Goal: Task Accomplishment & Management: Complete application form

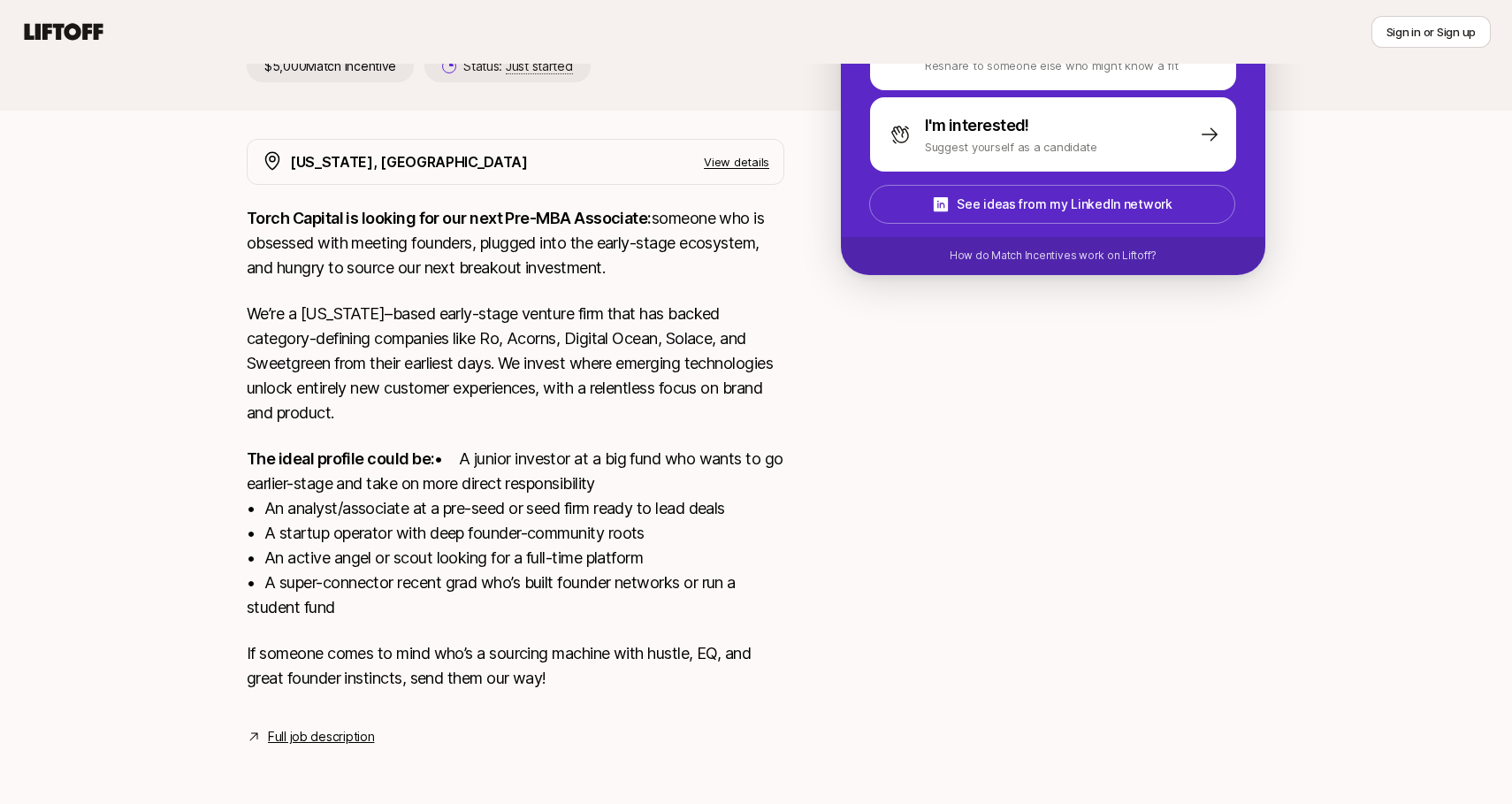
scroll to position [292, 0]
click at [289, 735] on link "Full job description" at bounding box center [321, 737] width 106 height 21
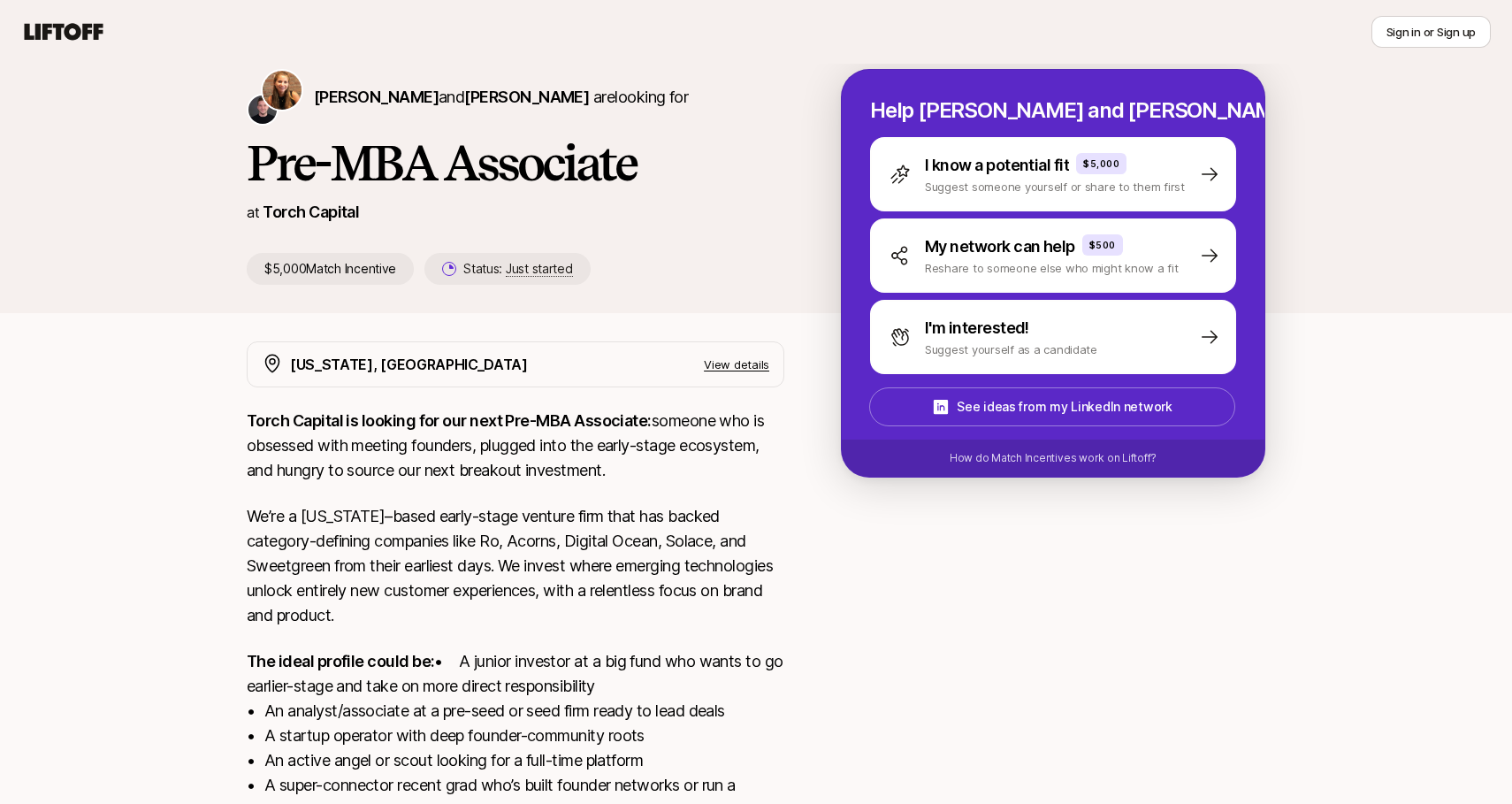
scroll to position [47, 0]
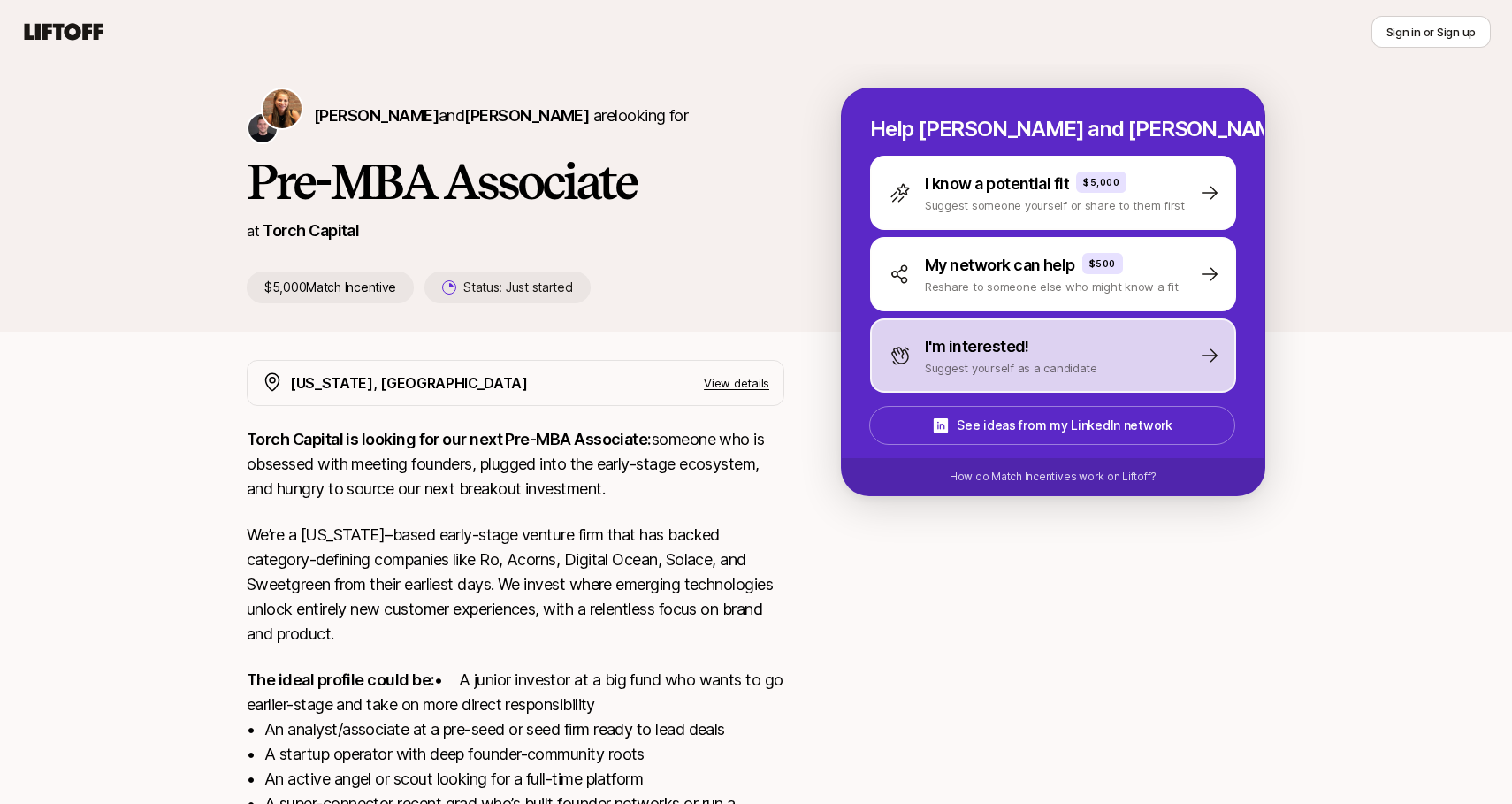
click at [999, 363] on p "Suggest yourself as a candidate" at bounding box center [1011, 367] width 172 height 17
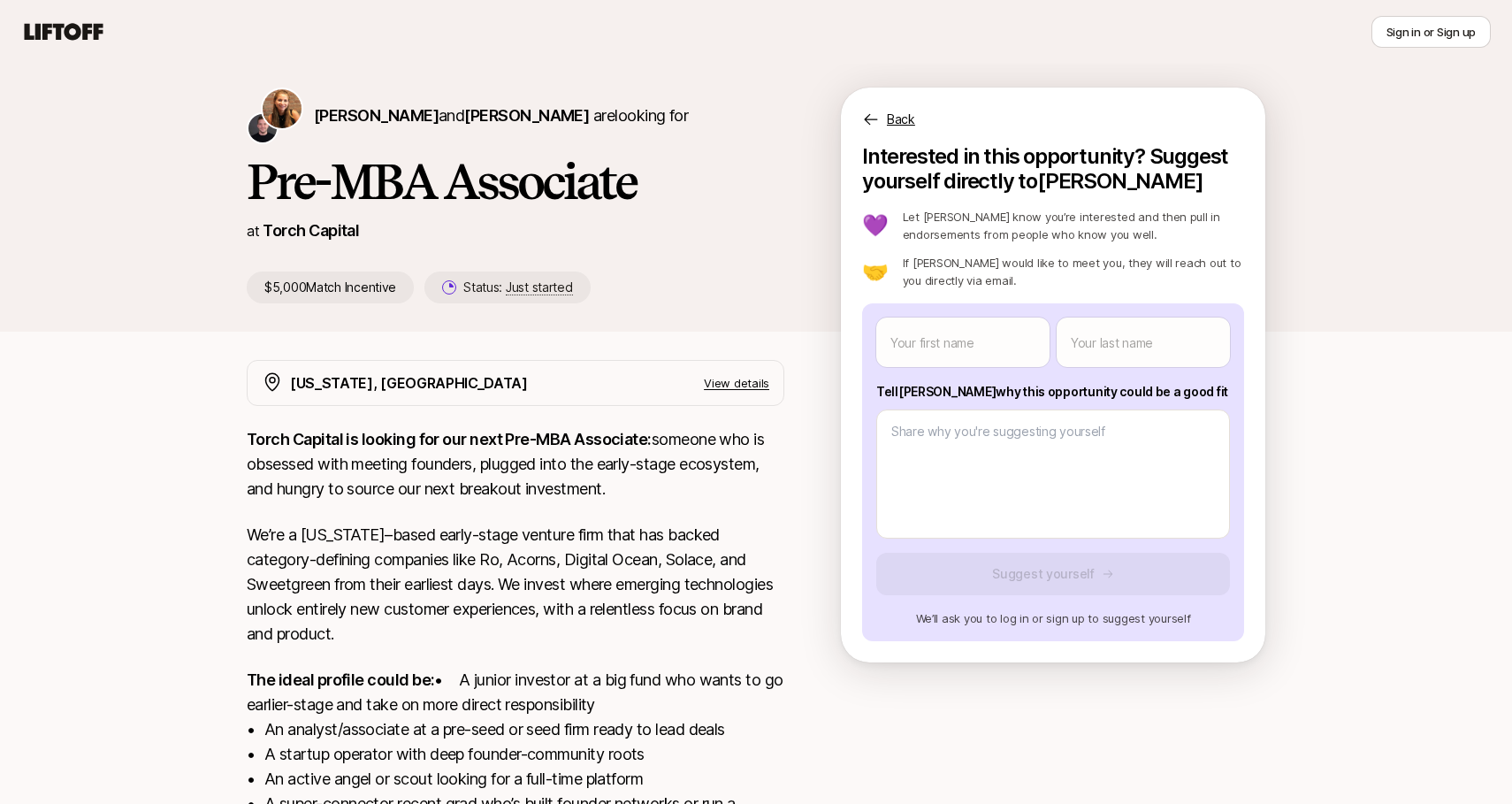
scroll to position [0, 0]
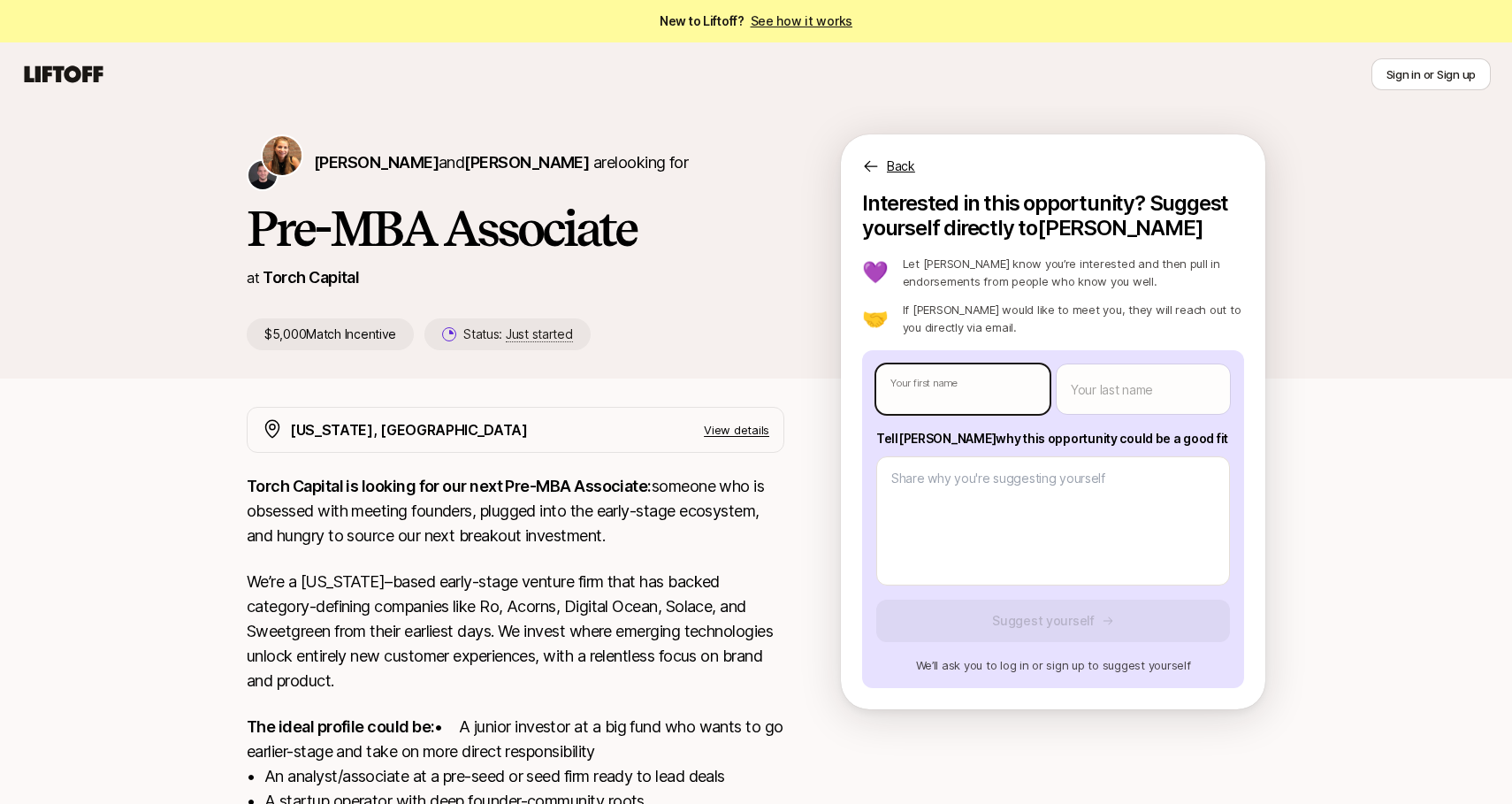
type textarea "x"
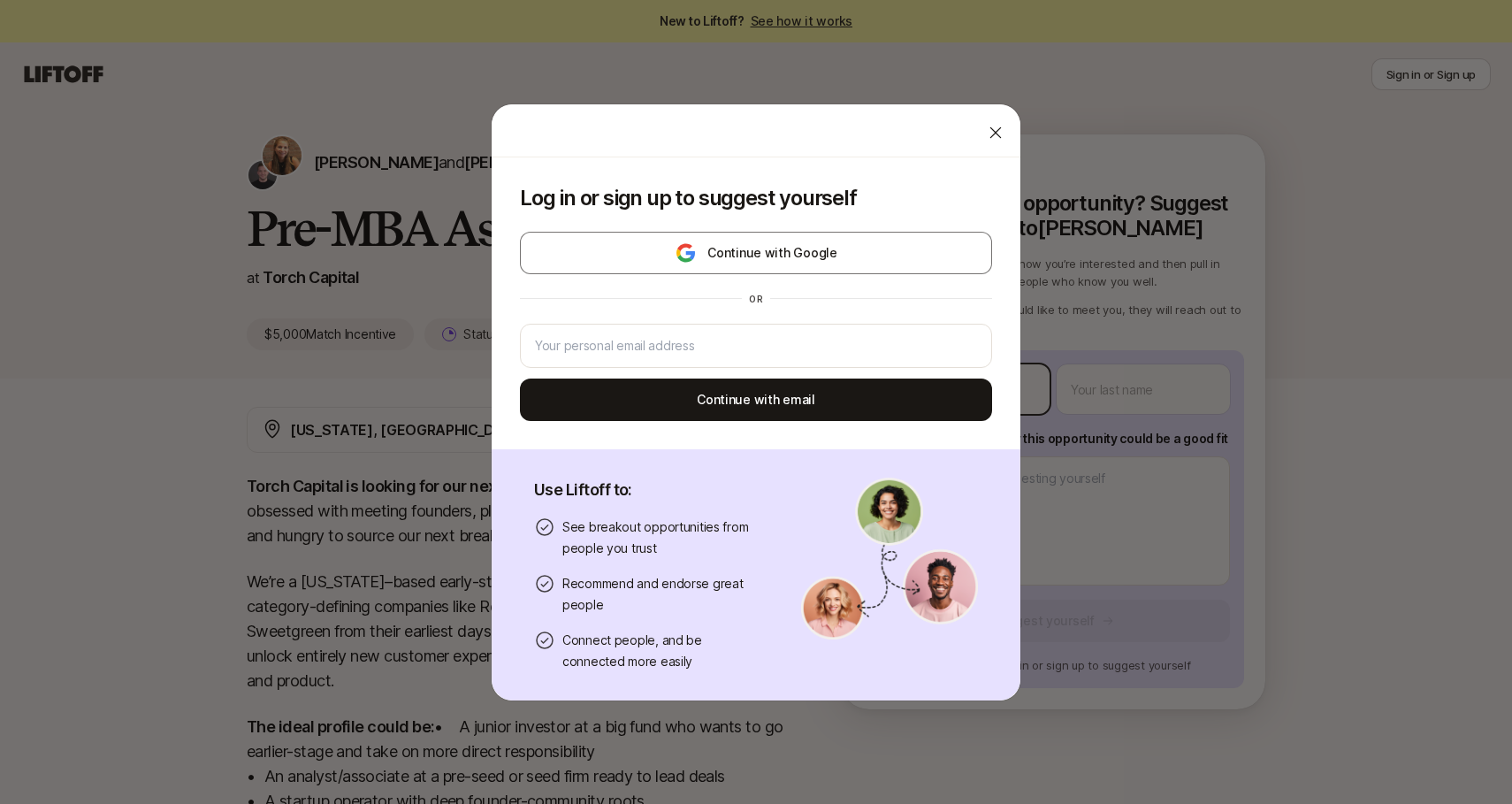
click at [947, 389] on body "New to Liftoff? See how it works Sign in or Sign up Sign in or Sign up [PERSON_…" at bounding box center [756, 402] width 1512 height 804
click at [839, 346] on input "email" at bounding box center [756, 346] width 442 height 21
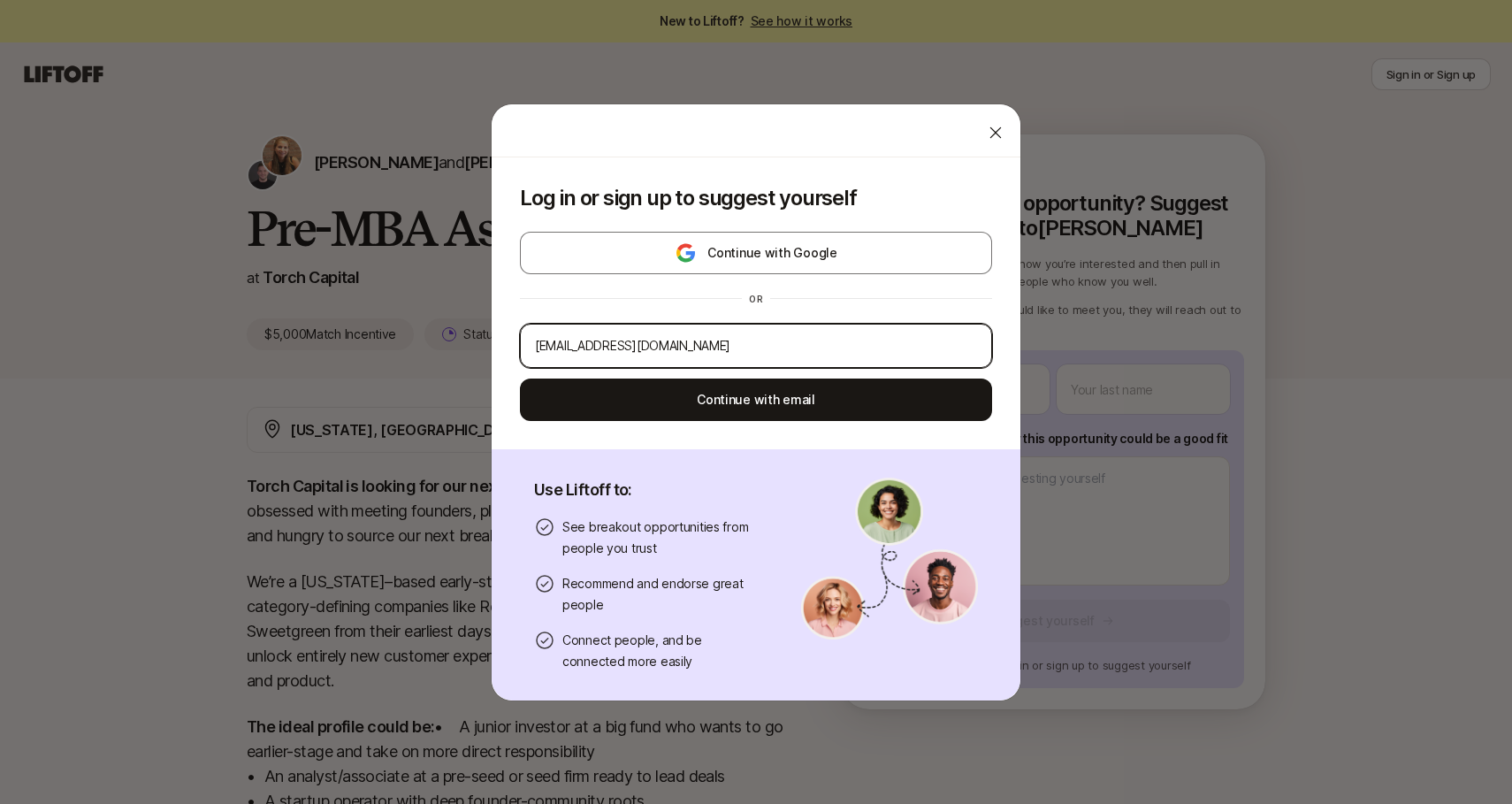
type input "[EMAIL_ADDRESS][DOMAIN_NAME]"
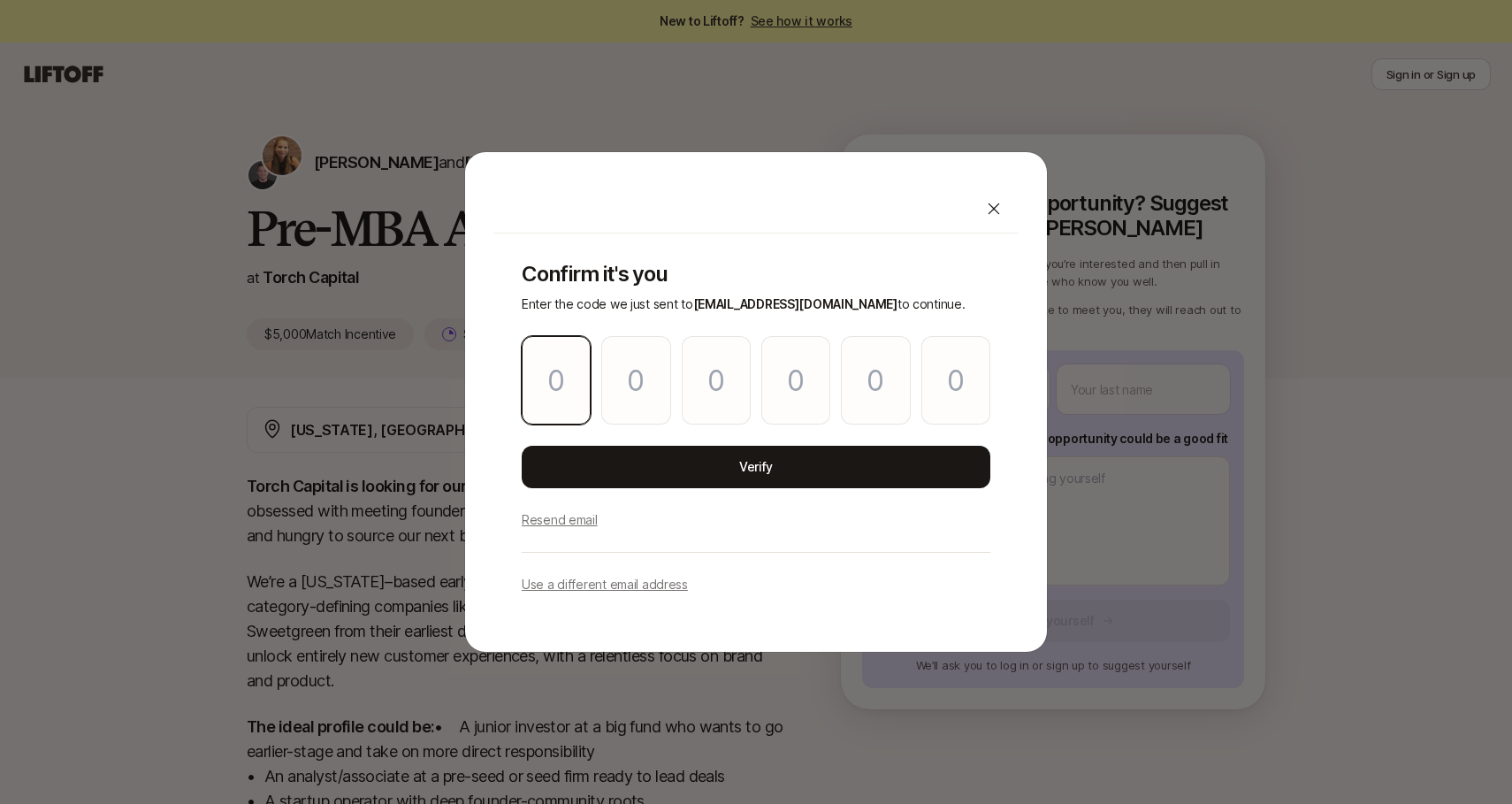
type input "9"
type input "0"
type input "3"
type input "8"
type input "4"
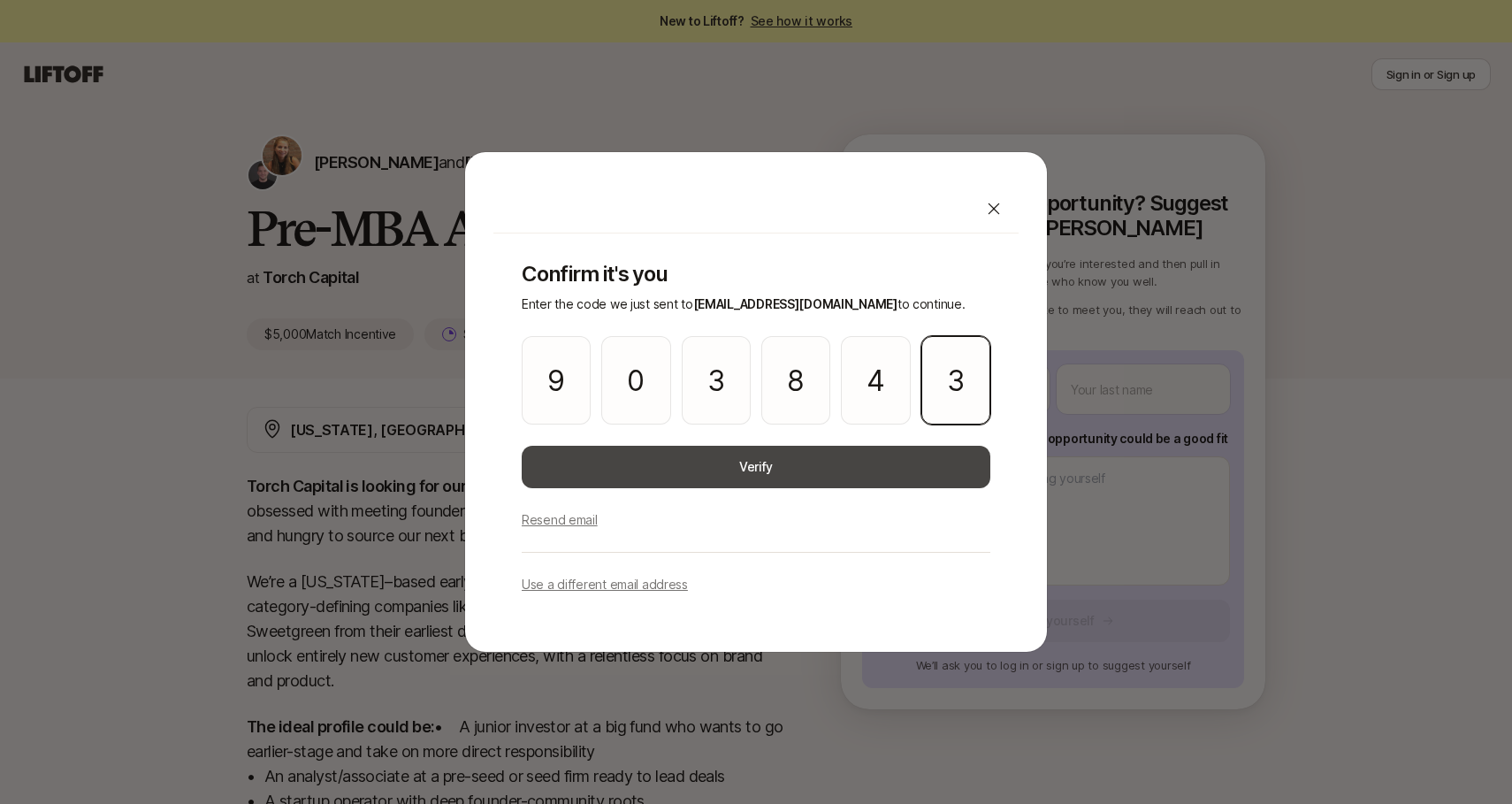
type input "3"
click at [835, 458] on button "Verify" at bounding box center [756, 466] width 468 height 42
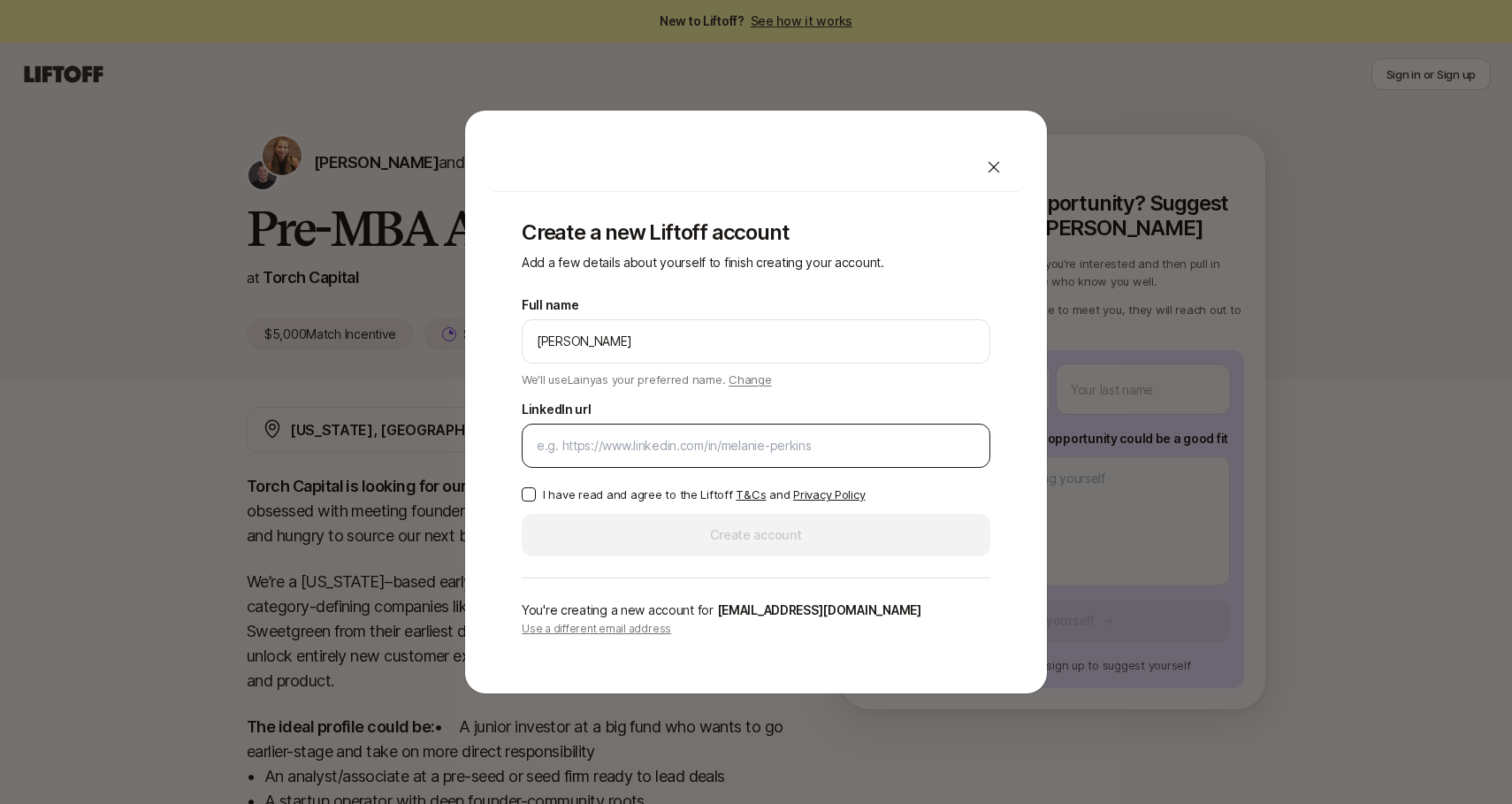
type input "[PERSON_NAME]"
click at [719, 438] on input "LinkedIn url" at bounding box center [756, 445] width 439 height 21
type input "[URL][DOMAIN_NAME][PERSON_NAME]"
click at [531, 495] on button "I have read and agree to the Liftoff T&Cs and Privacy Policy" at bounding box center [529, 494] width 14 height 14
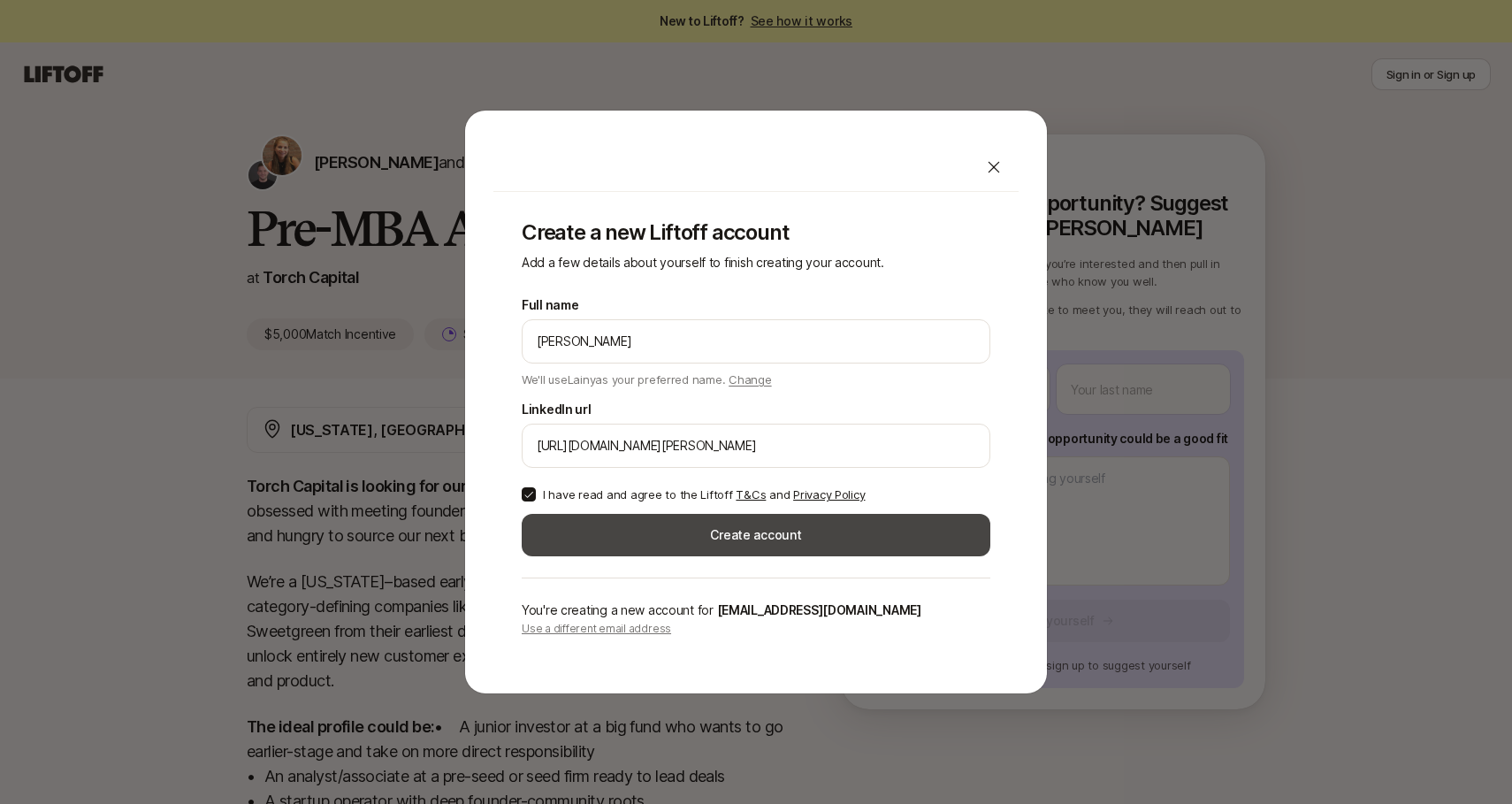
click at [626, 549] on button "Create account" at bounding box center [756, 535] width 468 height 42
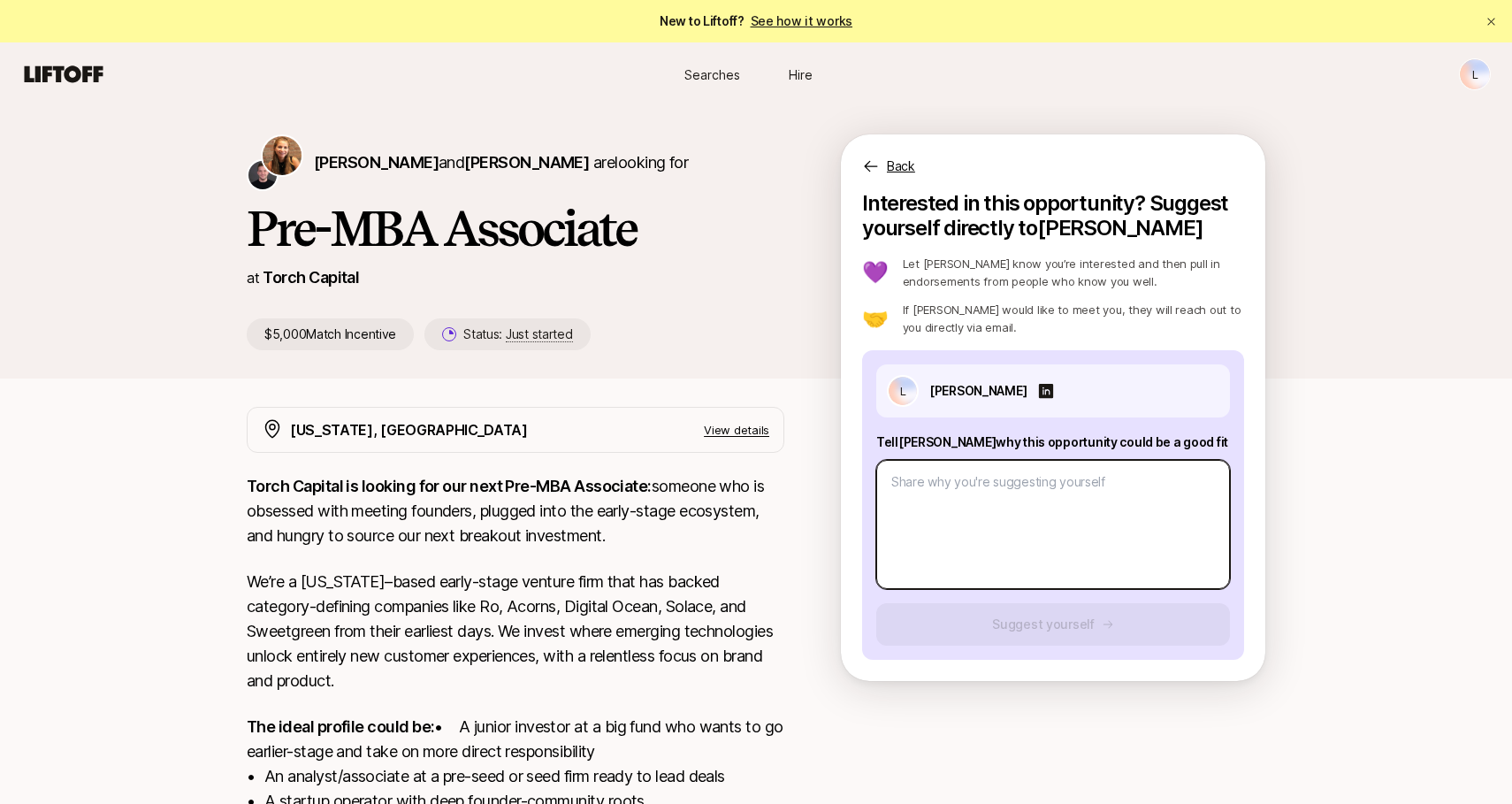
click at [994, 485] on textarea at bounding box center [1053, 524] width 354 height 129
type textarea "x"
type textarea "1"
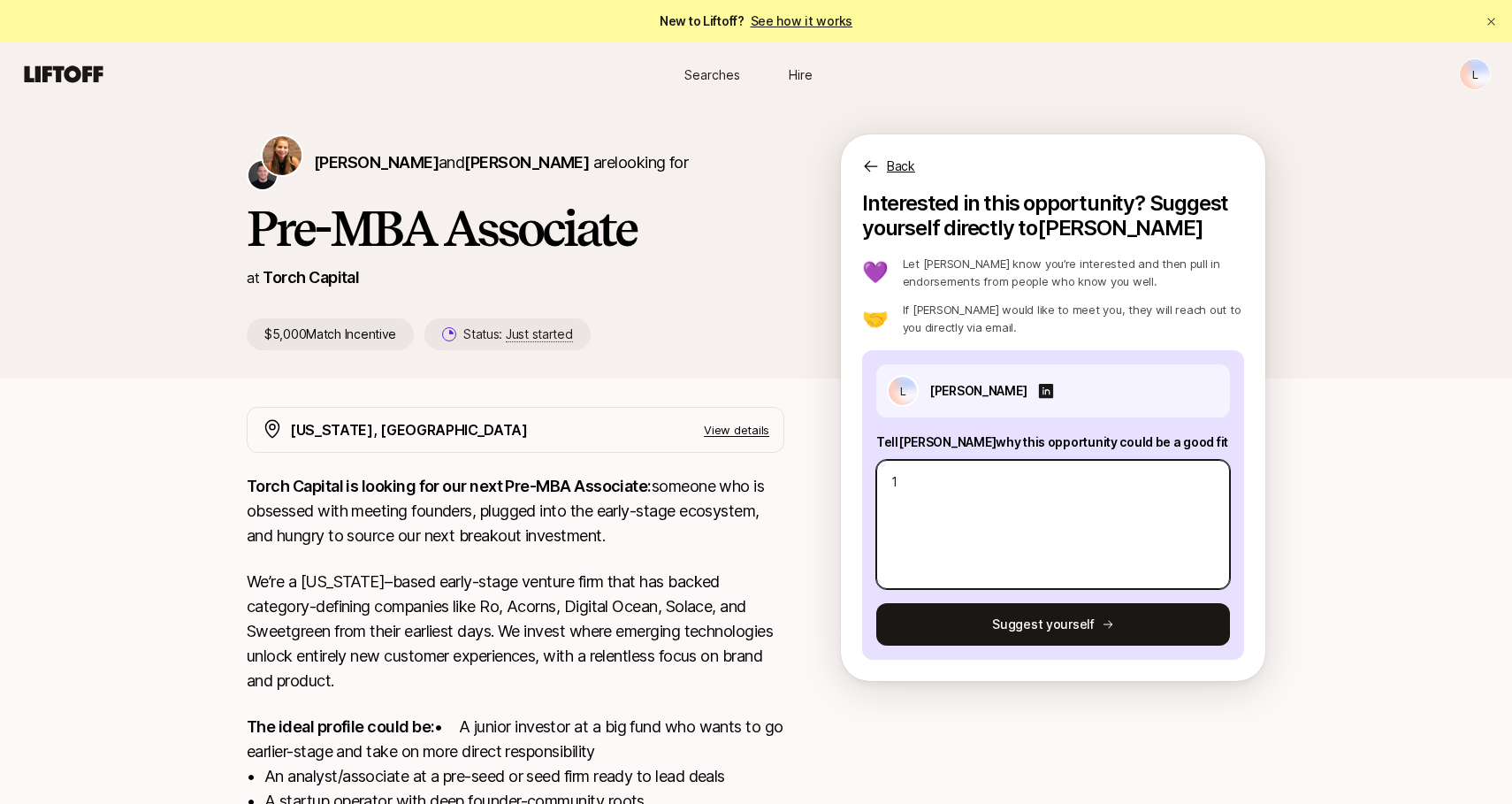
type textarea "x"
type textarea "1."
type textarea "x"
type textarea "1."
paste textarea "One industry I’m particularly excited about is digital health, especially compa…"
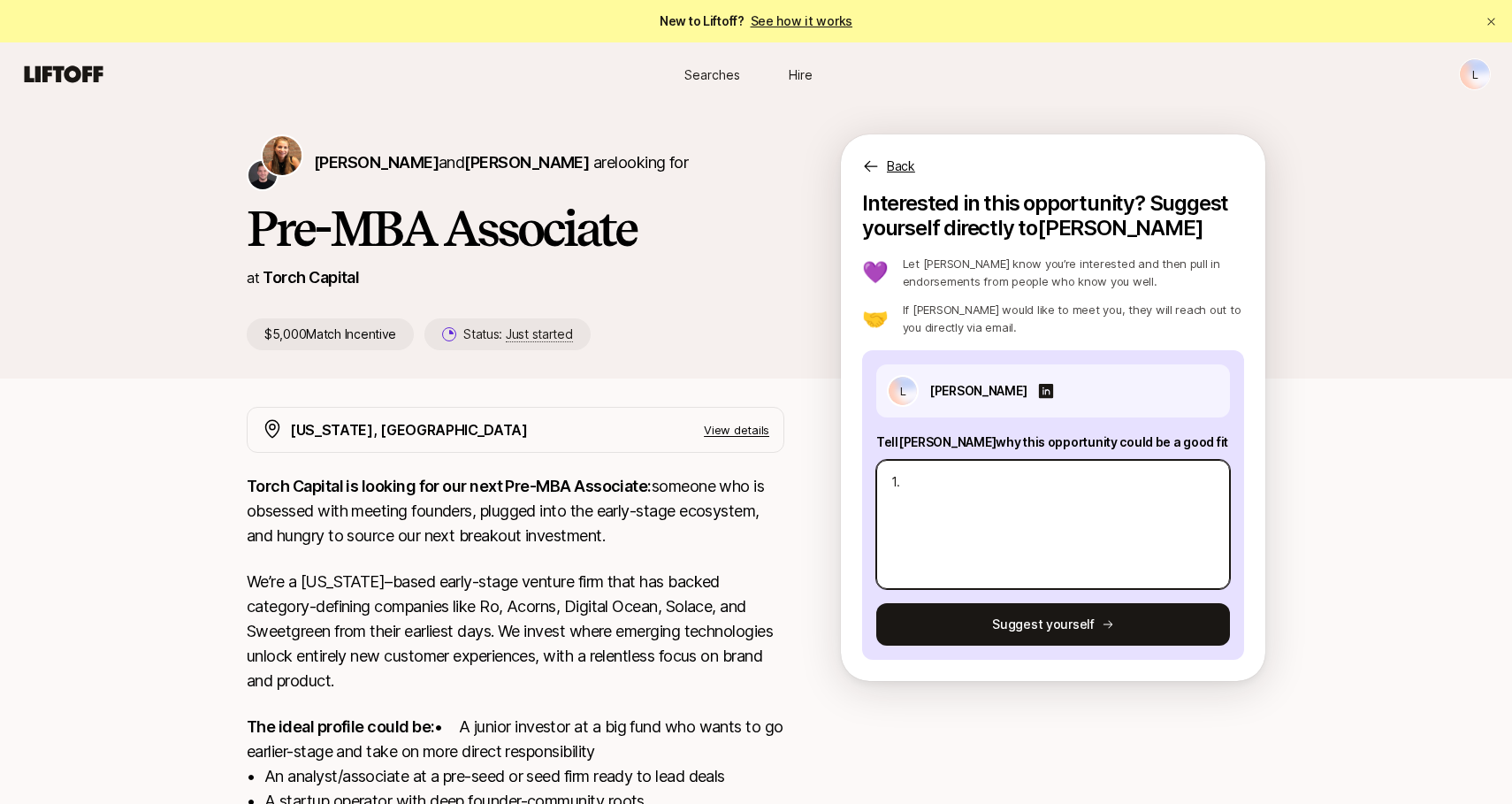
type textarea "x"
type textarea "1. One industry I’m particularly excited about is digital health, especially co…"
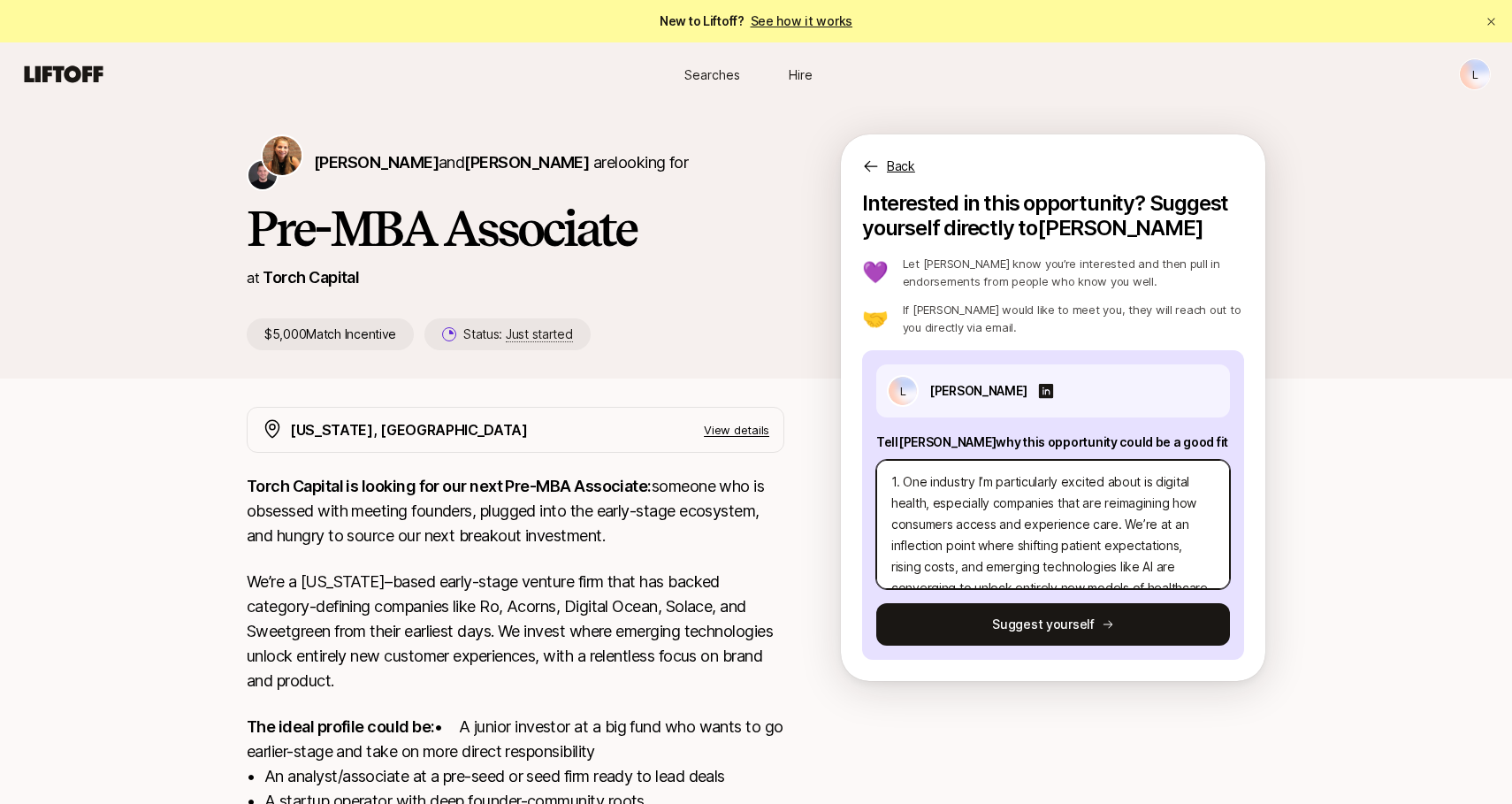
drag, startPoint x: 973, startPoint y: 482, endPoint x: 907, endPoint y: 485, distance: 66.1
click at [907, 485] on textarea "1. One industry I’m particularly excited about is digital health, especially co…" at bounding box center [1053, 524] width 354 height 129
type textarea "x"
type textarea "1. A I’m particularly excited about is digital health, especially companies tha…"
type textarea "x"
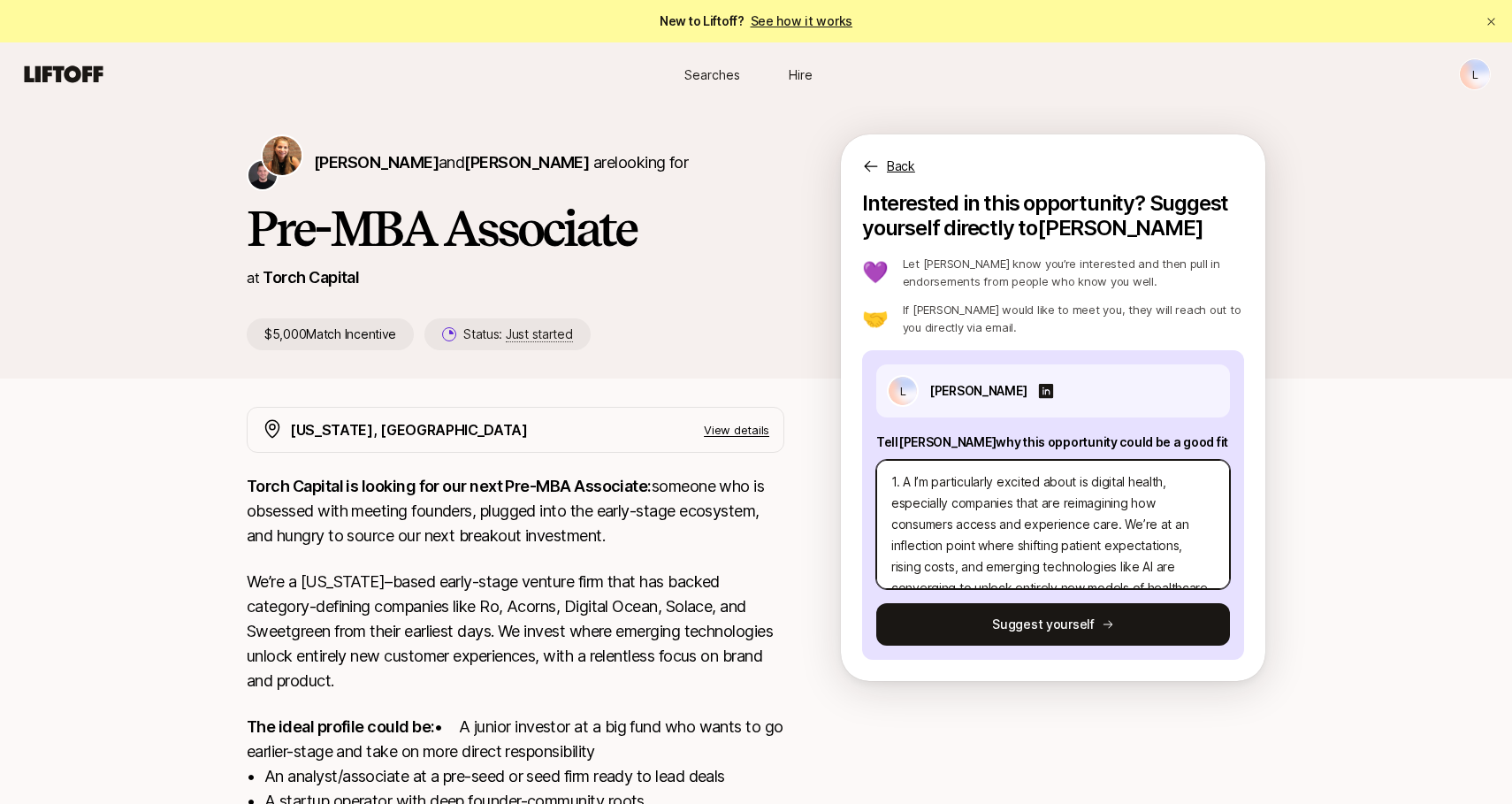
type textarea "1. An I’m particularly excited about is digital health, especially companies th…"
type textarea "x"
type textarea "1. An I’m particularly excited about is digital health, especially companies th…"
type textarea "x"
type textarea "1. An i I’m particularly excited about is digital health, especially companies …"
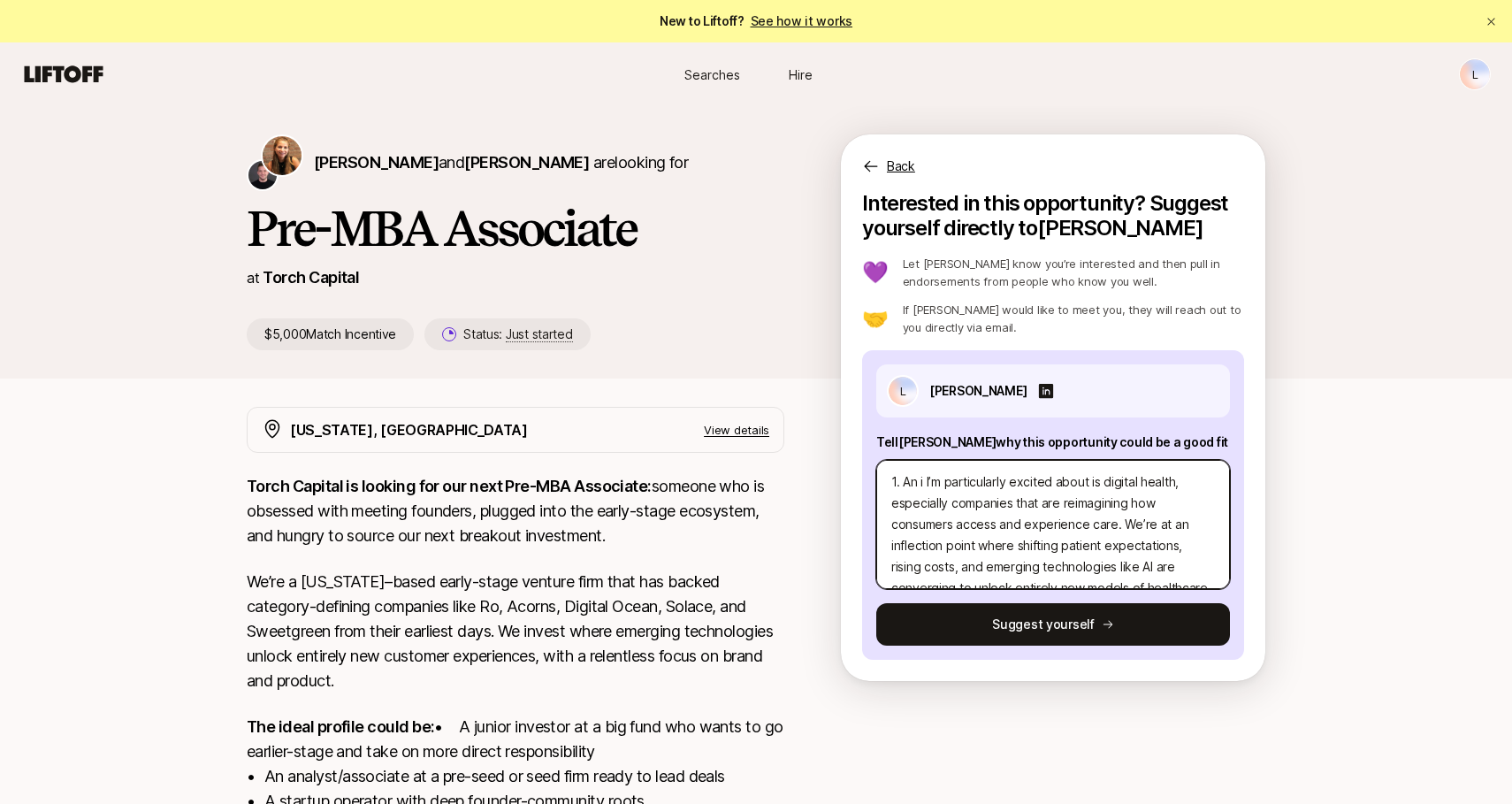
type textarea "x"
type textarea "1. An in I’m particularly excited about is digital health, especially companies…"
type textarea "x"
type textarea "1. An inv I’m particularly excited about is digital health, especially companie…"
type textarea "x"
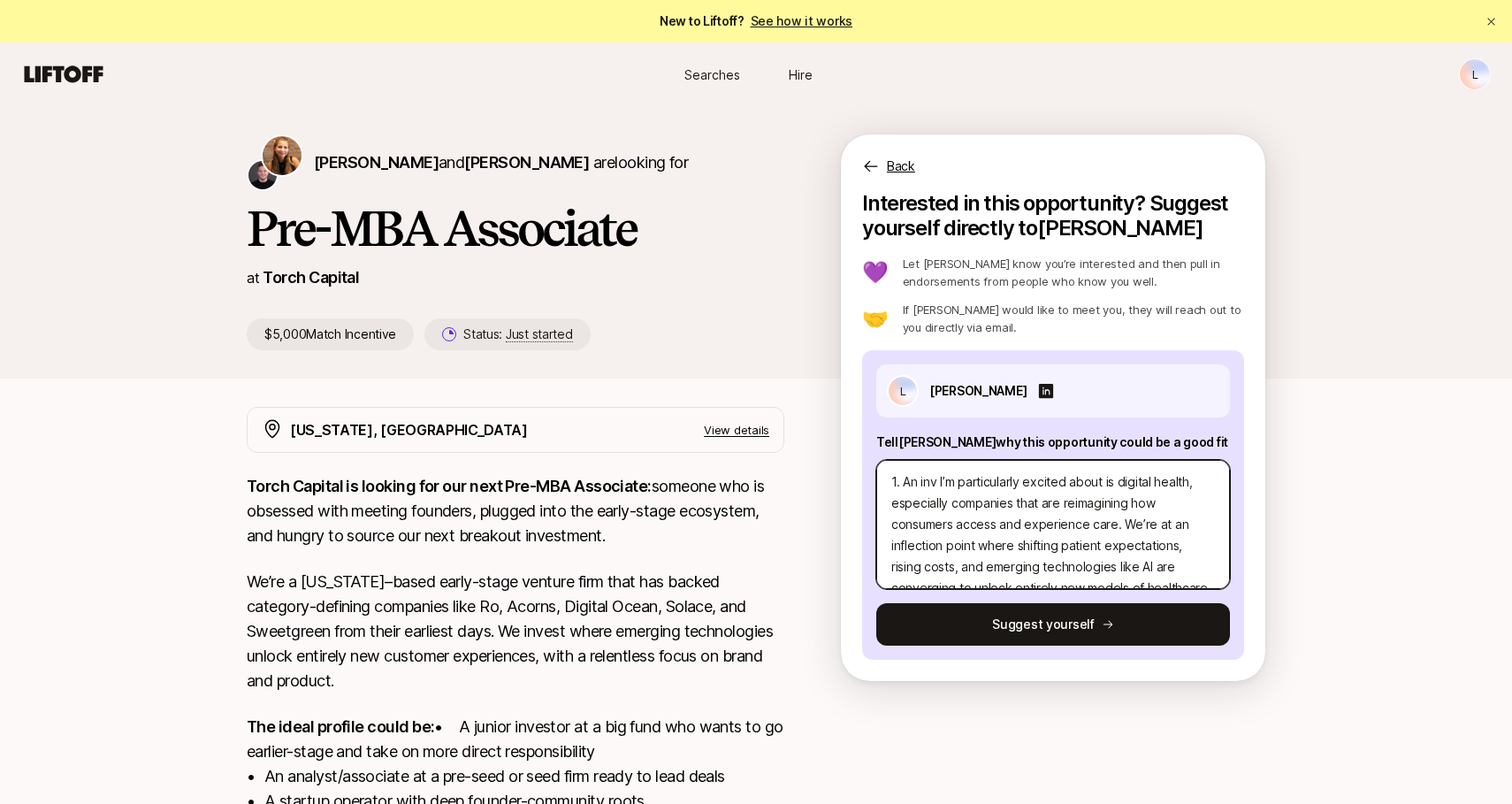
type textarea "1. An inve I’m particularly excited about is digital health, especially compani…"
type textarea "x"
type textarea "1. An inves I’m particularly excited about is digital health, especially compan…"
type textarea "x"
type textarea "1. An invest I’m particularly excited about is digital health, especially compa…"
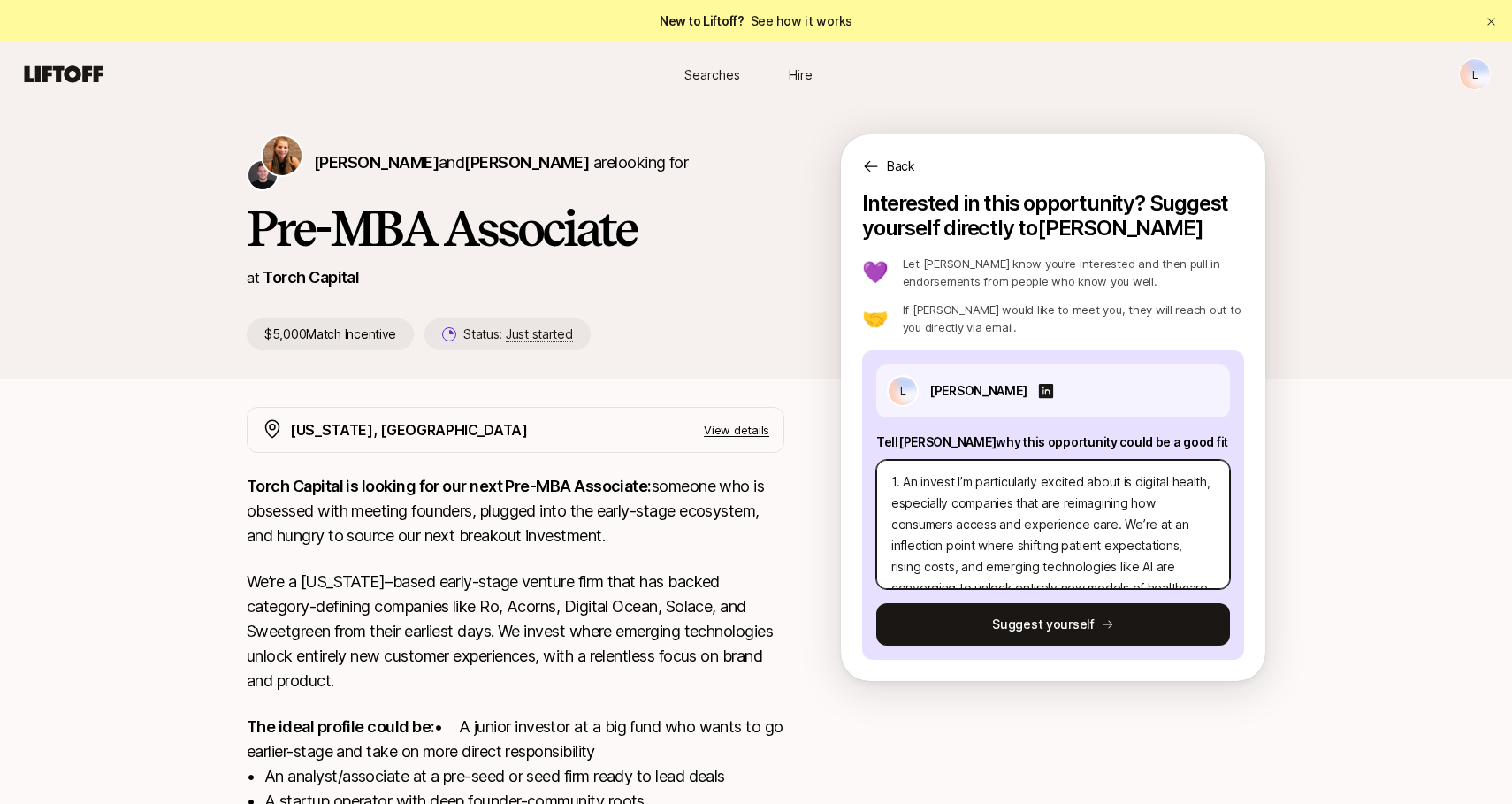
type textarea "x"
type textarea "1. An investm I’m particularly excited about is digital health, especially comp…"
type textarea "x"
type textarea "1. An investme I’m particularly excited about is digital health, especially com…"
type textarea "x"
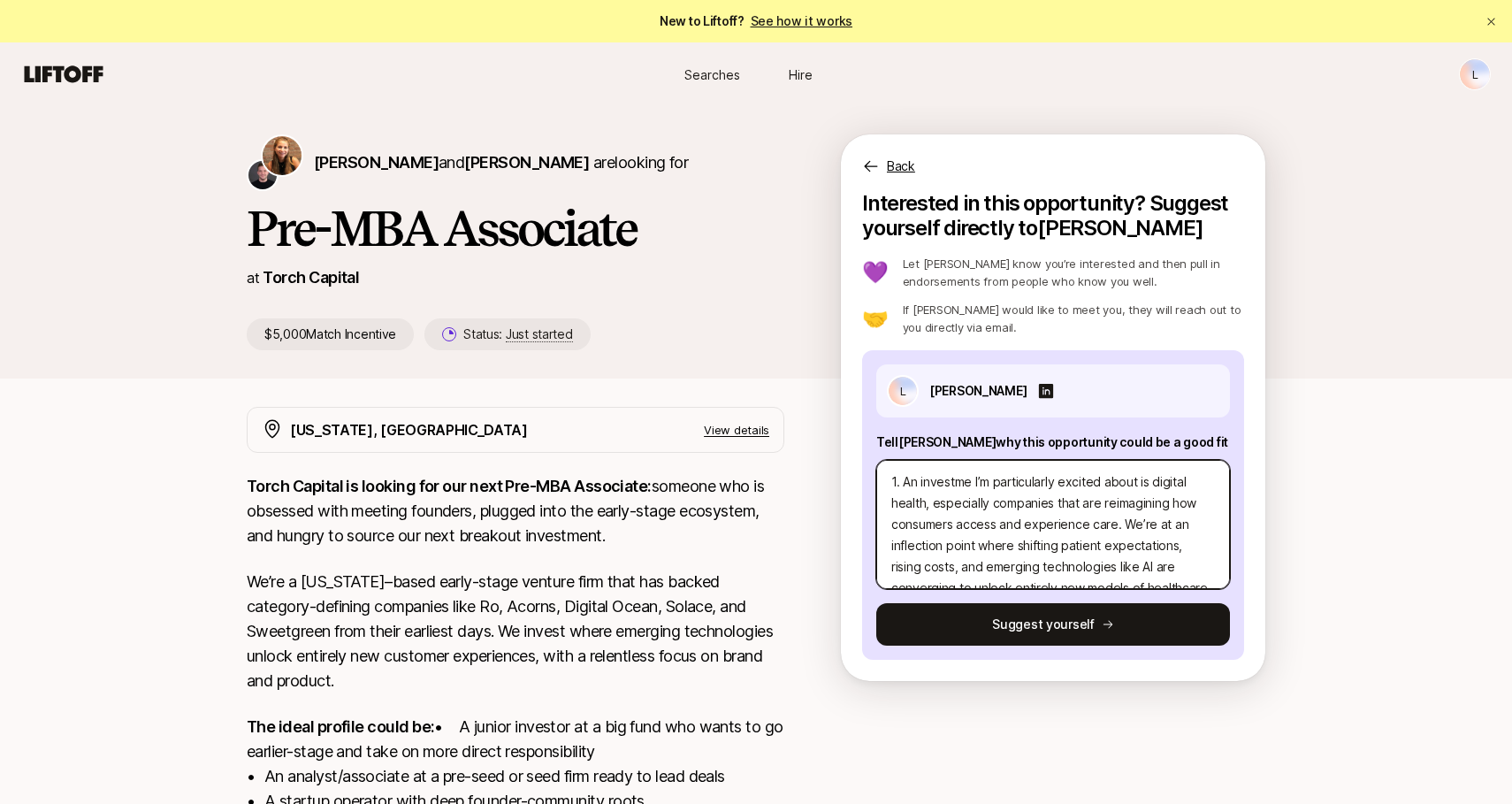
type textarea "1. An investmen I’m particularly excited about is digital health, especially co…"
type textarea "x"
type textarea "1. An investment I’m particularly excited about is digital health, especially c…"
type textarea "x"
type textarea "1. An investment I’m particularly excited about is digital health, especially c…"
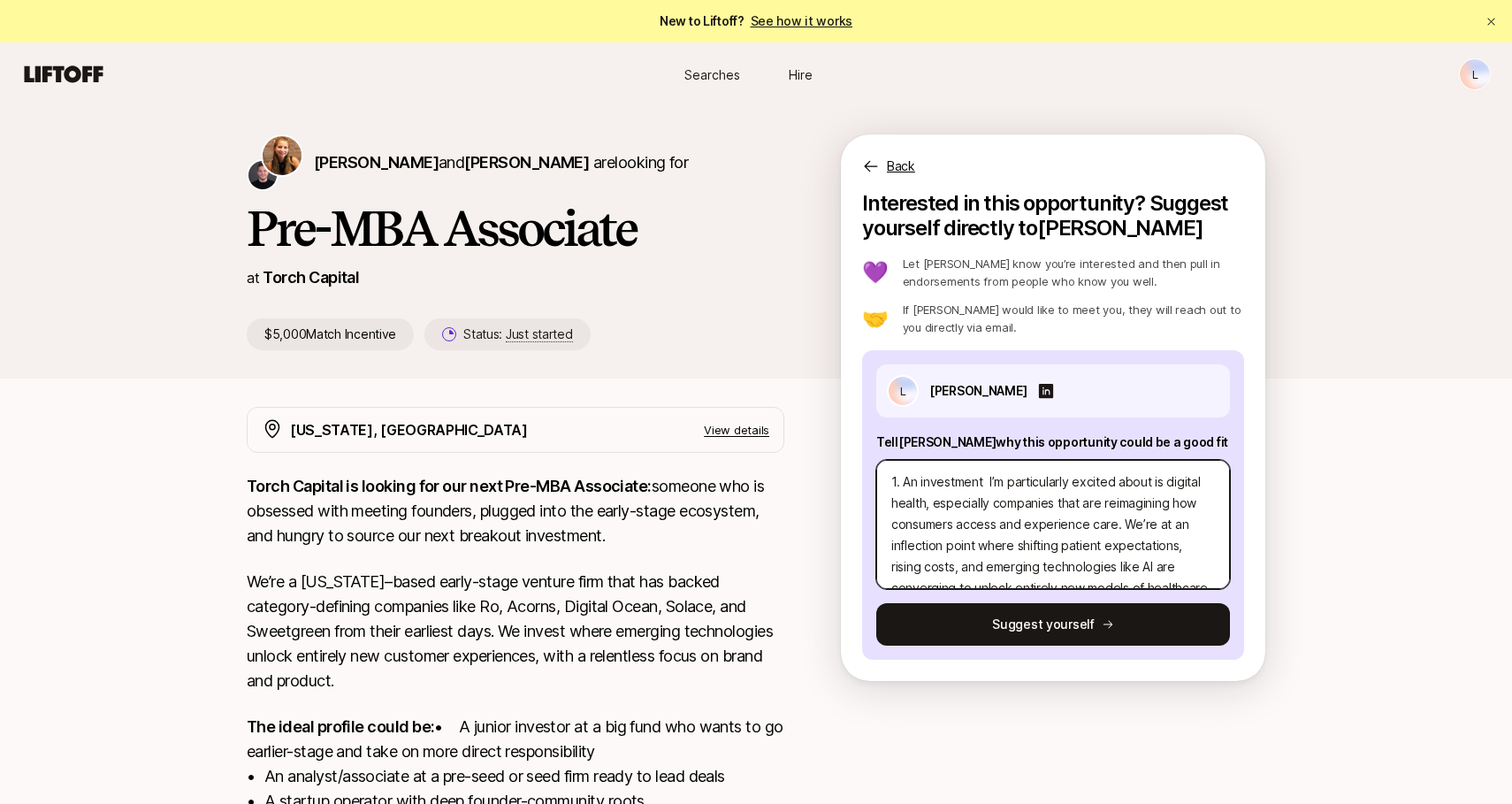
type textarea "x"
type textarea "1. An investment t I’m particularly excited about is digital health, especially…"
type textarea "x"
type textarea "1. An investment th I’m particularly excited about is digital health, especiall…"
type textarea "x"
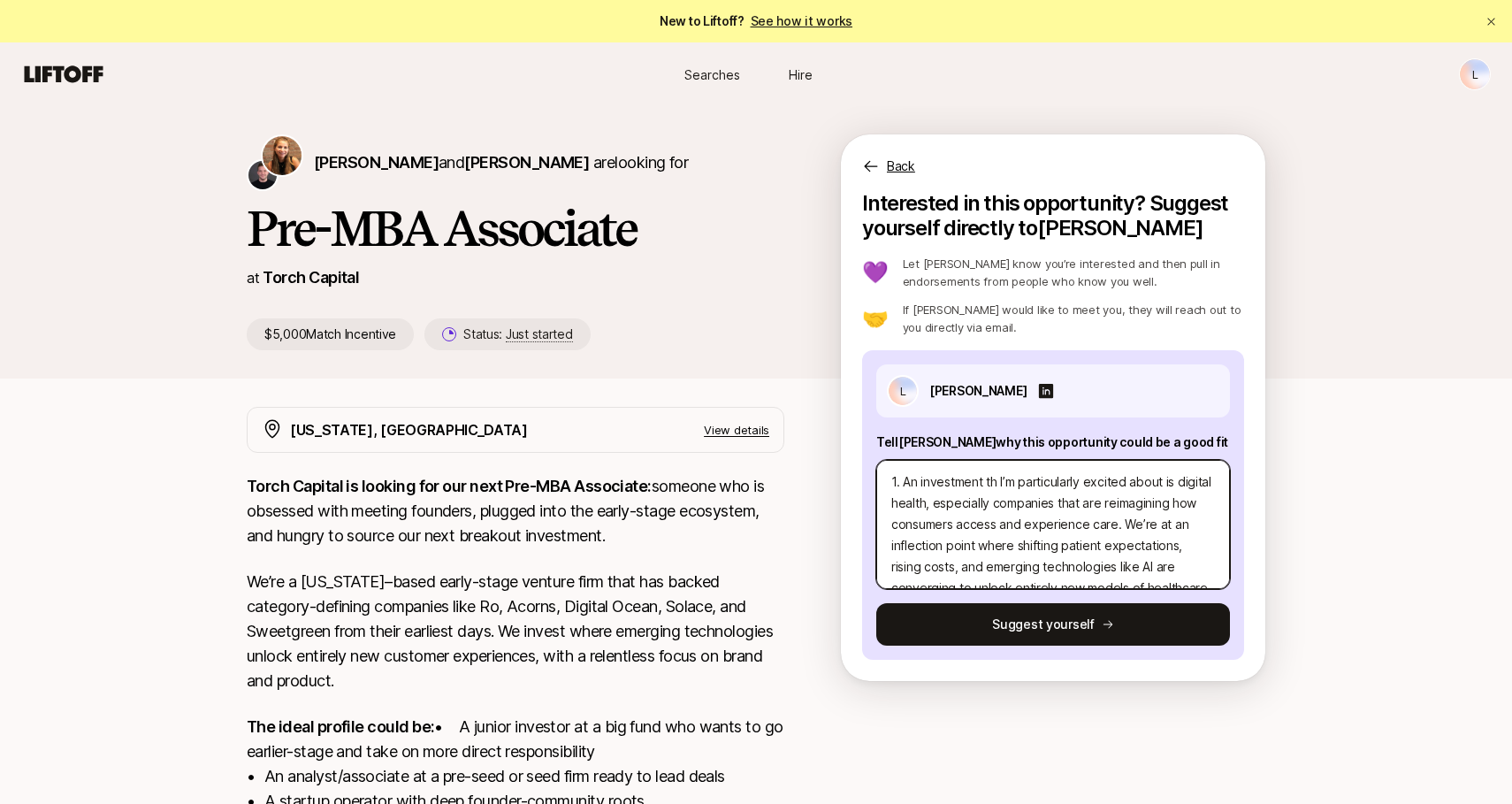
type textarea "1. An investment the I’m particularly excited about is digital health, especial…"
type textarea "x"
type textarea "1. An investment thes I’m particularly excited about is digital health, especia…"
type textarea "x"
type textarea "1. An investment thesi I’m particularly excited about is digital health, especi…"
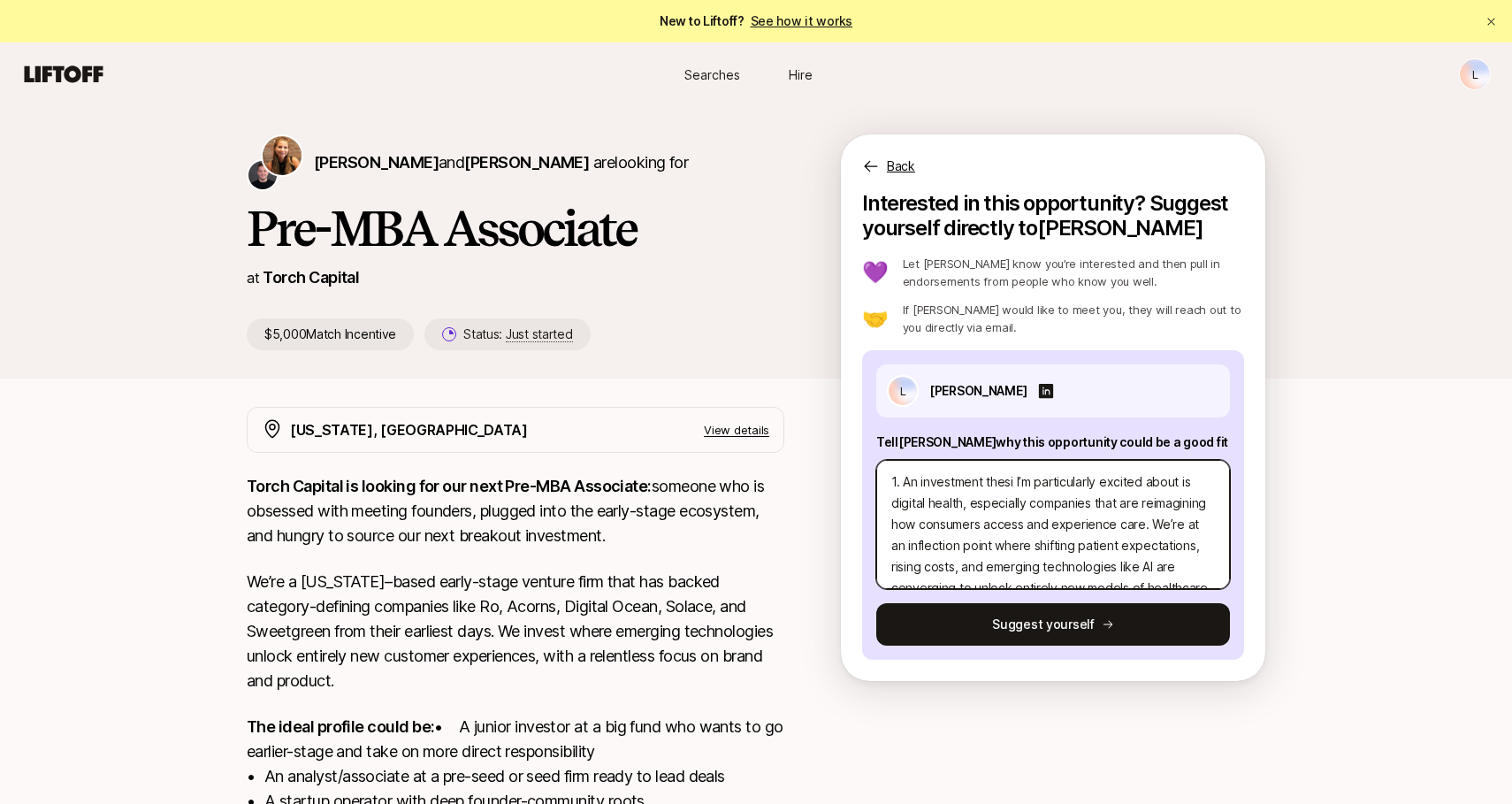
type textarea "x"
type textarea "1. An investment thesis I’m particularly excited about is digital health, espec…"
click at [1127, 498] on textarea "1. An investment thesis I’m particularly excited about is digital health, espec…" at bounding box center [1053, 524] width 354 height 129
type textarea "x"
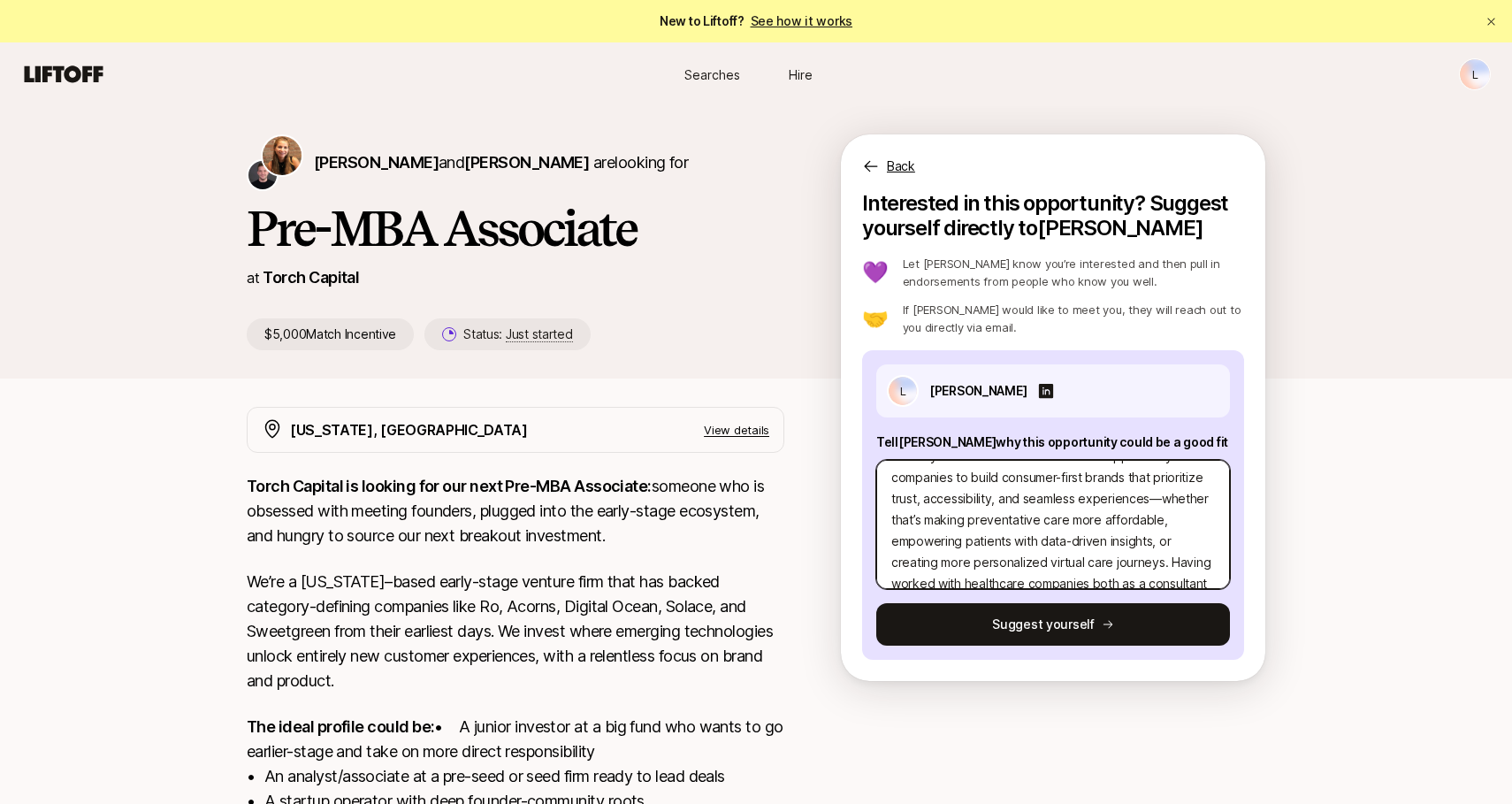
type textarea "1. An investment thesis I’m particularly excited about is digital health, espec…"
type textarea "x"
type textarea "1. An investment thesis I’m particularly excited about is digital health, espec…"
type textarea "x"
type textarea "1. An investment thesis I’m particularly excited about is digital health, espec…"
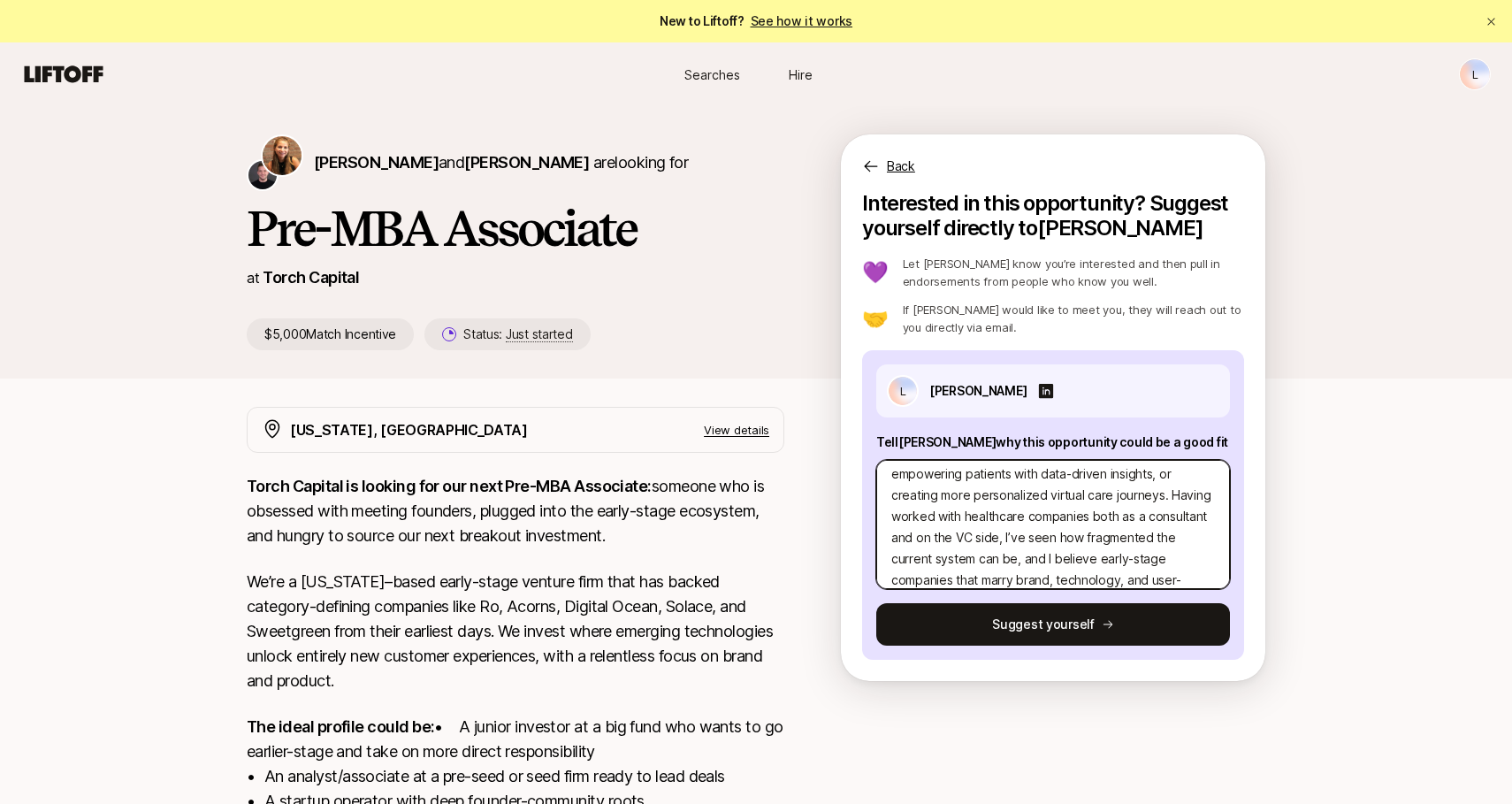
scroll to position [228, 0]
drag, startPoint x: 988, startPoint y: 530, endPoint x: 1088, endPoint y: 490, distance: 107.7
click at [1088, 490] on textarea "1. An investment thesis I’m particularly excited about is digital health, espec…" at bounding box center [1053, 524] width 354 height 129
type textarea "x"
type textarea "1. An investment thesis I’m particularly excited about is digital health, espec…"
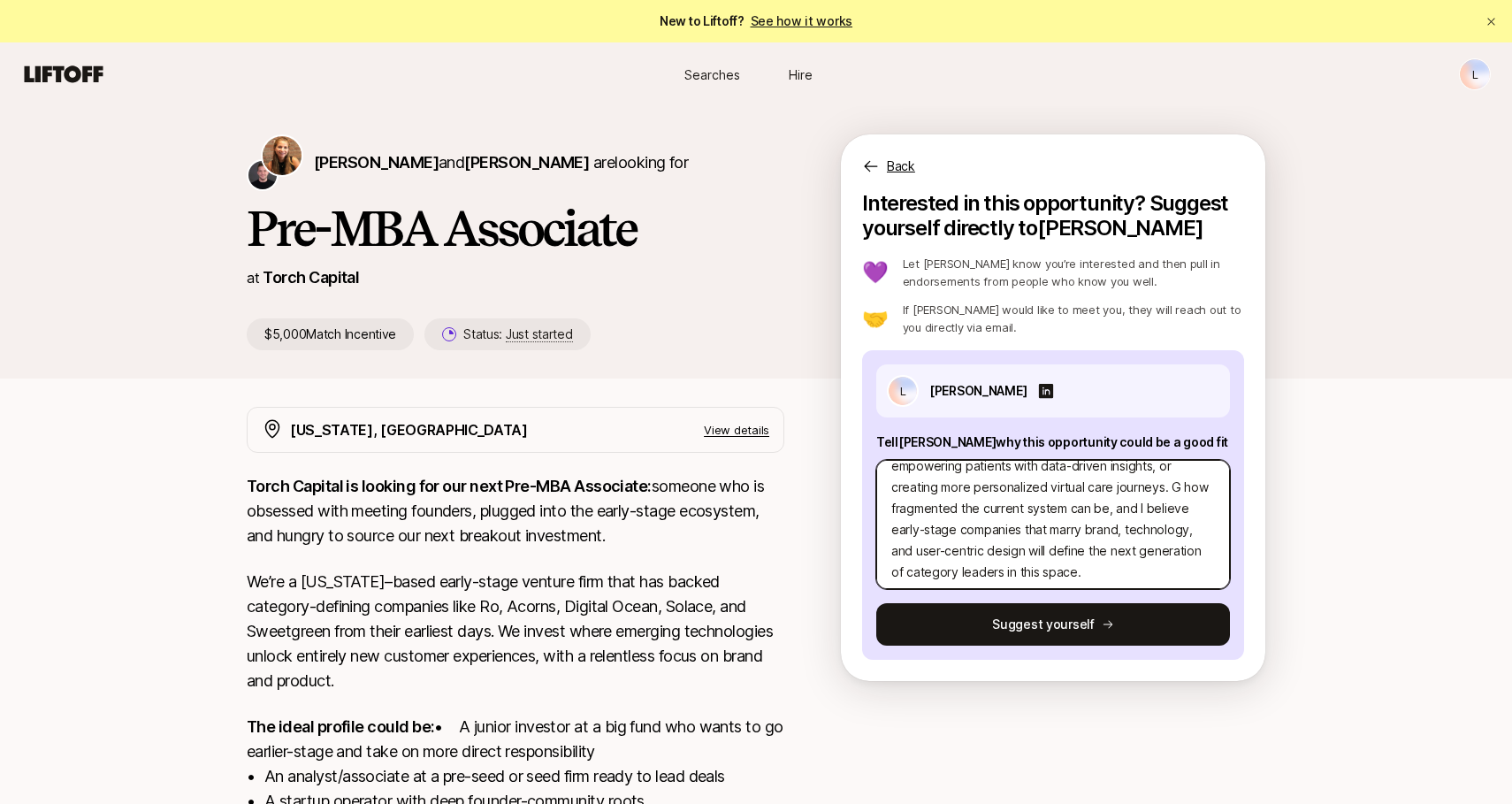
type textarea "x"
type textarea "1. An investment thesis I’m particularly excited about is digital health, espec…"
type textarea "x"
type textarea "1. An investment thesis I’m particularly excited about is digital health, espec…"
type textarea "x"
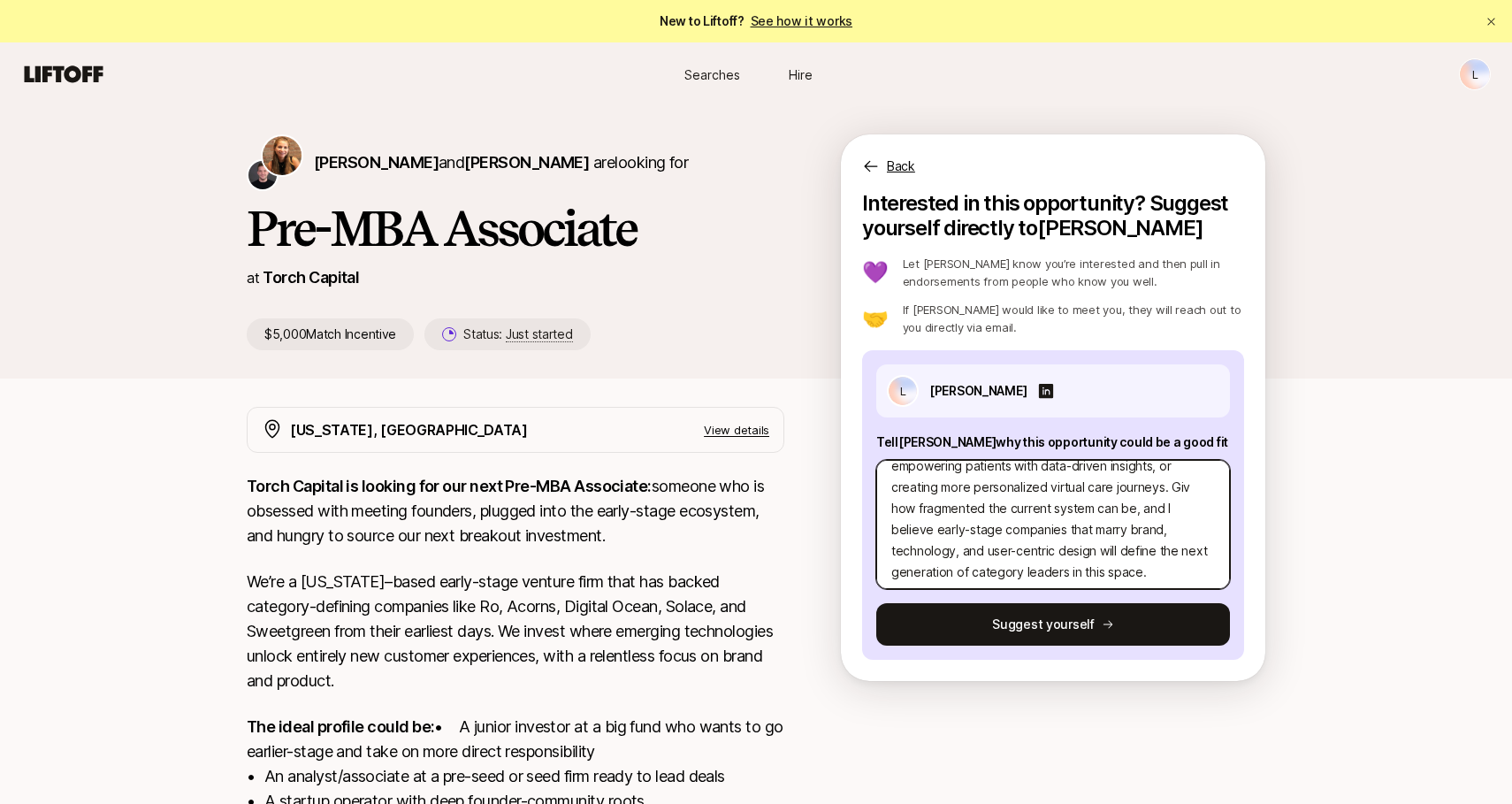
type textarea "1. An investment thesis I’m particularly excited about is digital health, espec…"
type textarea "x"
type textarea "1. An investment thesis I’m particularly excited about is digital health, espec…"
type textarea "x"
type textarea "1. An investment thesis I’m particularly excited about is digital health, espec…"
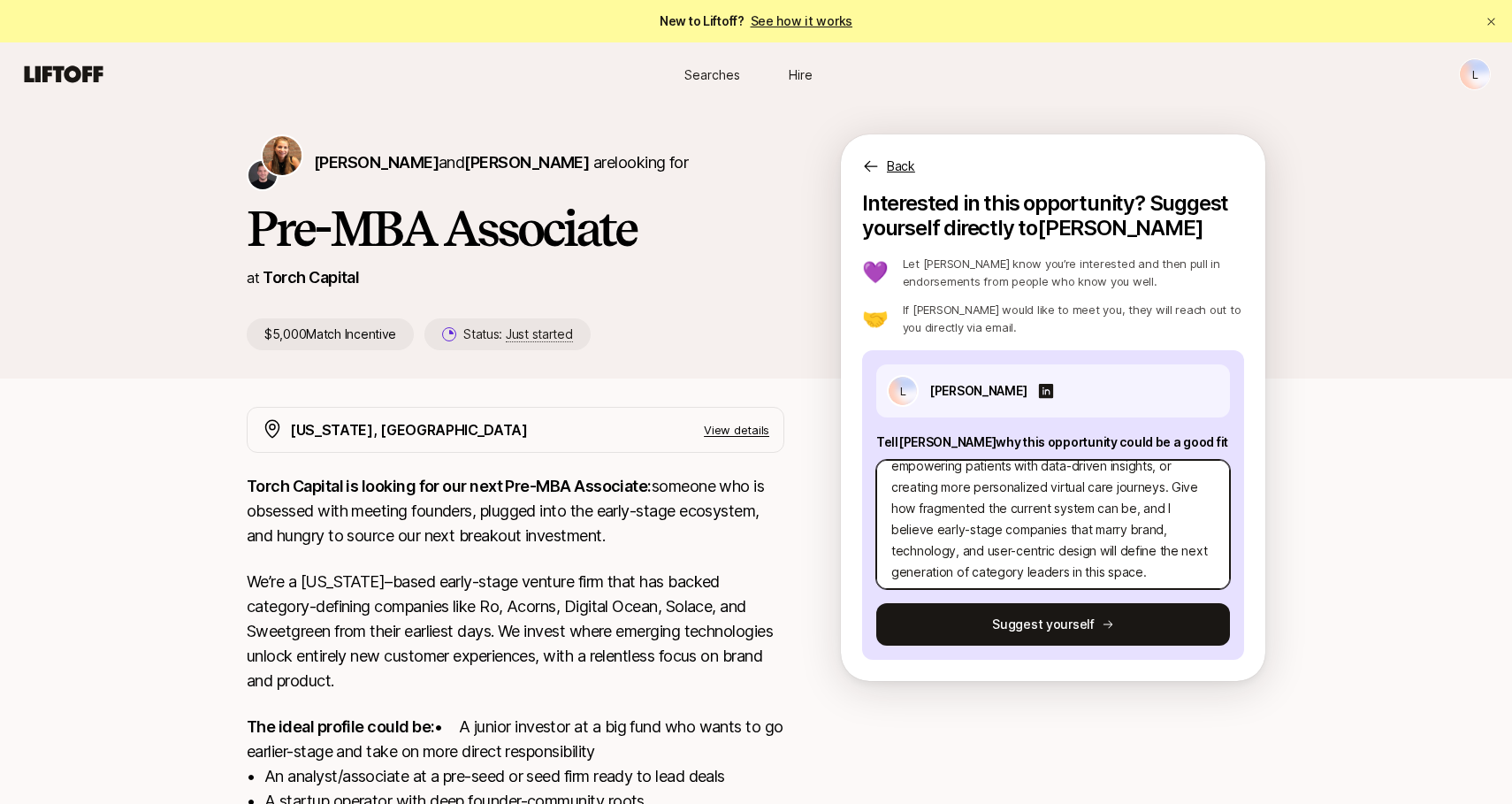
type textarea "x"
type textarea "1. An investment thesis I’m particularly excited about is digital health, espec…"
click at [1059, 510] on textarea "1. An investment thesis I’m particularly excited about is digital health, espec…" at bounding box center [1053, 524] width 354 height 129
type textarea "x"
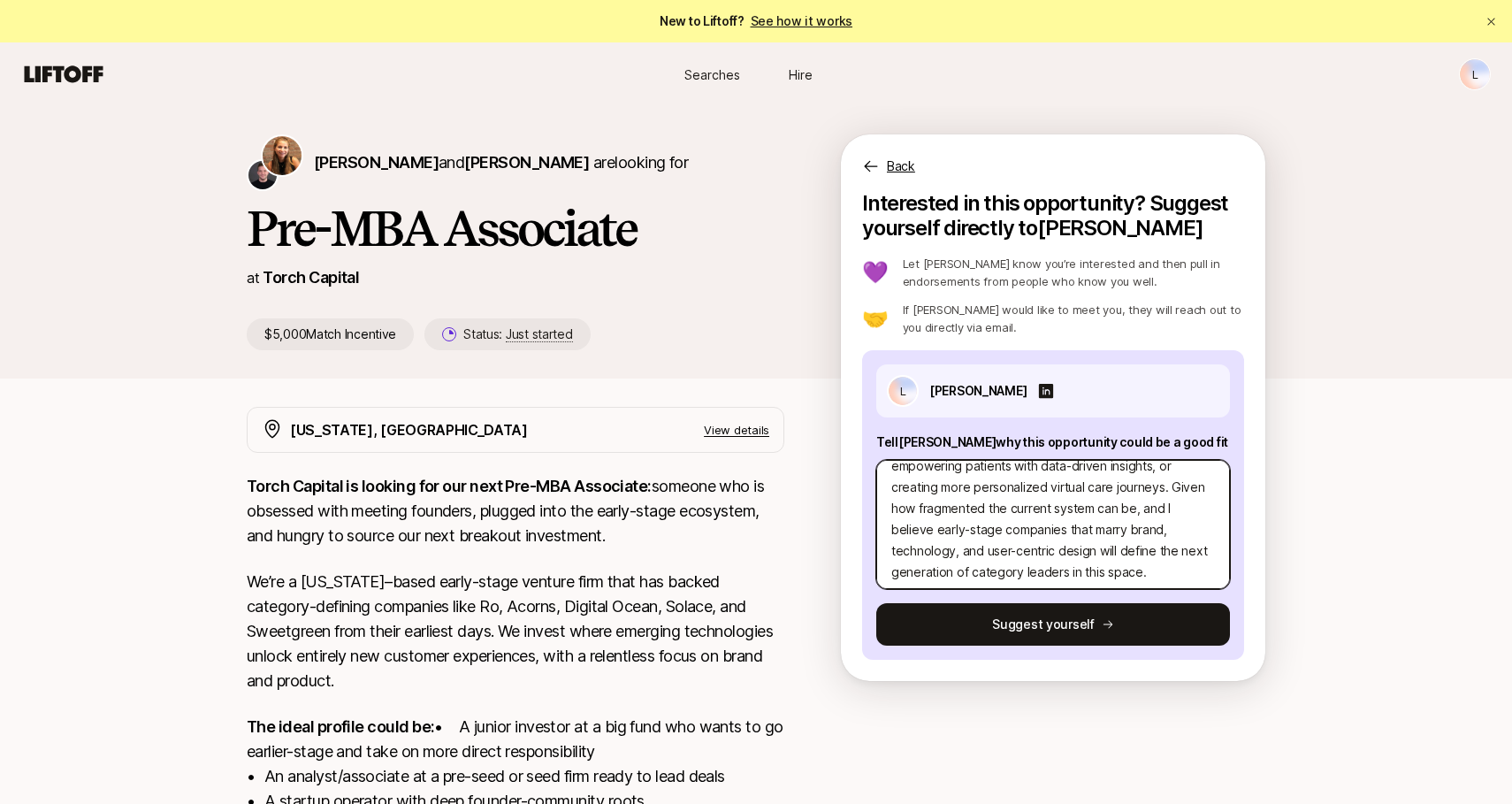
type textarea "1. An investment thesis I’m particularly excited about is digital health, espec…"
click at [1044, 558] on textarea "1. An investment thesis I’m particularly excited about is digital health, espec…" at bounding box center [1053, 524] width 354 height 129
type textarea "x"
type textarea "1. An investment thesis I’m particularly excited about is digital health, espec…"
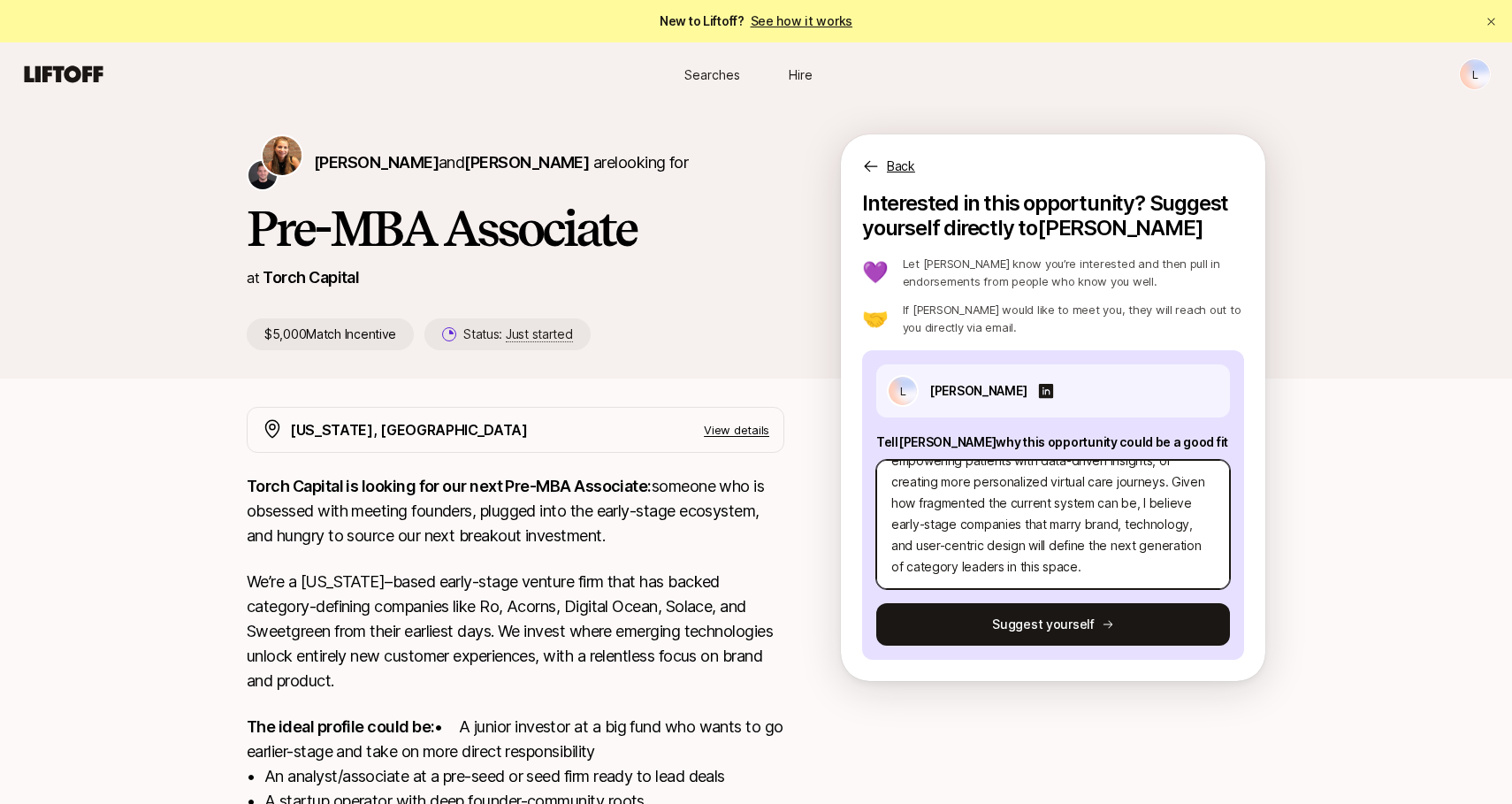
type textarea "x"
type textarea "1. An investment thesis I’m particularly excited about is digital health, espec…"
type textarea "x"
type textarea "1. An investment thesis I’m particularly excited about is digital health, espec…"
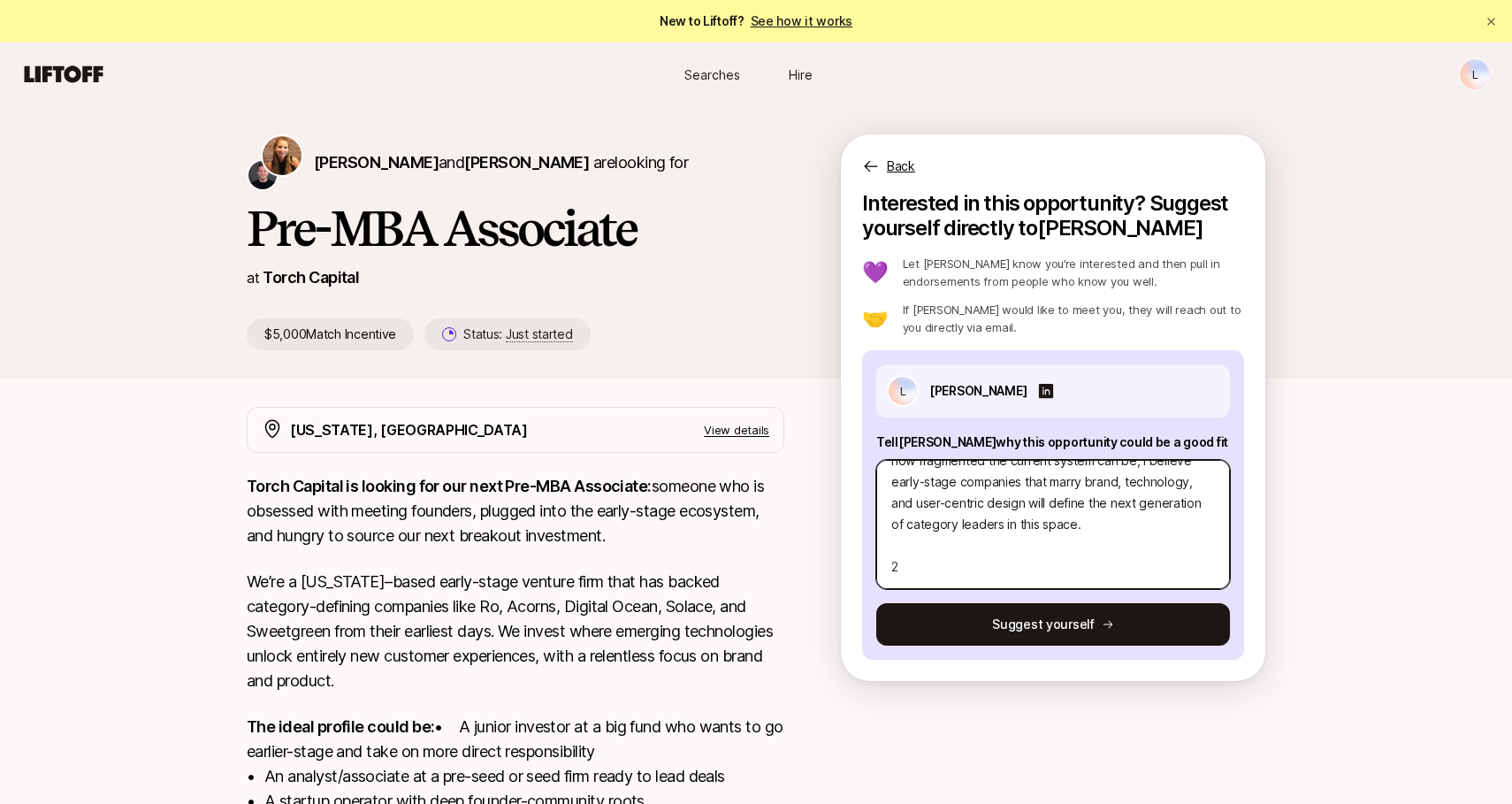
type textarea "x"
type textarea "1. An investment thesis I’m particularly excited about is digital health, espec…"
type textarea "x"
type textarea "1. An investment thesis I’m particularly excited about is digital health, espec…"
type textarea "x"
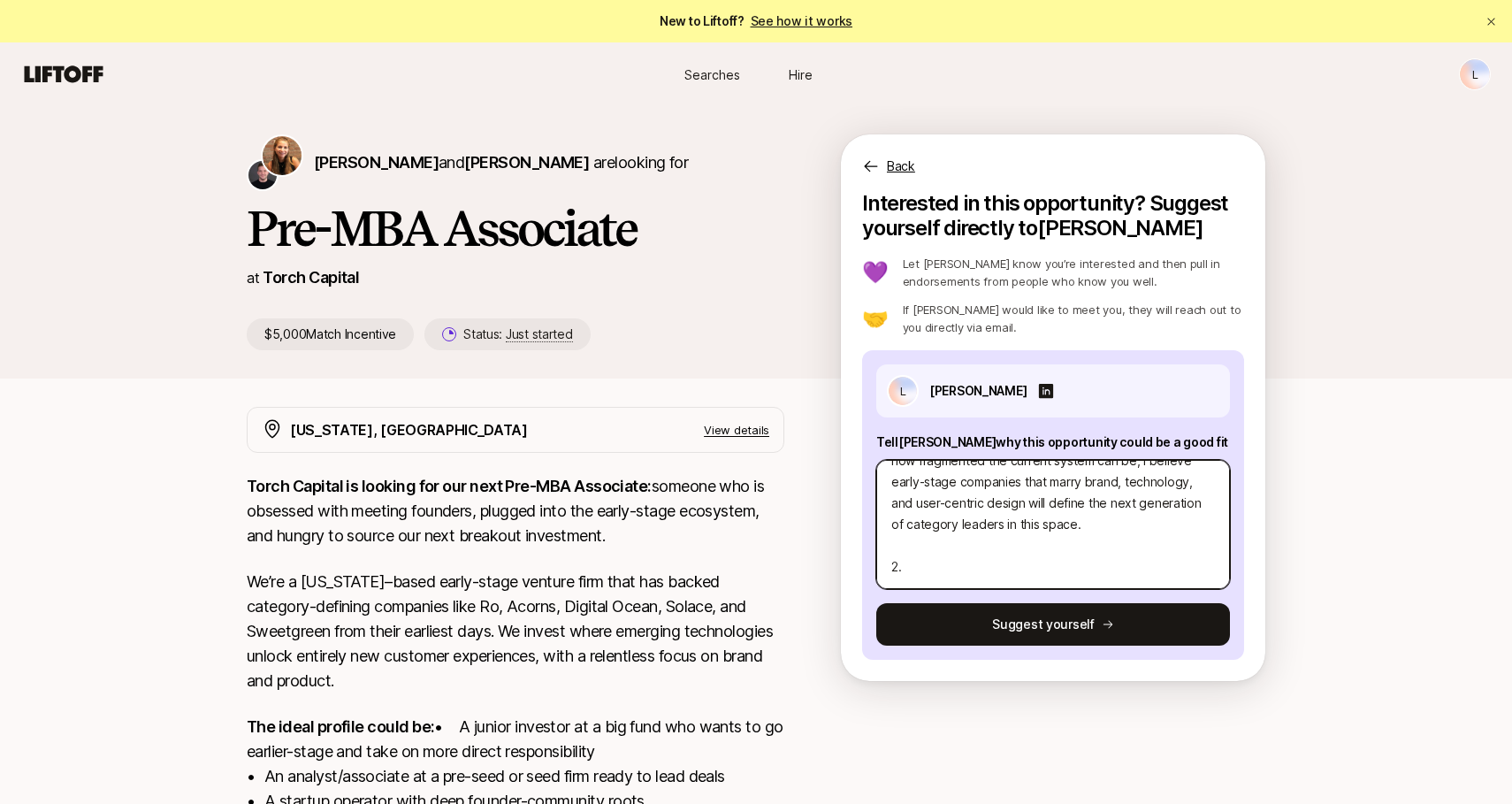
type textarea "1. An investment thesis I’m particularly excited about is digital health, espec…"
type textarea "x"
type textarea "1. An investment thesis I’m particularly excited about is digital health, espec…"
type textarea "x"
type textarea "1. An investment thesis I’m particularly excited about is digital health, espec…"
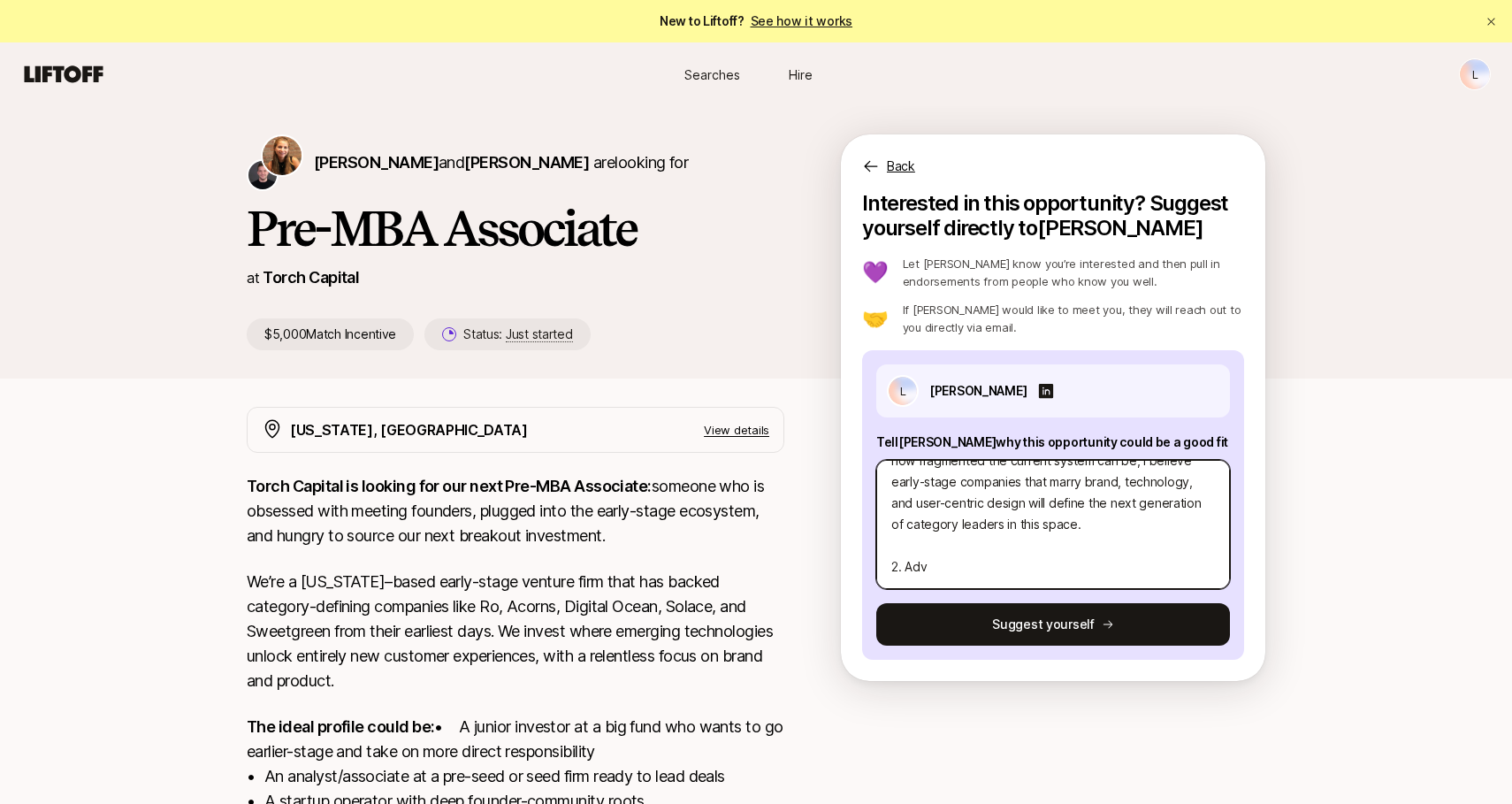
type textarea "x"
type textarea "1. An investment thesis I’m particularly excited about is digital health, espec…"
type textarea "x"
type textarea "1. An investment thesis I’m particularly excited about is digital health, espec…"
type textarea "x"
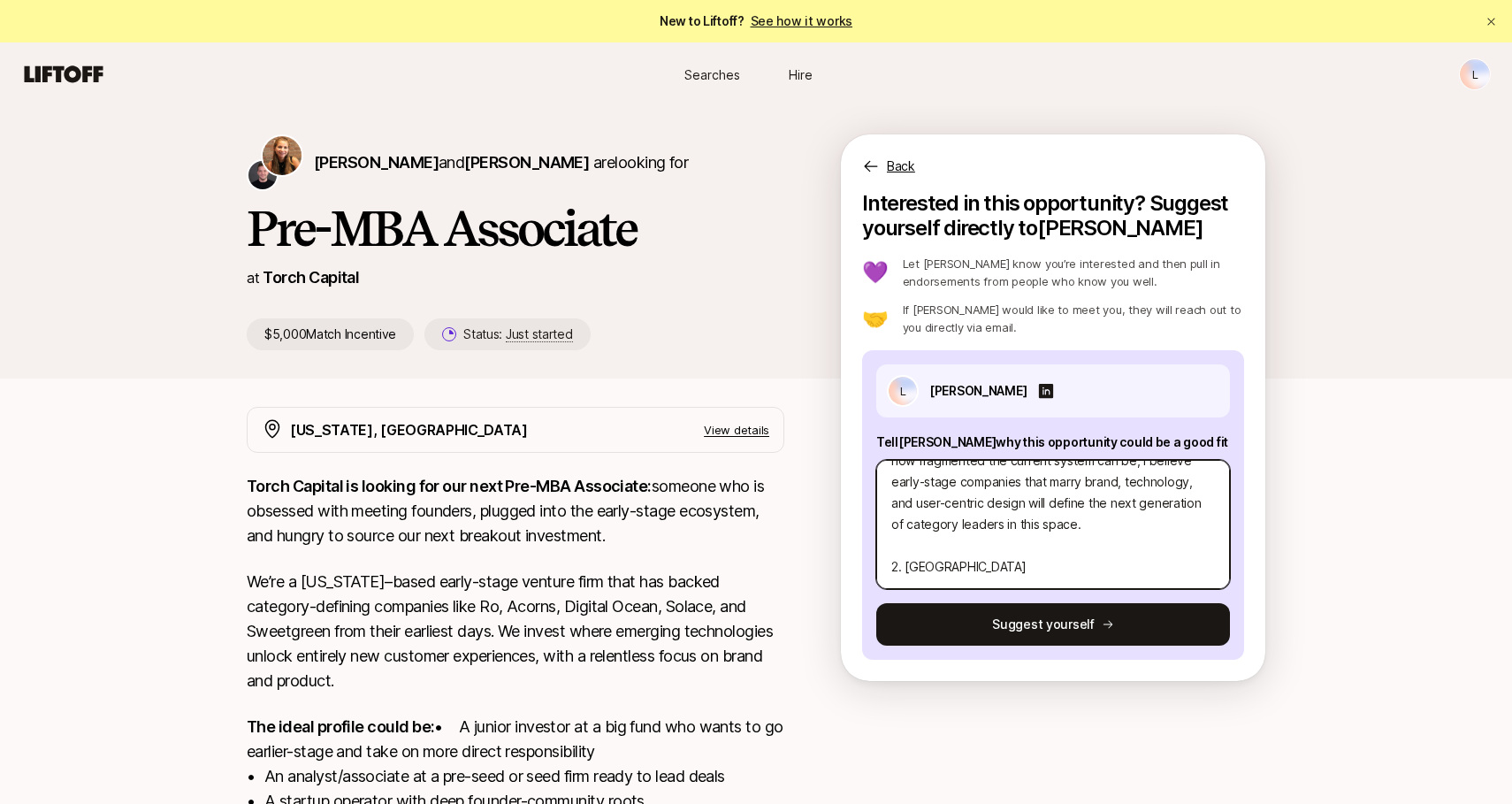
type textarea "1. An investment thesis I’m particularly excited about is digital health, espec…"
type textarea "x"
type textarea "1. An investment thesis I’m particularly excited about is digital health, espec…"
type textarea "x"
type textarea "1. An investment thesis I’m particularly excited about is digital health, espec…"
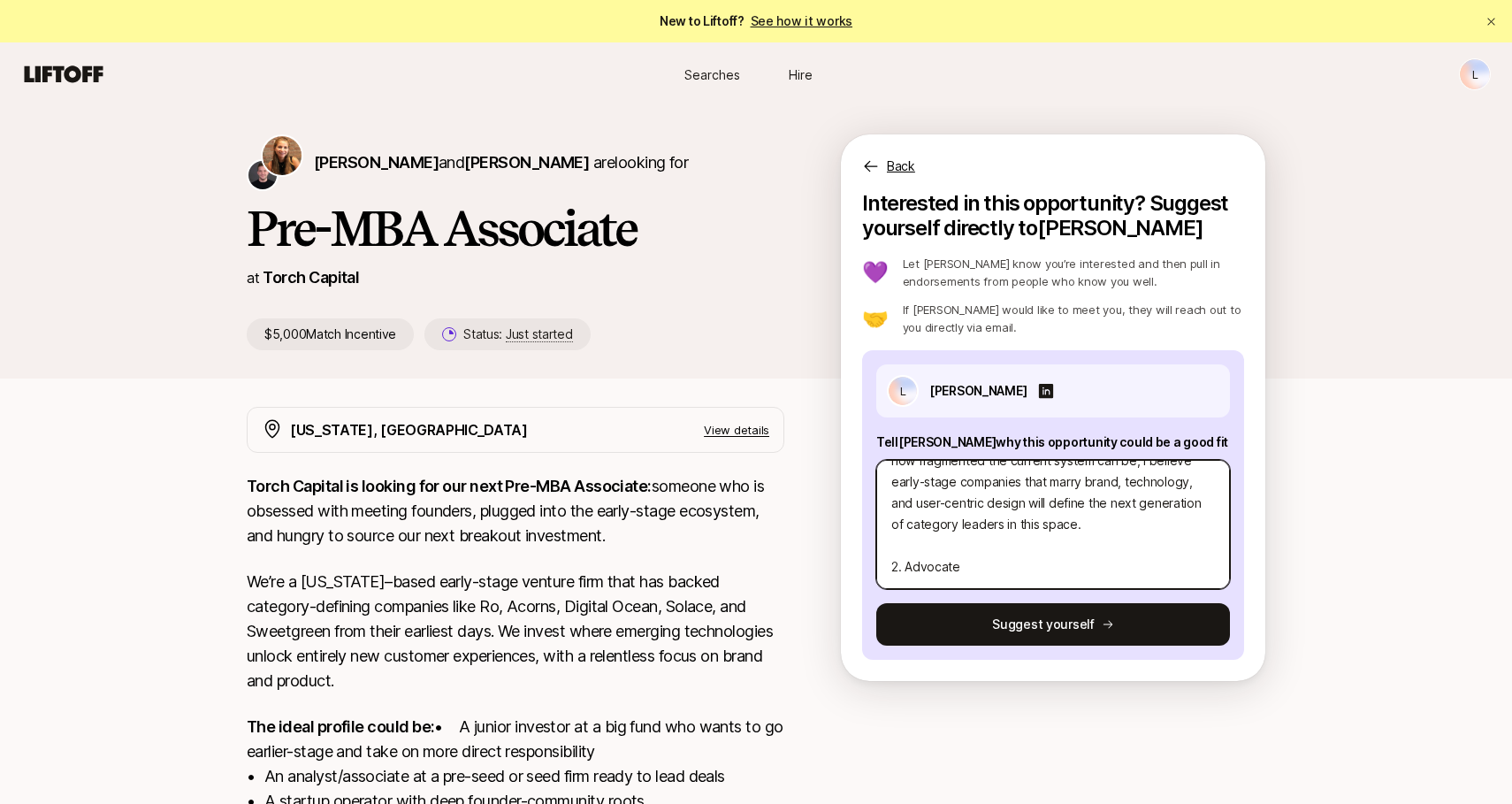
type textarea "x"
type textarea "1. An investment thesis I’m particularly excited about is digital health, espec…"
type textarea "x"
type textarea "1. An investment thesis I’m particularly excited about is digital health, espec…"
type textarea "x"
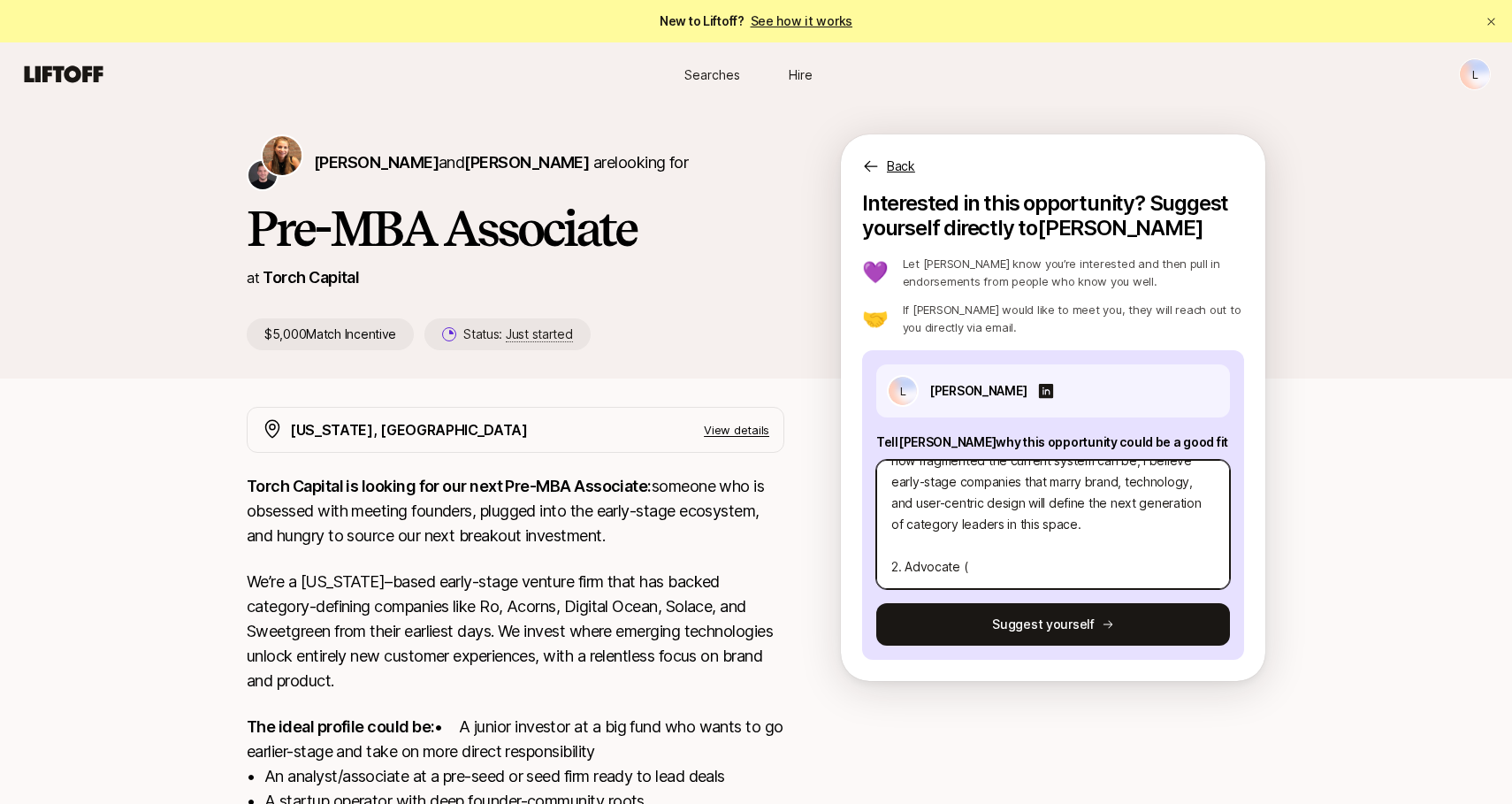
type textarea "1. An investment thesis I’m particularly excited about is digital health, espec…"
type textarea "x"
type textarea "1. An investment thesis I’m particularly excited about is digital health, espec…"
type textarea "x"
type textarea "1. An investment thesis I’m particularly excited about is digital health, espec…"
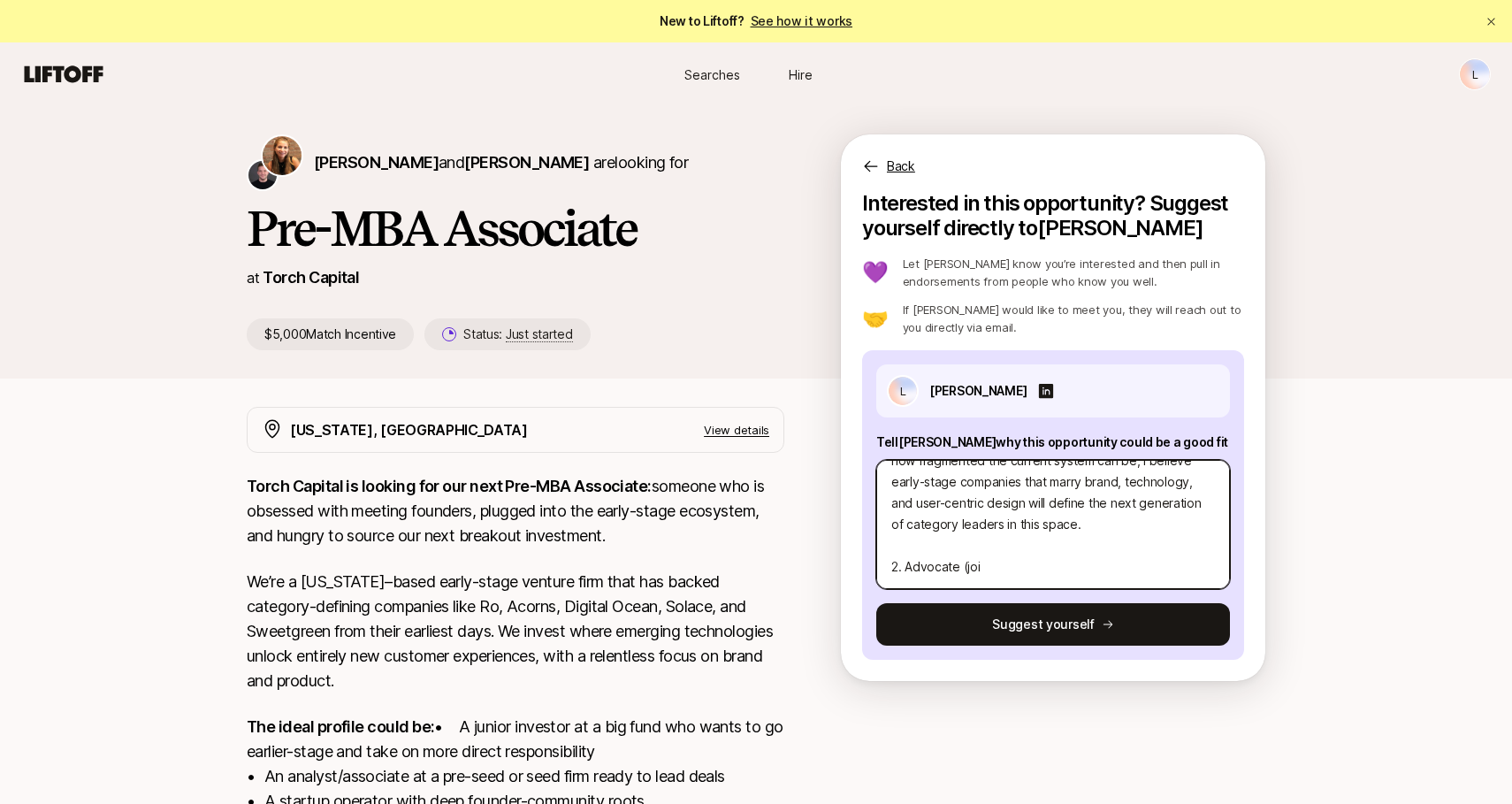
type textarea "x"
type textarea "1. An investment thesis I’m particularly excited about is digital health, espec…"
type textarea "x"
type textarea "1. An investment thesis I’m particularly excited about is digital health, espec…"
type textarea "x"
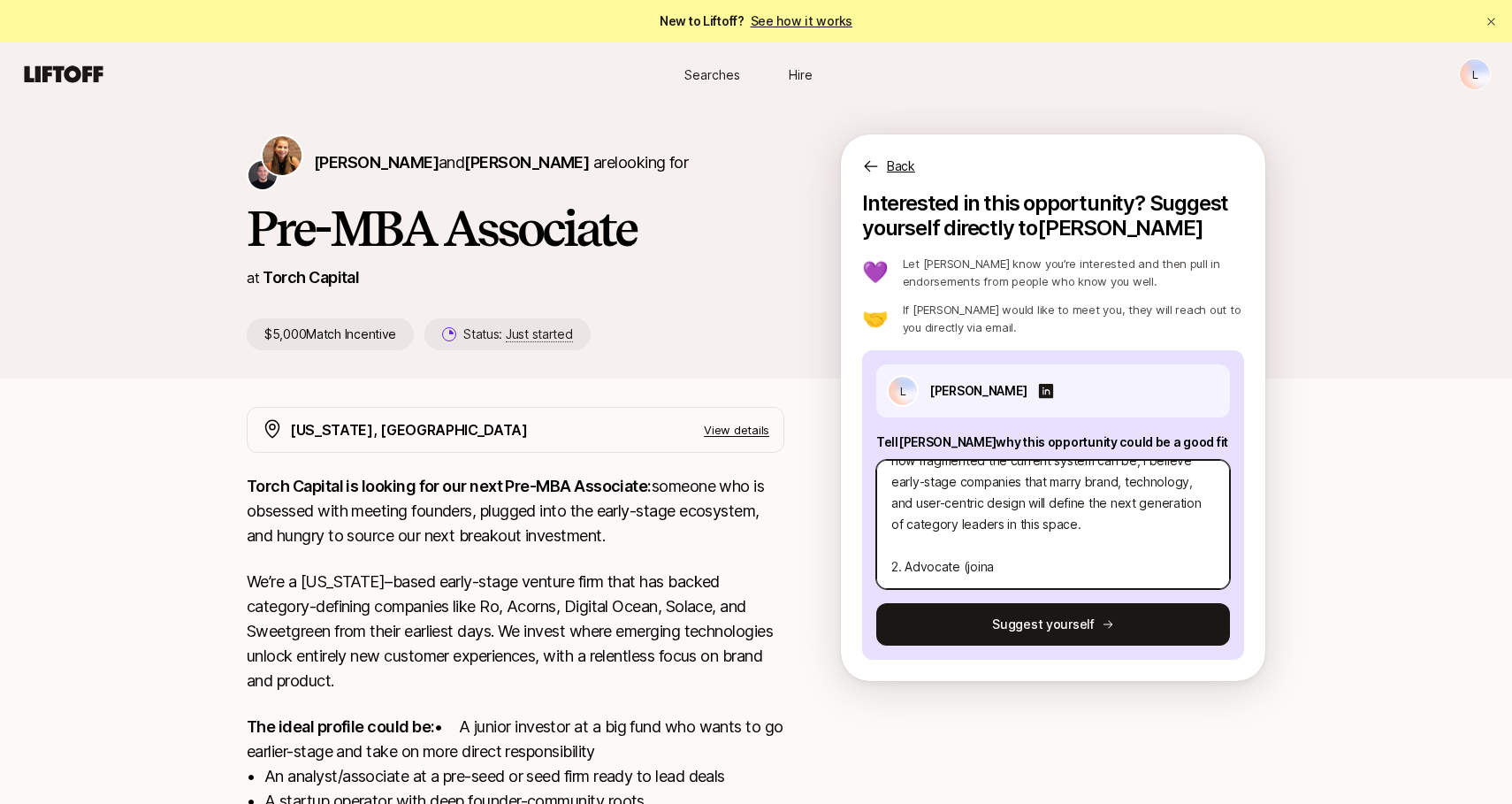
type textarea "1. An investment thesis I’m particularly excited about is digital health, espec…"
type textarea "x"
type textarea "1. An investment thesis I’m particularly excited about is digital health, espec…"
type textarea "x"
type textarea "1. An investment thesis I’m particularly excited about is digital health, espec…"
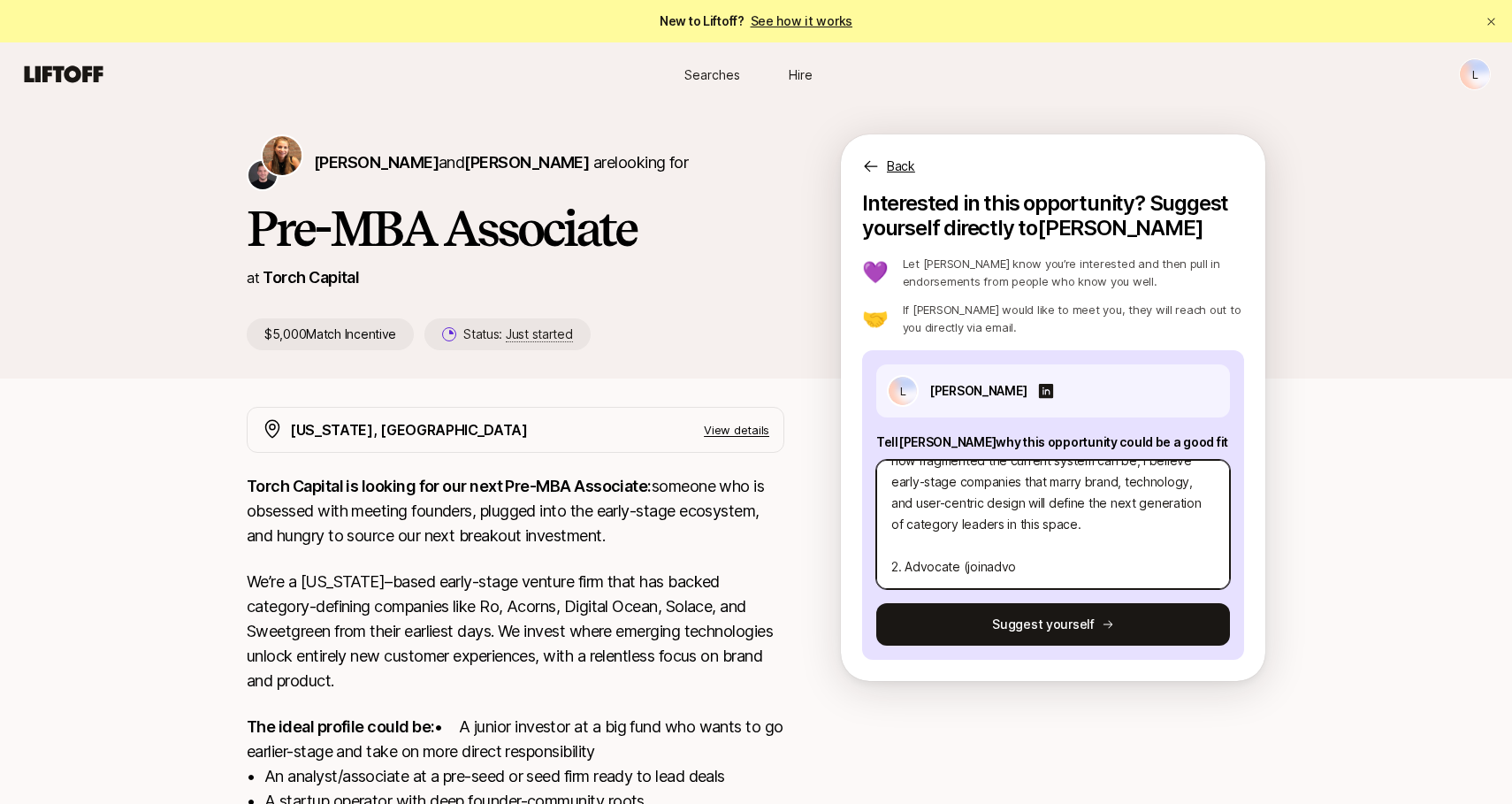
type textarea "x"
type textarea "1. An investment thesis I’m particularly excited about is digital health, espec…"
type textarea "x"
type textarea "1. An investment thesis I’m particularly excited about is digital health, espec…"
type textarea "x"
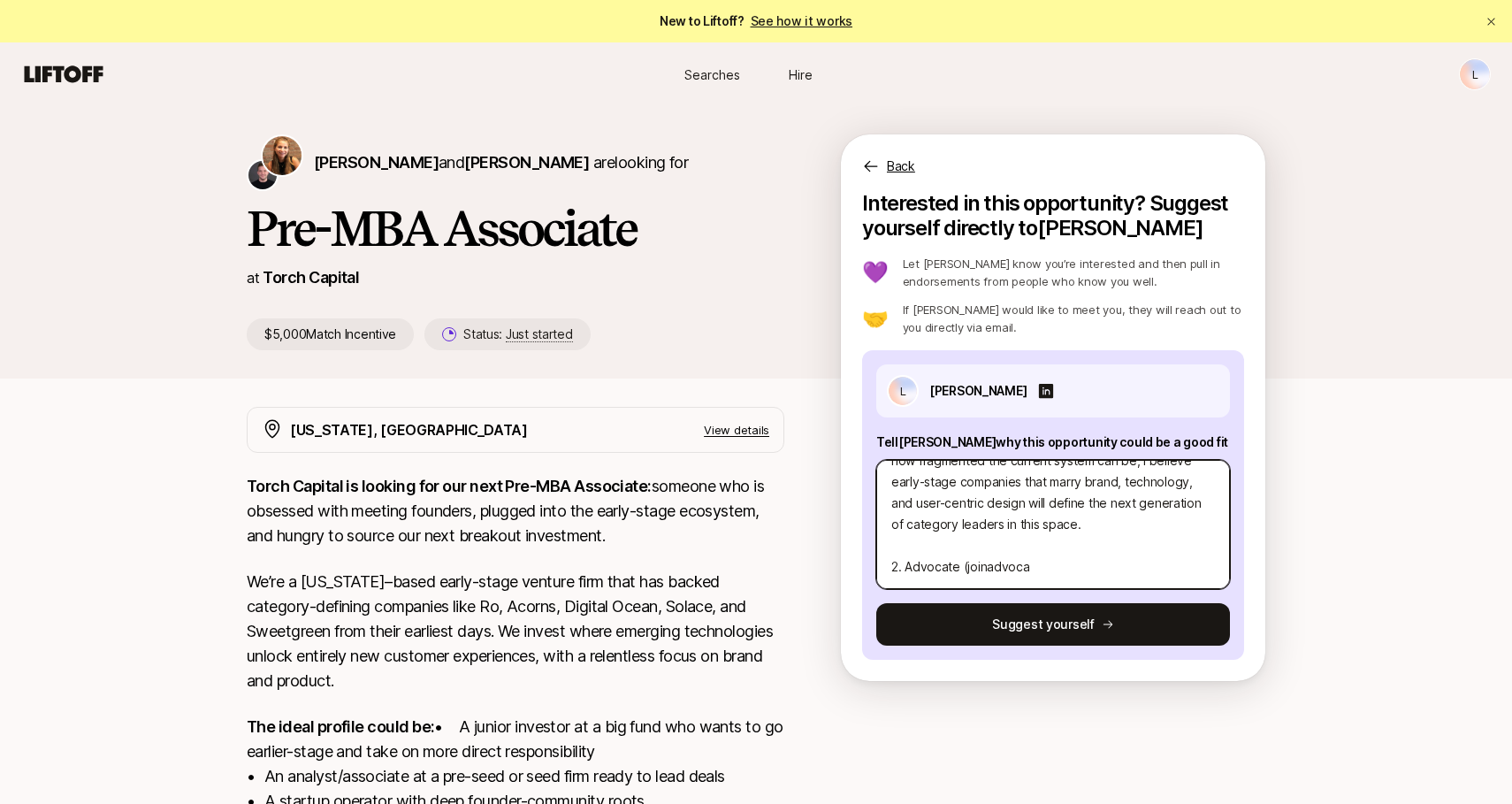
type textarea "1. An investment thesis I’m particularly excited about is digital health, espec…"
type textarea "x"
type textarea "1. An investment thesis I’m particularly excited about is digital health, espec…"
type textarea "x"
type textarea "1. An investment thesis I’m particularly excited about is digital health, espec…"
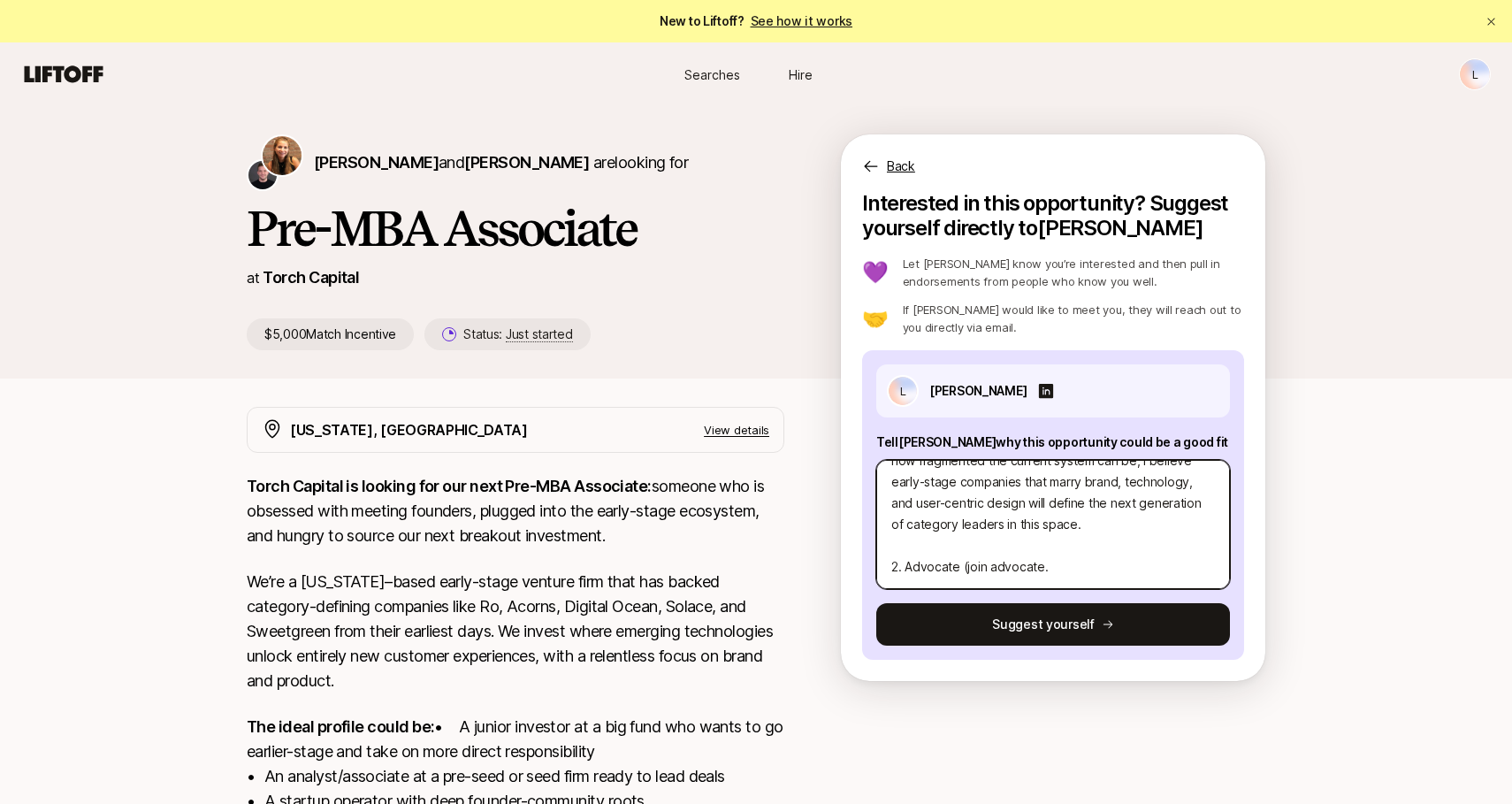
type textarea "x"
type textarea "1. An investment thesis I’m particularly excited about is digital health, espec…"
type textarea "x"
type textarea "1. An investment thesis I’m particularly excited about is digital health, espec…"
type textarea "x"
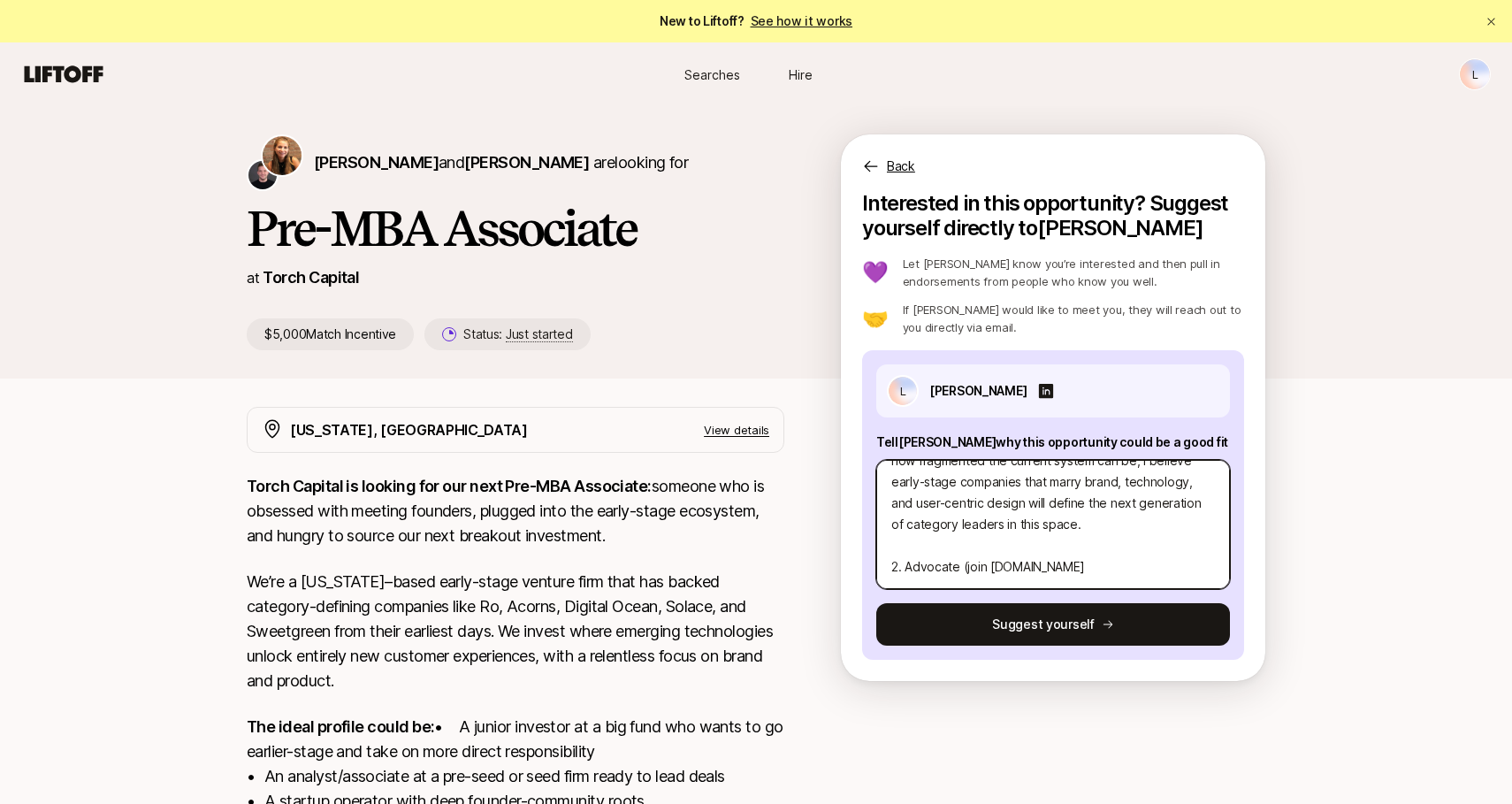
type textarea "1. An investment thesis I’m particularly excited about is digital health, espec…"
type textarea "x"
type textarea "1. An investment thesis I’m particularly excited about is digital health, espec…"
type textarea "x"
type textarea "1. An investment thesis I’m particularly excited about is digital health, espec…"
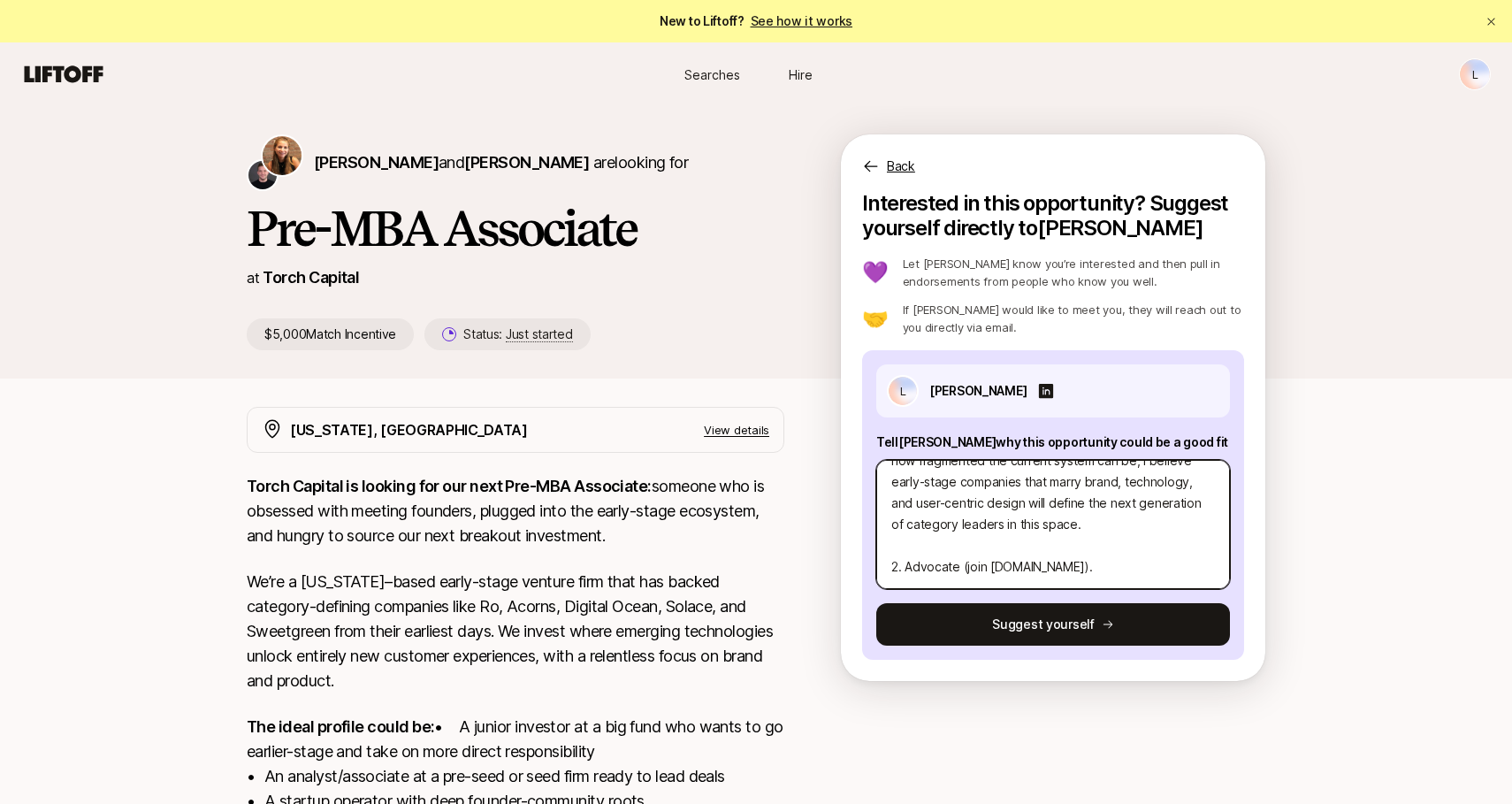
type textarea "x"
type textarea "1. An investment thesis I’m particularly excited about is digital health, espec…"
click at [991, 569] on textarea "1. An investment thesis I’m particularly excited about is digital health, espec…" at bounding box center [1053, 524] width 354 height 129
type textarea "x"
type textarea "1. An investment thesis I’m particularly excited about is digital health, espec…"
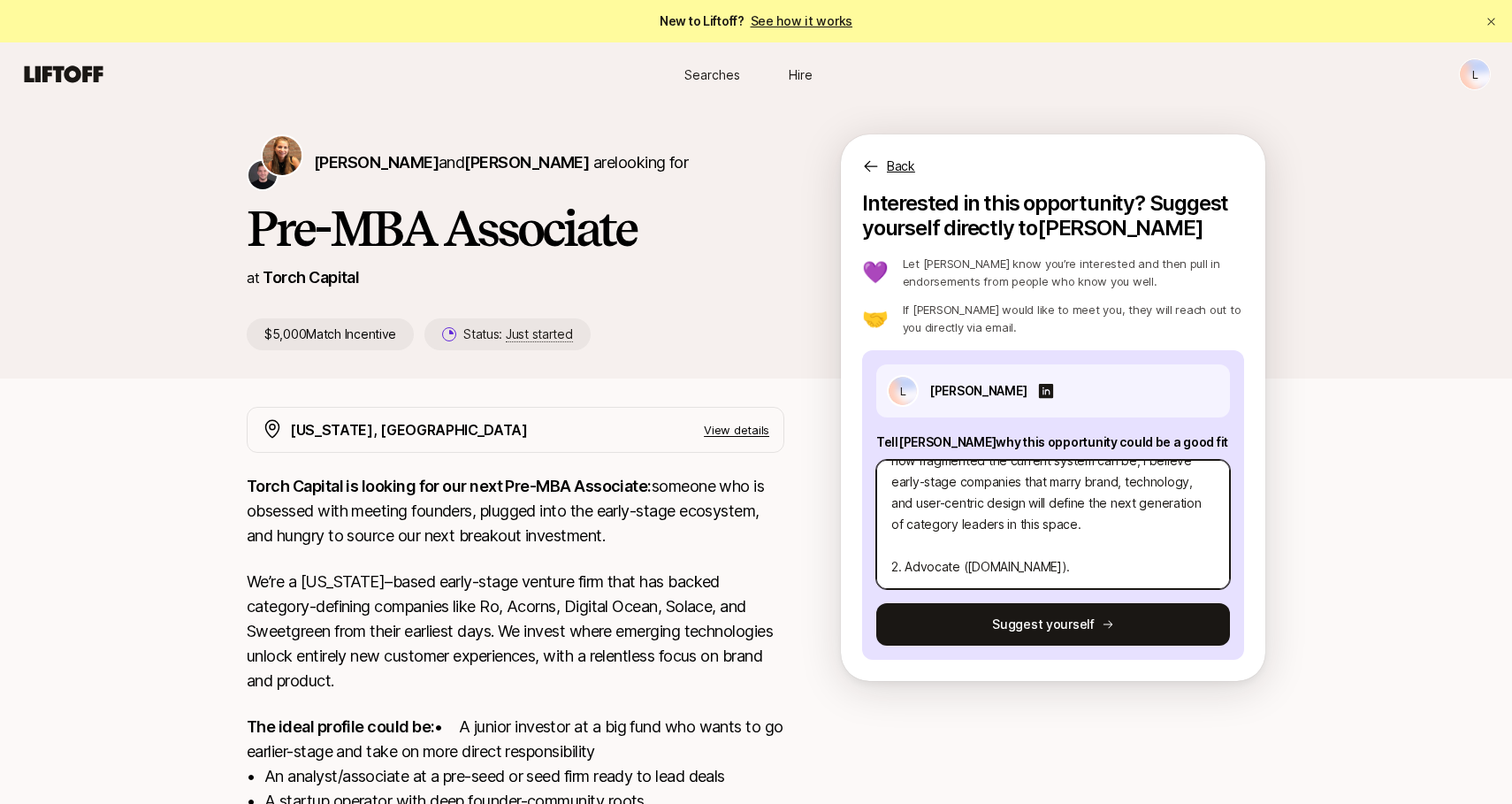
click at [1107, 565] on textarea "1. An investment thesis I’m particularly excited about is digital health, espec…" at bounding box center [1053, 524] width 354 height 129
type textarea "x"
type textarea "1. An investment thesis I’m particularly excited about is digital health, espec…"
type textarea "x"
type textarea "1. An investment thesis I’m particularly excited about is digital health, espec…"
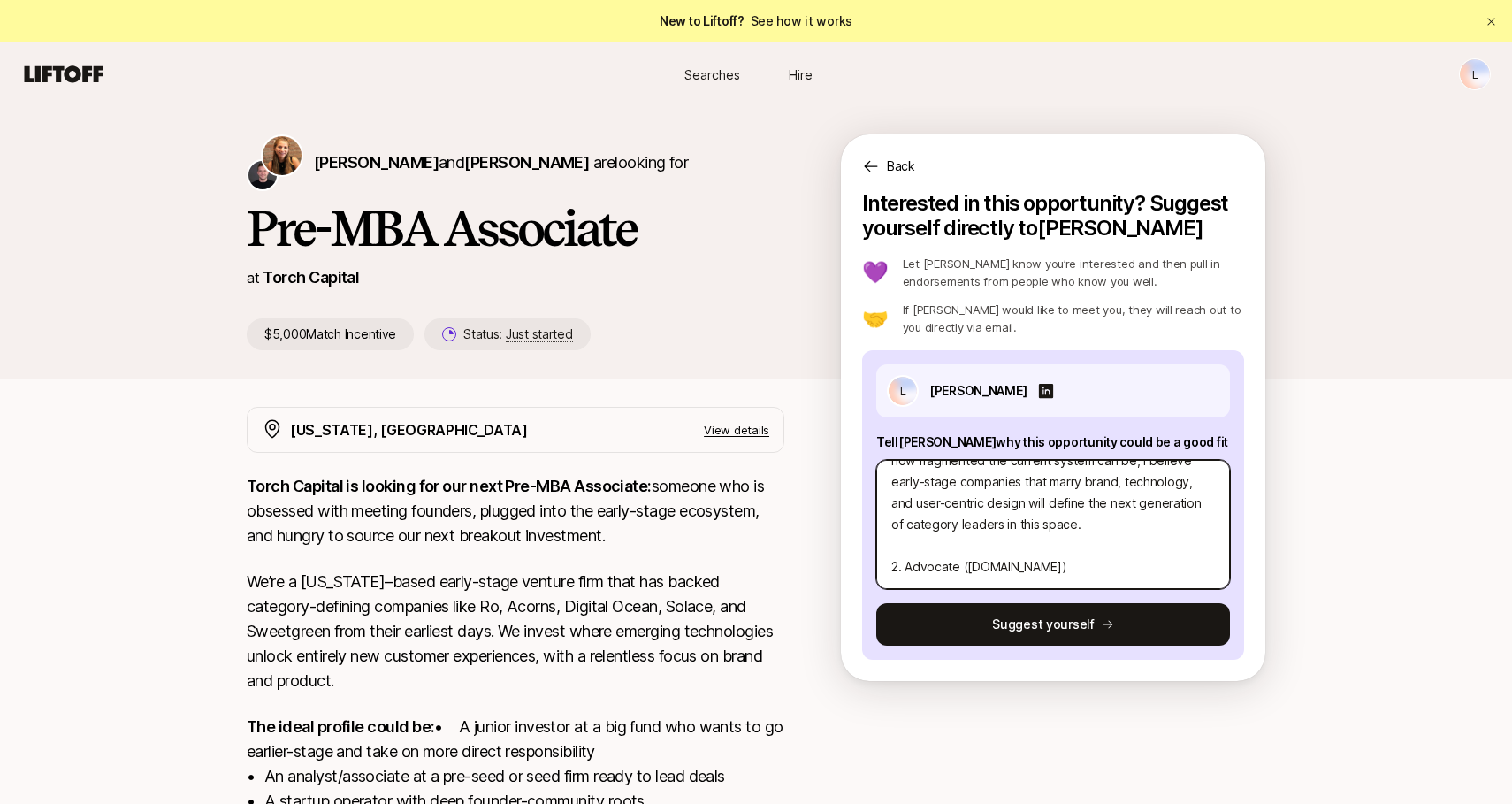
type textarea "x"
type textarea "1. An investment thesis I’m particularly excited about is digital health, espec…"
paste textarea "is an AI-powered platform streamlining access to federal benefits, particularly…"
type textarea "x"
type textarea "5. Lo ipsumdolor sitame C’a elitseddoeiu tempori utlab et dolorem aliqua, enima…"
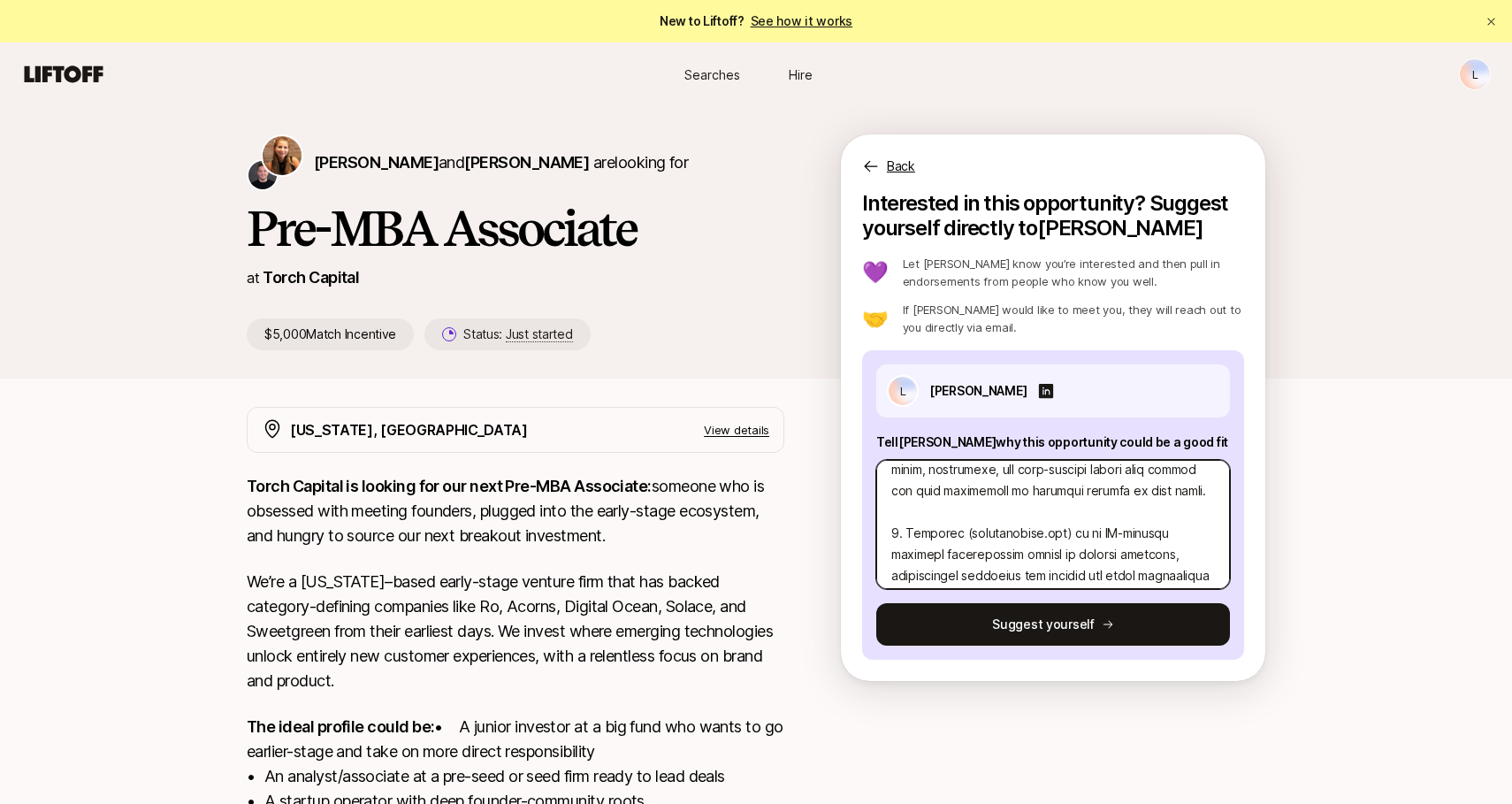
scroll to position [302, 0]
click at [909, 542] on textarea at bounding box center [1053, 524] width 354 height 129
type textarea "x"
type textarea "7. Lo ipsumdolor sitame C’a elitseddoeiu tempori utlab et dolorem aliqua, enima…"
type textarea "x"
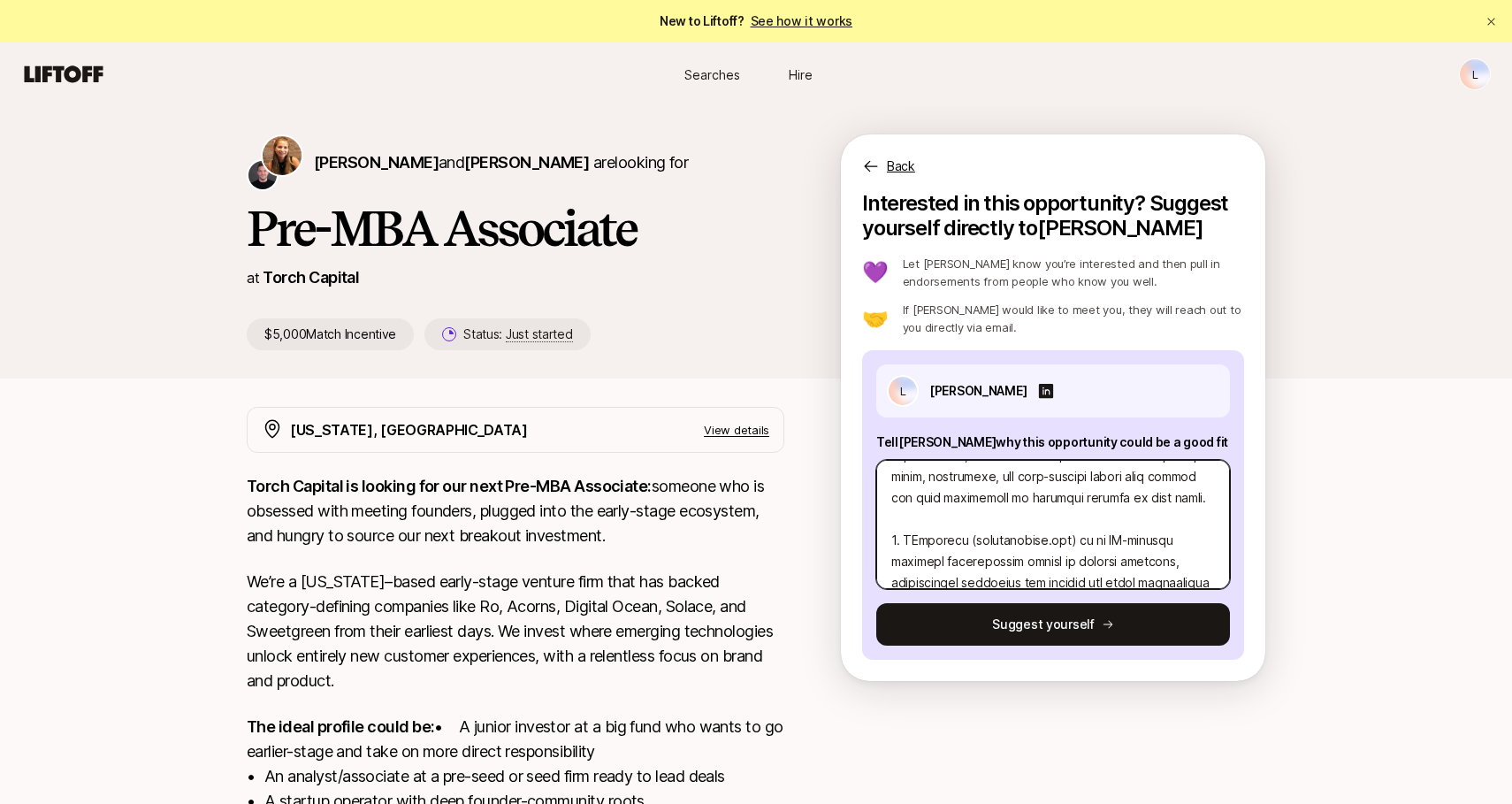
type textarea "0. Lo ipsumdolor sitame C’a elitseddoeiu tempori utlab et dolorem aliqua, enima…"
type textarea "x"
type textarea "0. Lo ipsumdolor sitame C’a elitseddoeiu tempori utlab et dolorem aliqua, enima…"
type textarea "x"
type textarea "6. Lo ipsumdolor sitame C’a elitseddoeiu tempori utlab et dolorem aliqua, enima…"
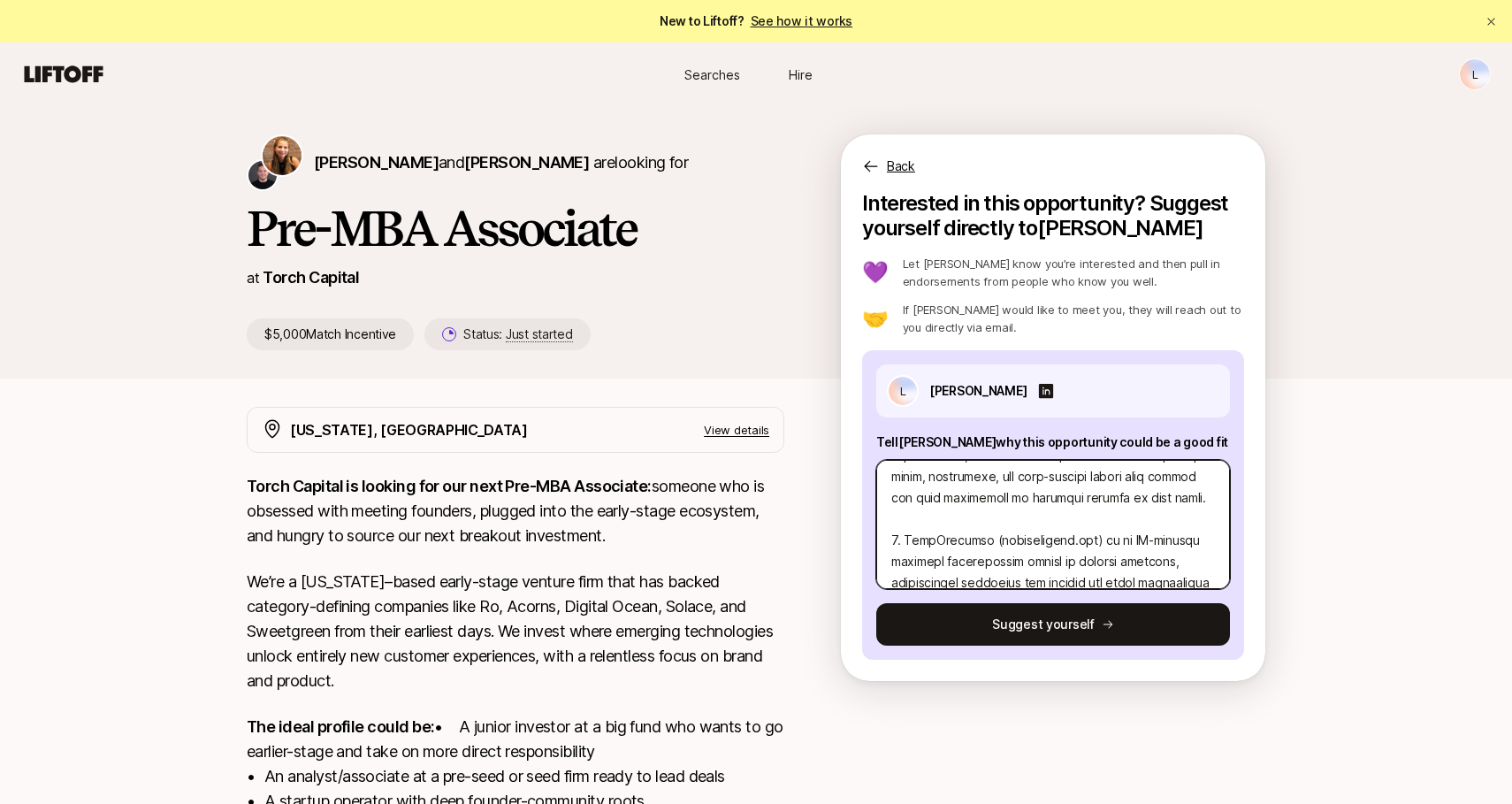
type textarea "x"
type textarea "0. Lo ipsumdolor sitame C’a elitseddoeiu tempori utlab et dolorem aliqua, enima…"
type textarea "x"
type textarea "0. Lo ipsumdolor sitame C’a elitseddoeiu tempori utlab et dolorem aliqua, enima…"
type textarea "x"
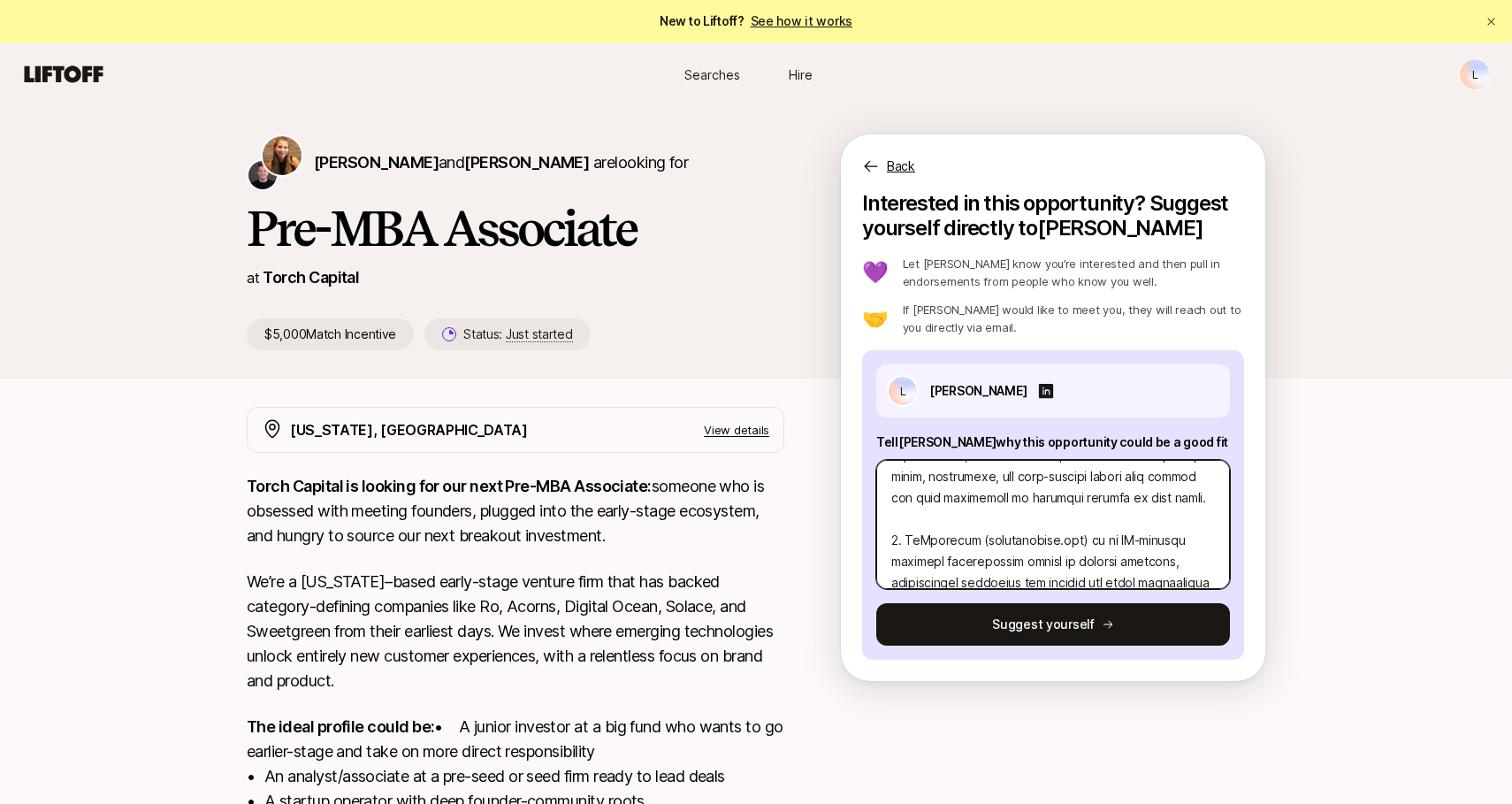
type textarea "7. Lo ipsumdolor sitame C’a elitseddoeiu tempori utlab et dolorem aliqua, enima…"
type textarea "x"
type textarea "5. Lo ipsumdolor sitame C’a elitseddoeiu tempori utlab et dolorem aliqua, enima…"
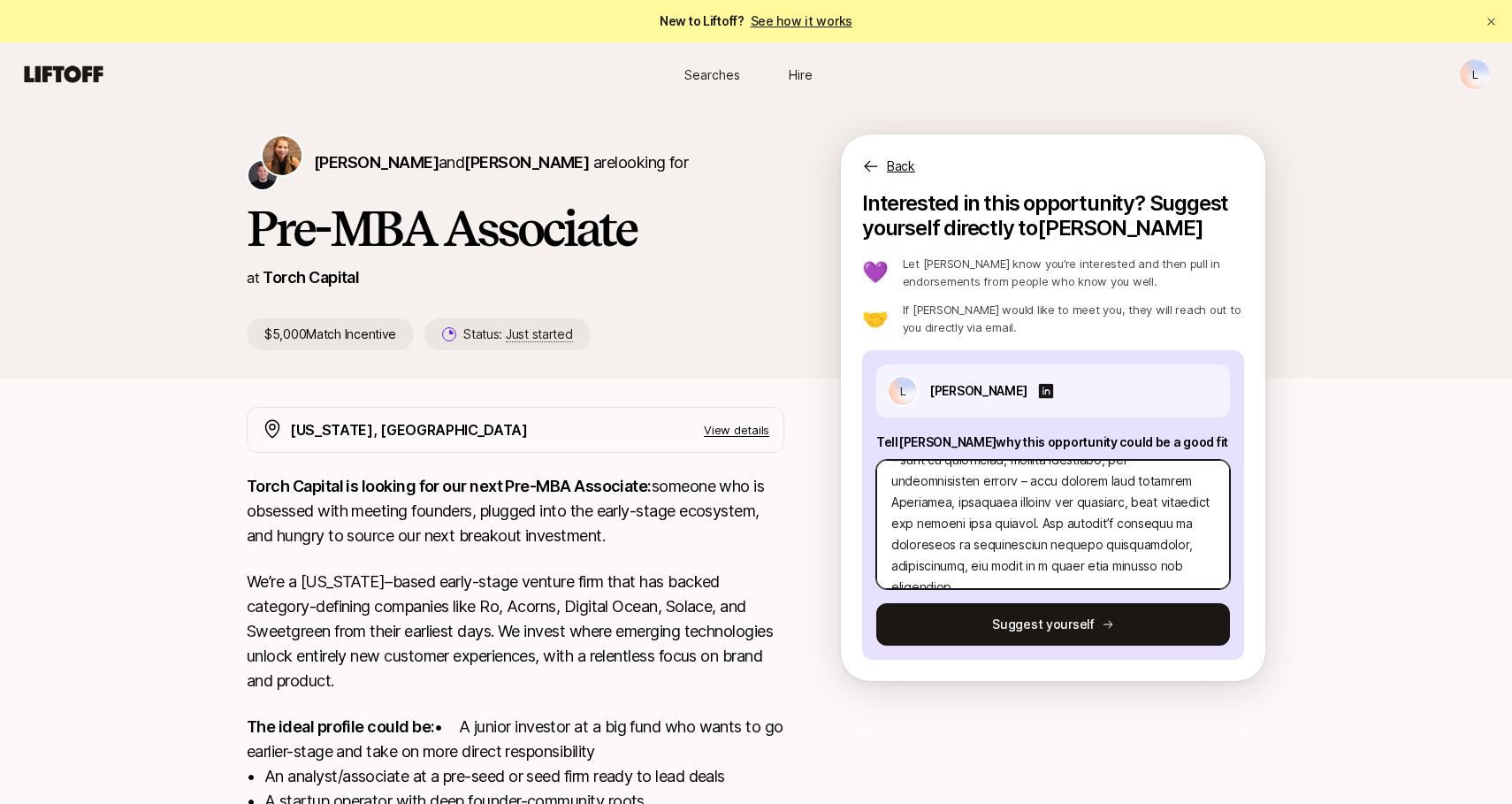
scroll to position [510, 0]
click at [1161, 572] on textarea at bounding box center [1053, 524] width 354 height 129
type textarea "x"
type textarea "5. Lo ipsumdolor sitame C’a elitseddoeiu tempori utlab et dolorem aliqua, enima…"
type textarea "x"
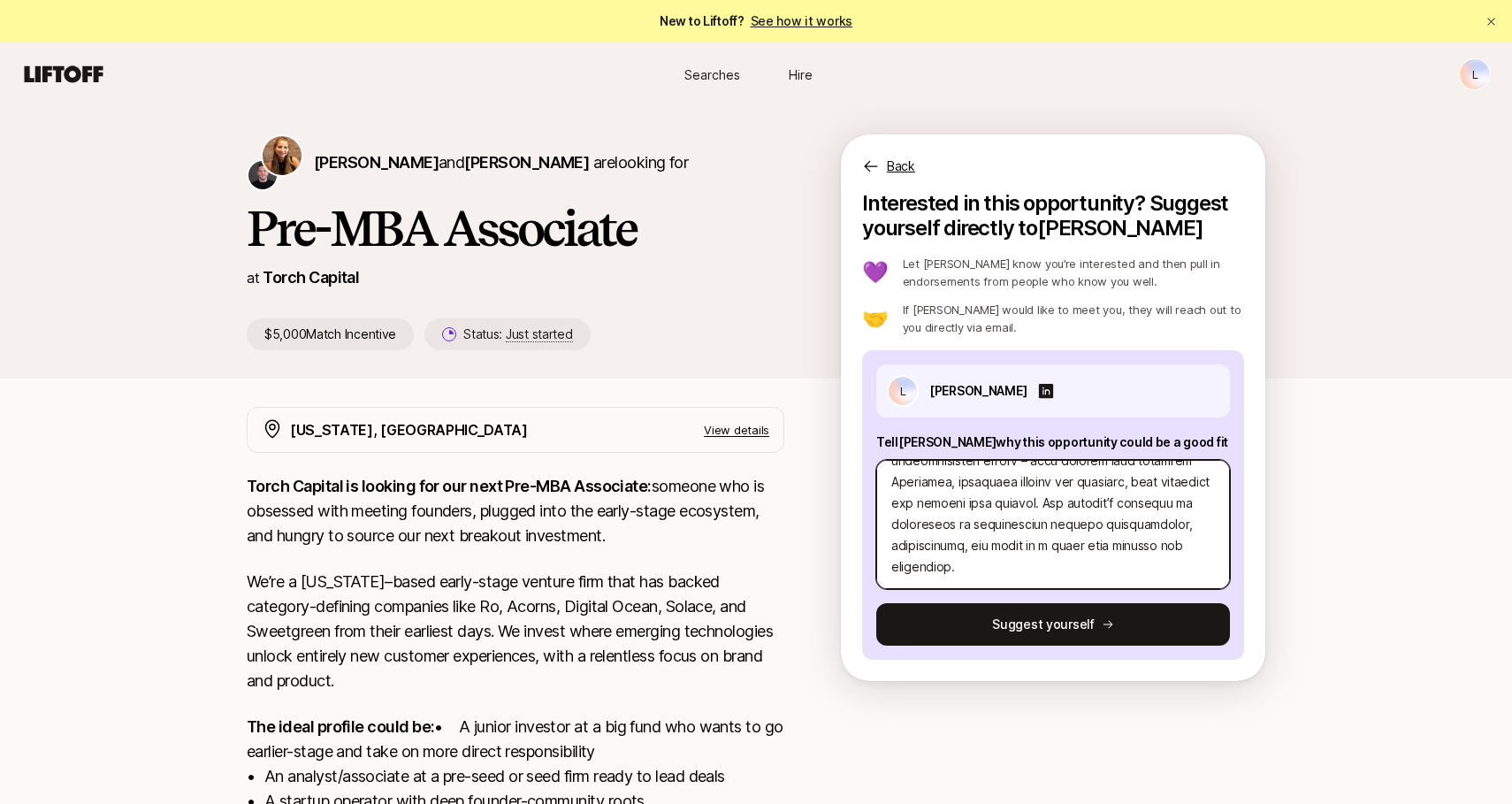
type textarea "5. Lo ipsumdolor sitame C’a elitseddoeiu tempori utlab et dolorem aliqua, enima…"
type textarea "x"
type textarea "5. Lo ipsumdolor sitame C’a elitseddoeiu tempori utlab et dolorem aliqua, enima…"
type textarea "x"
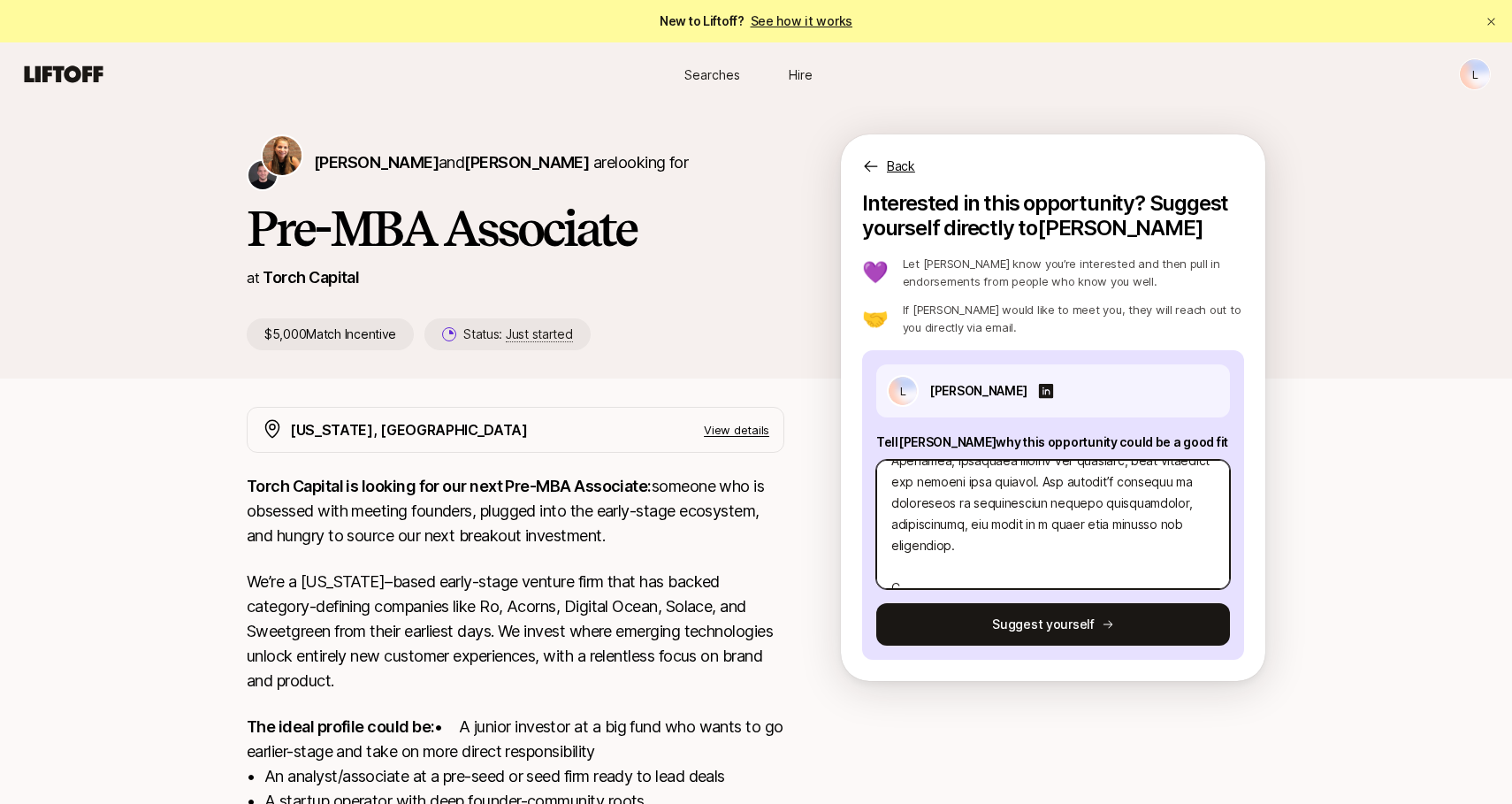
type textarea "5. Lo ipsumdolor sitame C’a elitseddoeiu tempori utlab et dolorem aliqua, enima…"
type textarea "x"
type textarea "5. Lo ipsumdolor sitame C’a elitseddoeiu tempori utlab et dolorem aliqua, enima…"
type textarea "x"
type textarea "5. Lo ipsumdolor sitame C’a elitseddoeiu tempori utlab et dolorem aliqua, enima…"
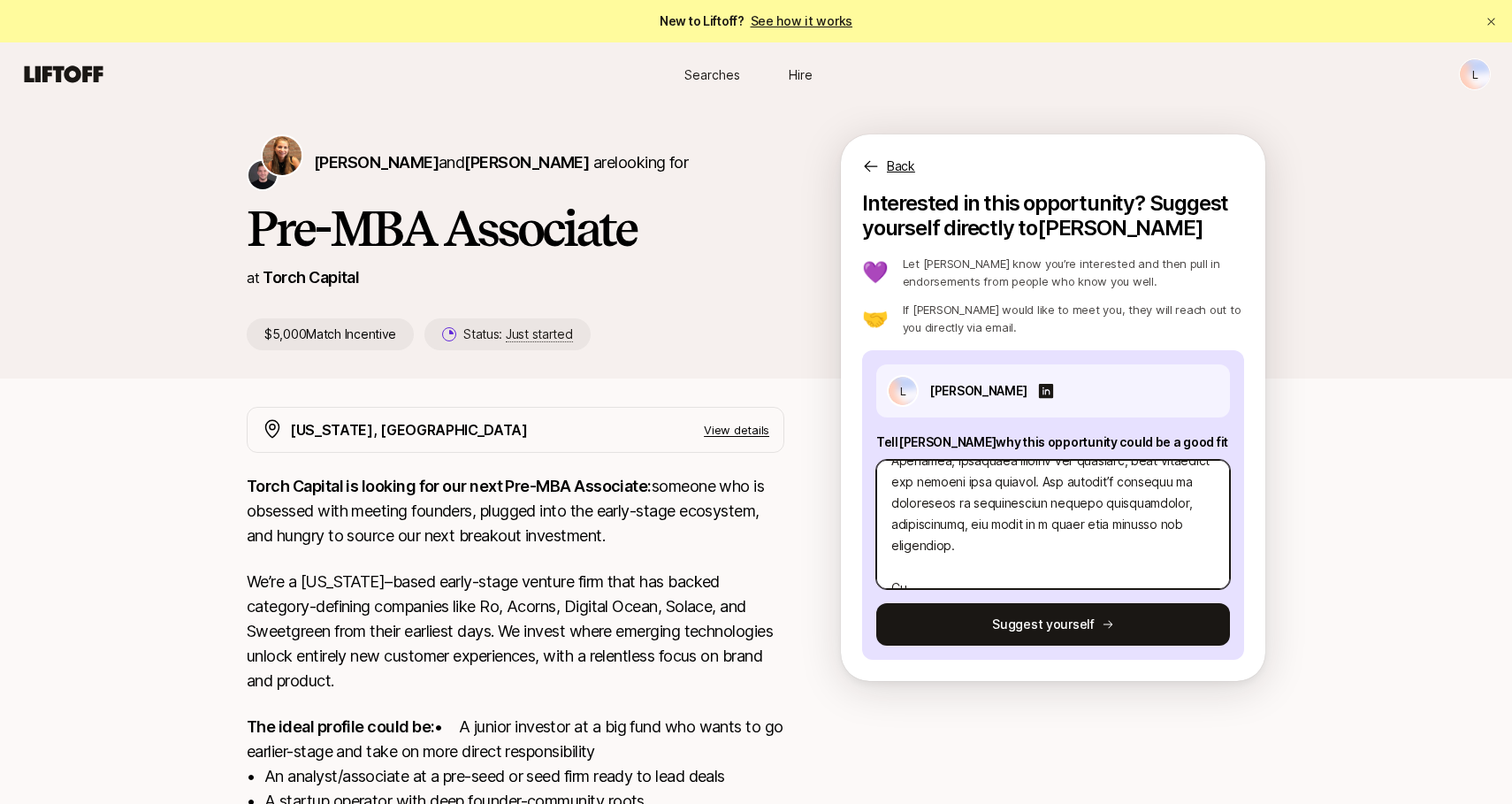
type textarea "x"
type textarea "5. Lo ipsumdolor sitame C’a elitseddoeiu tempori utlab et dolorem aliqua, enima…"
type textarea "x"
type textarea "5. Lo ipsumdolor sitame C’a elitseddoeiu tempori utlab et dolorem aliqua, enima…"
type textarea "x"
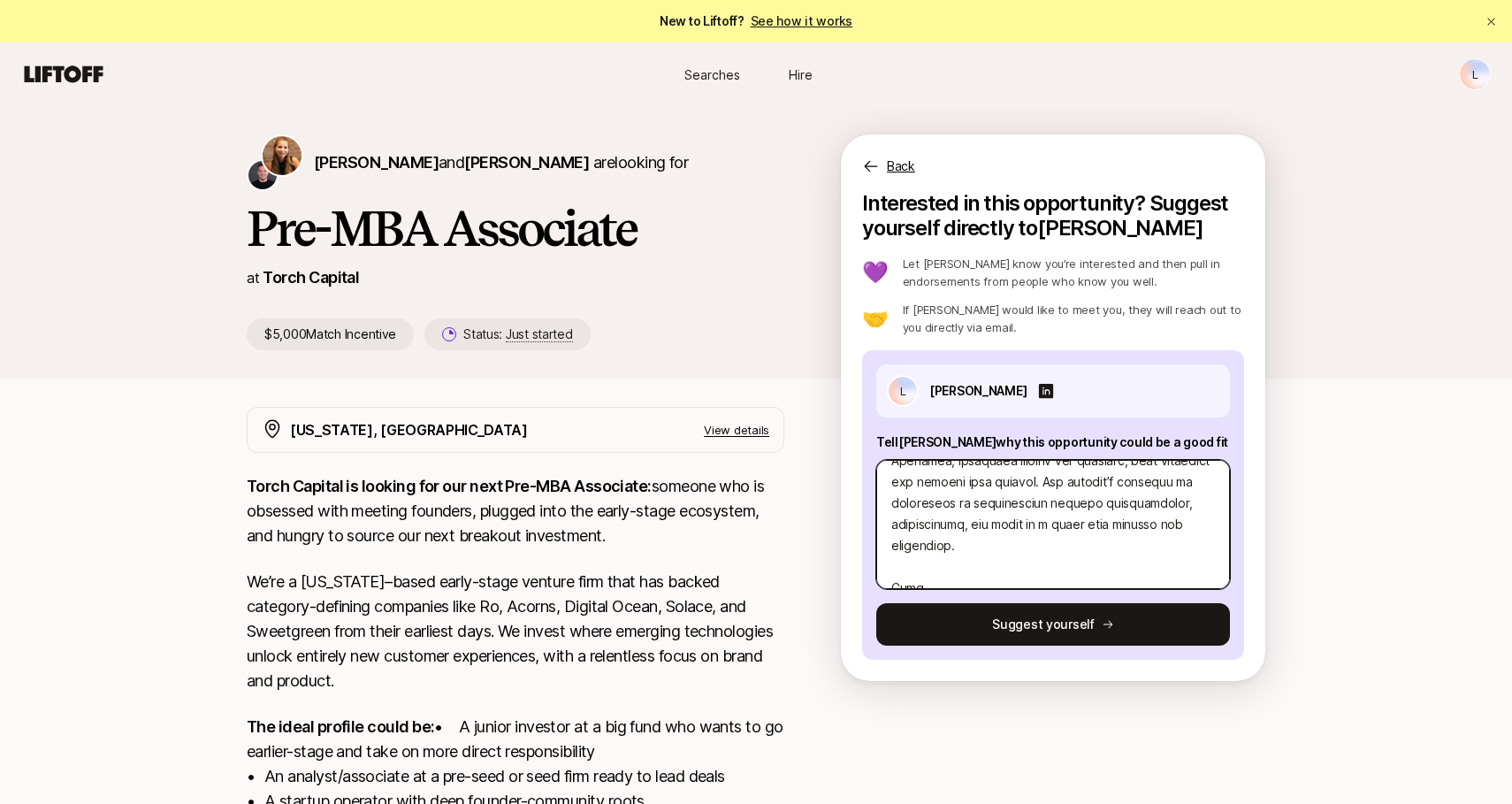
type textarea "5. Lo ipsumdolor sitame C’a elitseddoeiu tempori utlab et dolorem aliqua, enima…"
type textarea "x"
type textarea "5. Lo ipsumdolor sitame C’a elitseddoeiu tempori utlab et dolorem aliqua, enima…"
type textarea "x"
type textarea "5. Lo ipsumdolor sitame C’a elitseddoeiu tempori utlab et dolorem aliqua, enima…"
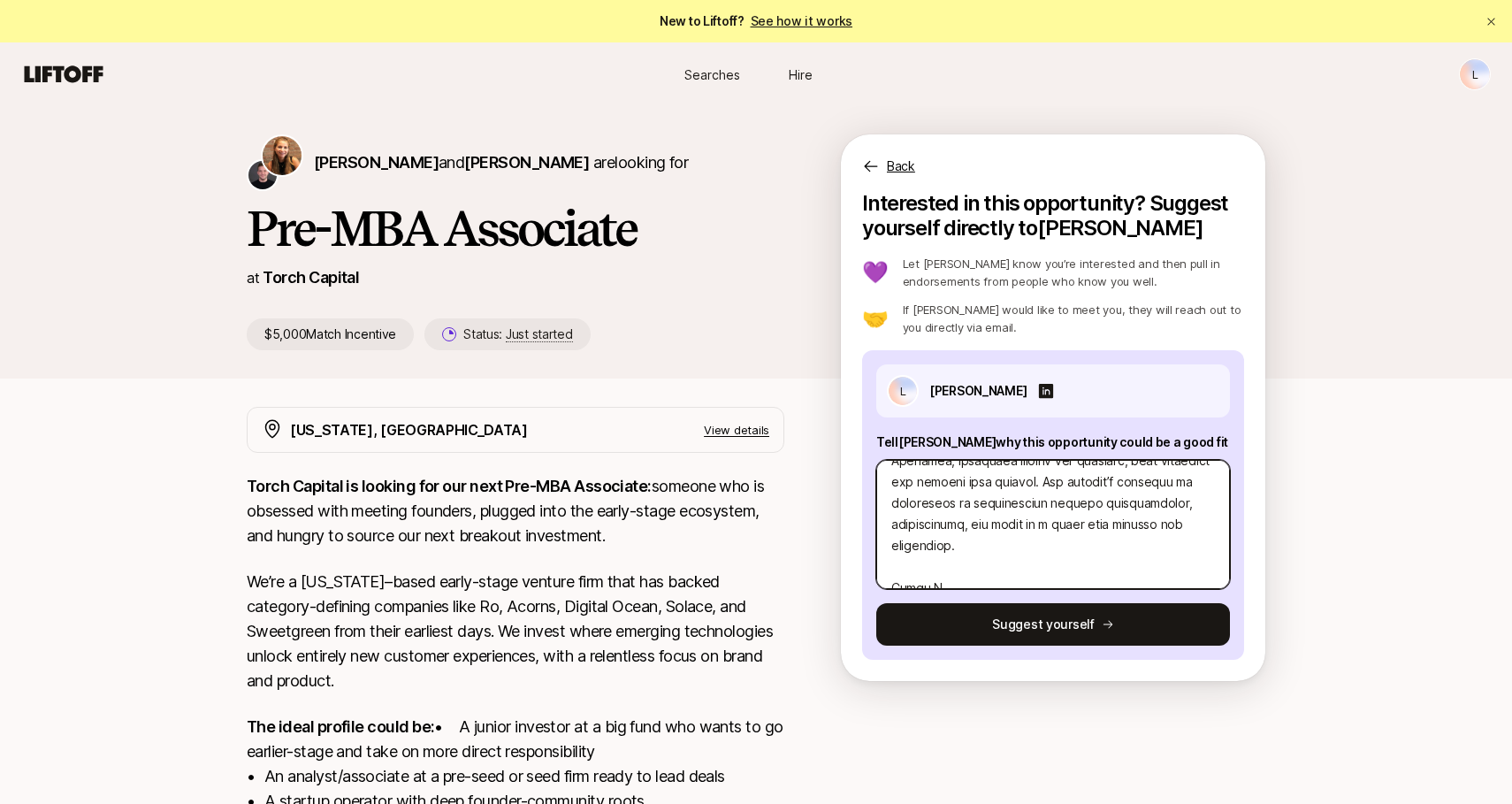
type textarea "x"
type textarea "5. Lo ipsumdolor sitame C’a elitseddoeiu tempori utlab et dolorem aliqua, enima…"
type textarea "x"
type textarea "5. Lo ipsumdolor sitame C’a elitseddoeiu tempori utlab et dolorem aliqua, enima…"
paste textarea "is building at-home personalized behavioral healthcare for children, tackling a…"
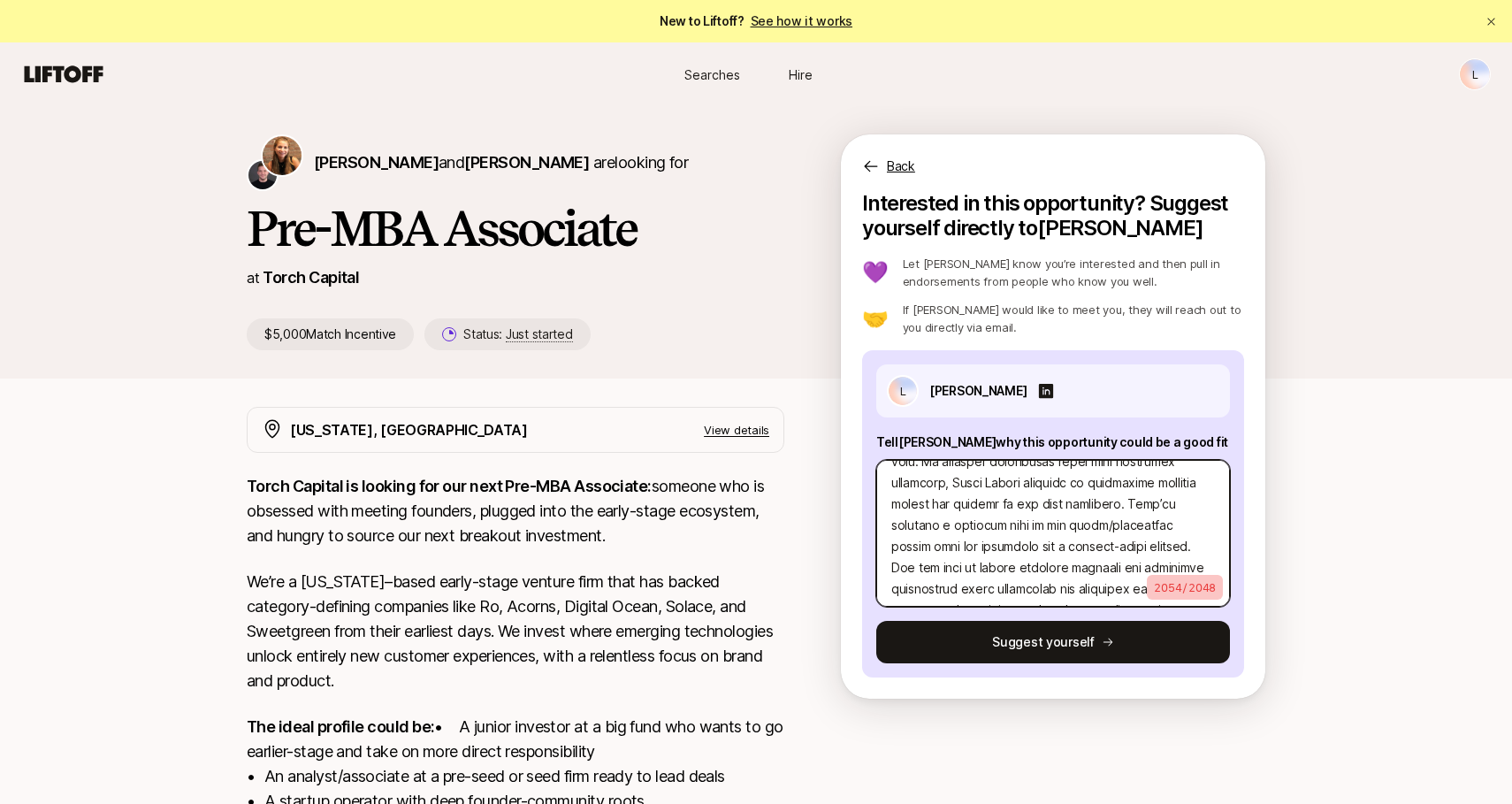
scroll to position [743, 0]
drag, startPoint x: 951, startPoint y: 587, endPoint x: 973, endPoint y: 483, distance: 106.3
click at [973, 483] on textarea at bounding box center [1053, 533] width 354 height 147
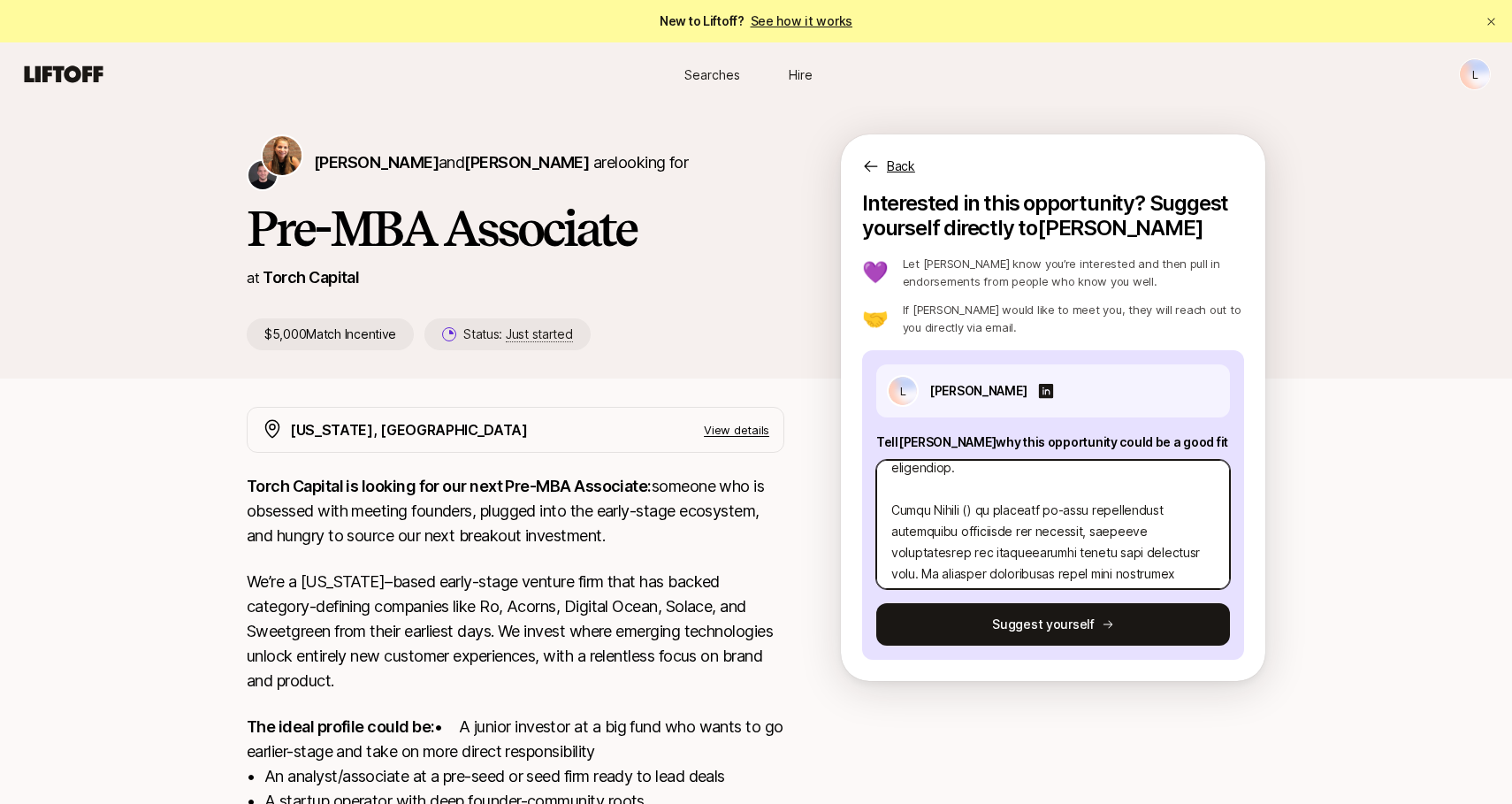
scroll to position [629, 0]
click at [966, 490] on textarea at bounding box center [1053, 524] width 354 height 129
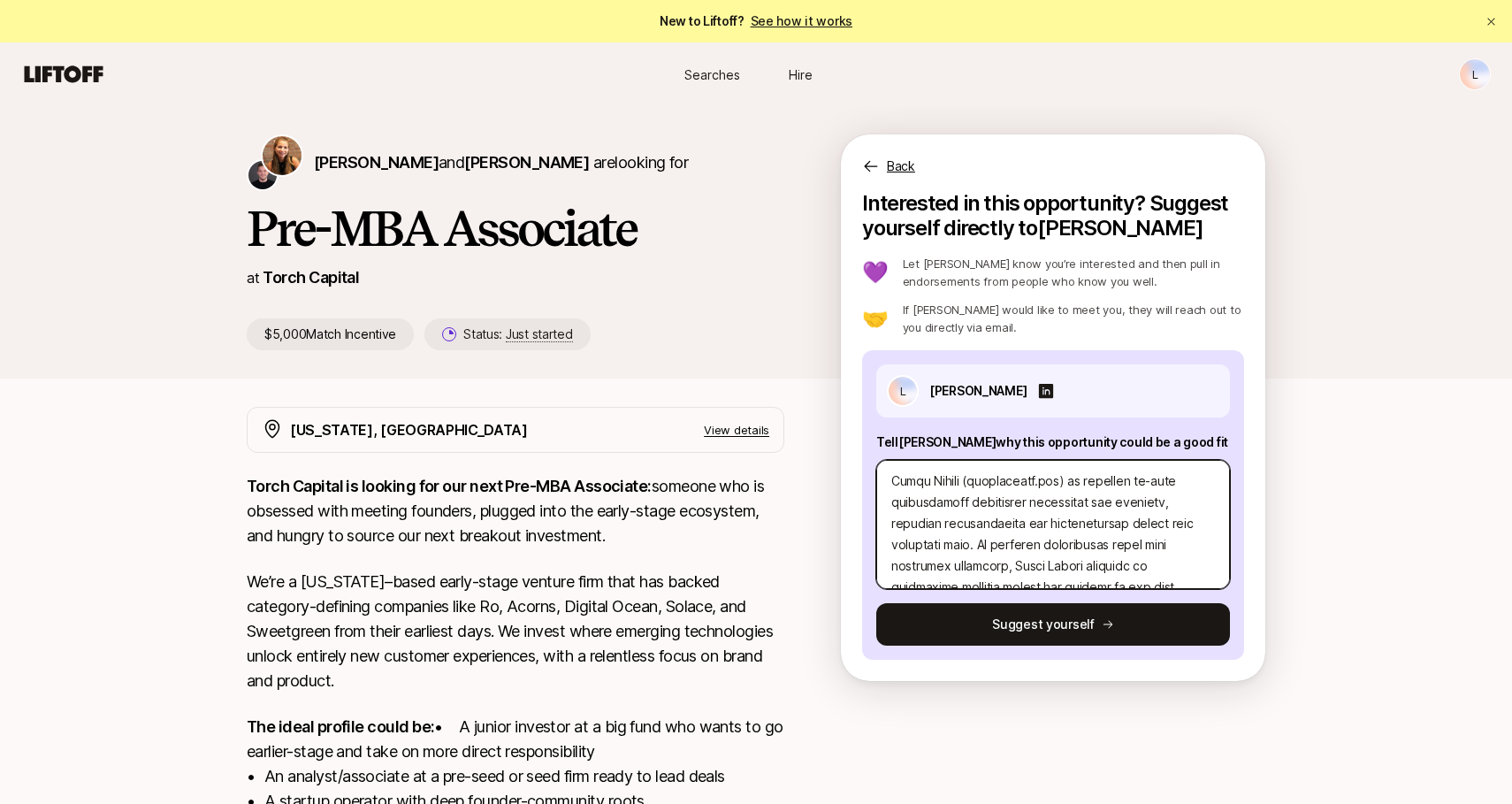
scroll to position [658, 0]
click at [1082, 561] on textarea at bounding box center [1053, 524] width 354 height 129
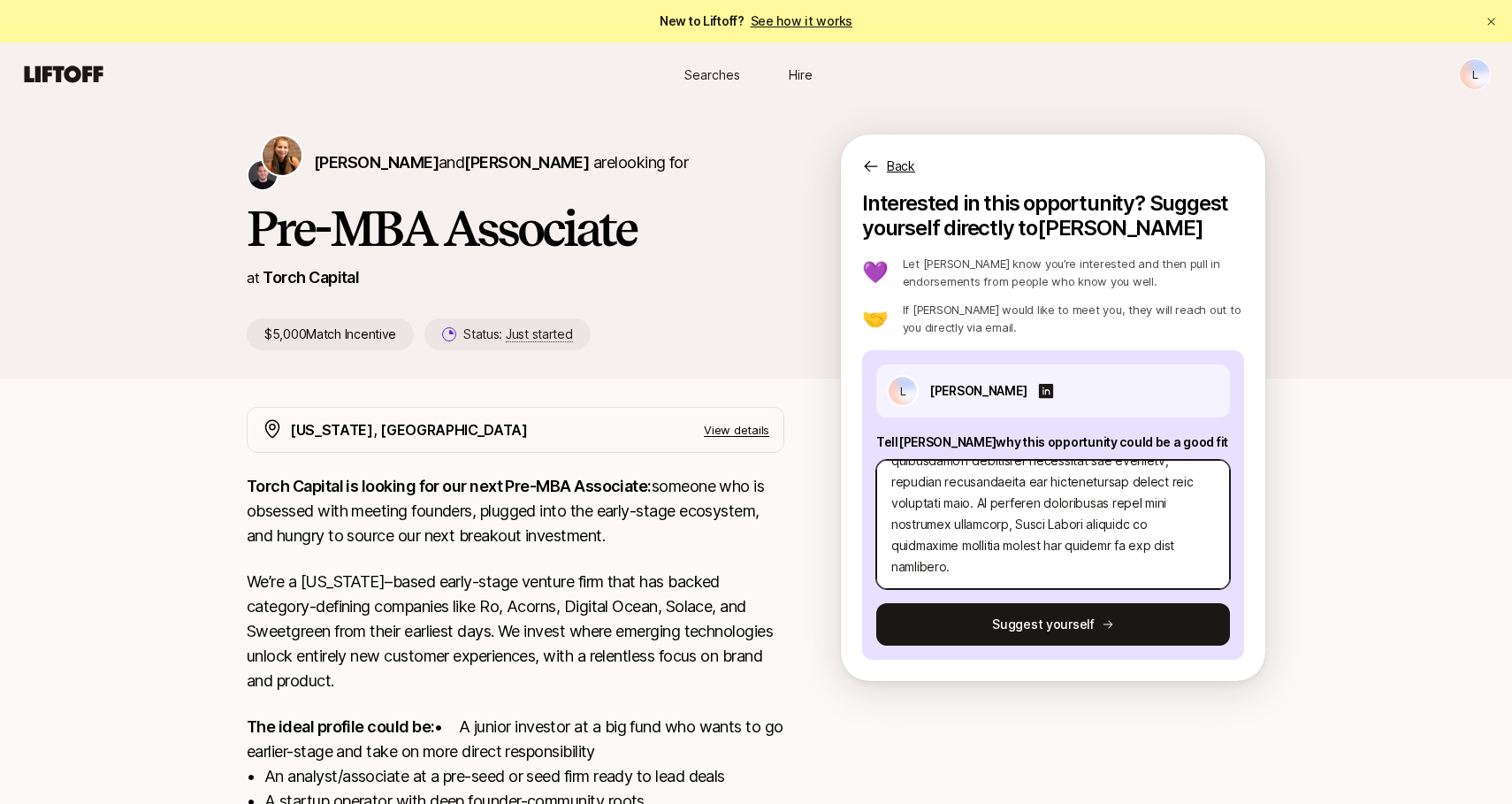
paste textarea "Onelogy, a next-gen skincare company that’s pre-dosed and freeze-dried into pil…"
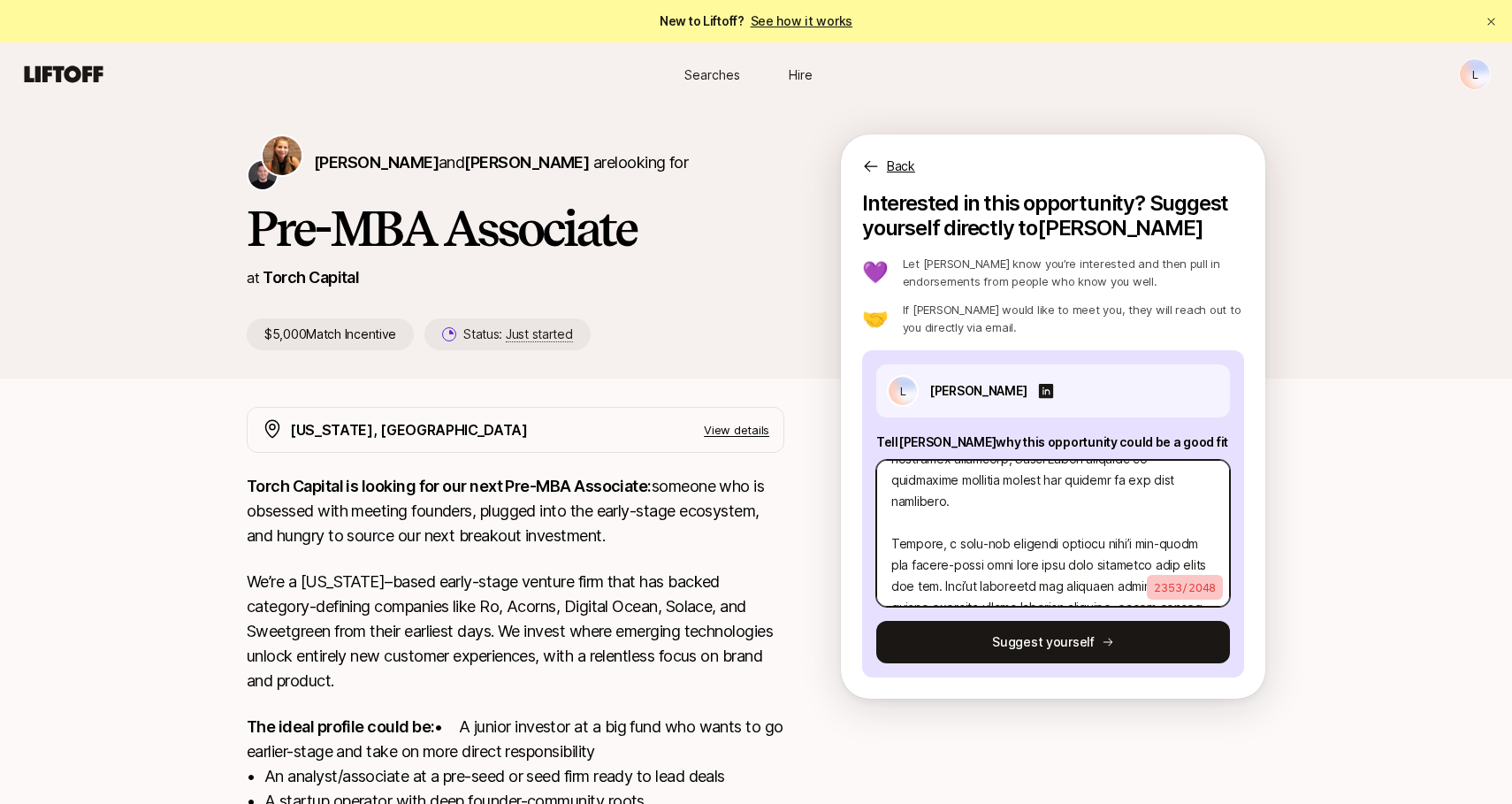
scroll to position [748, 0]
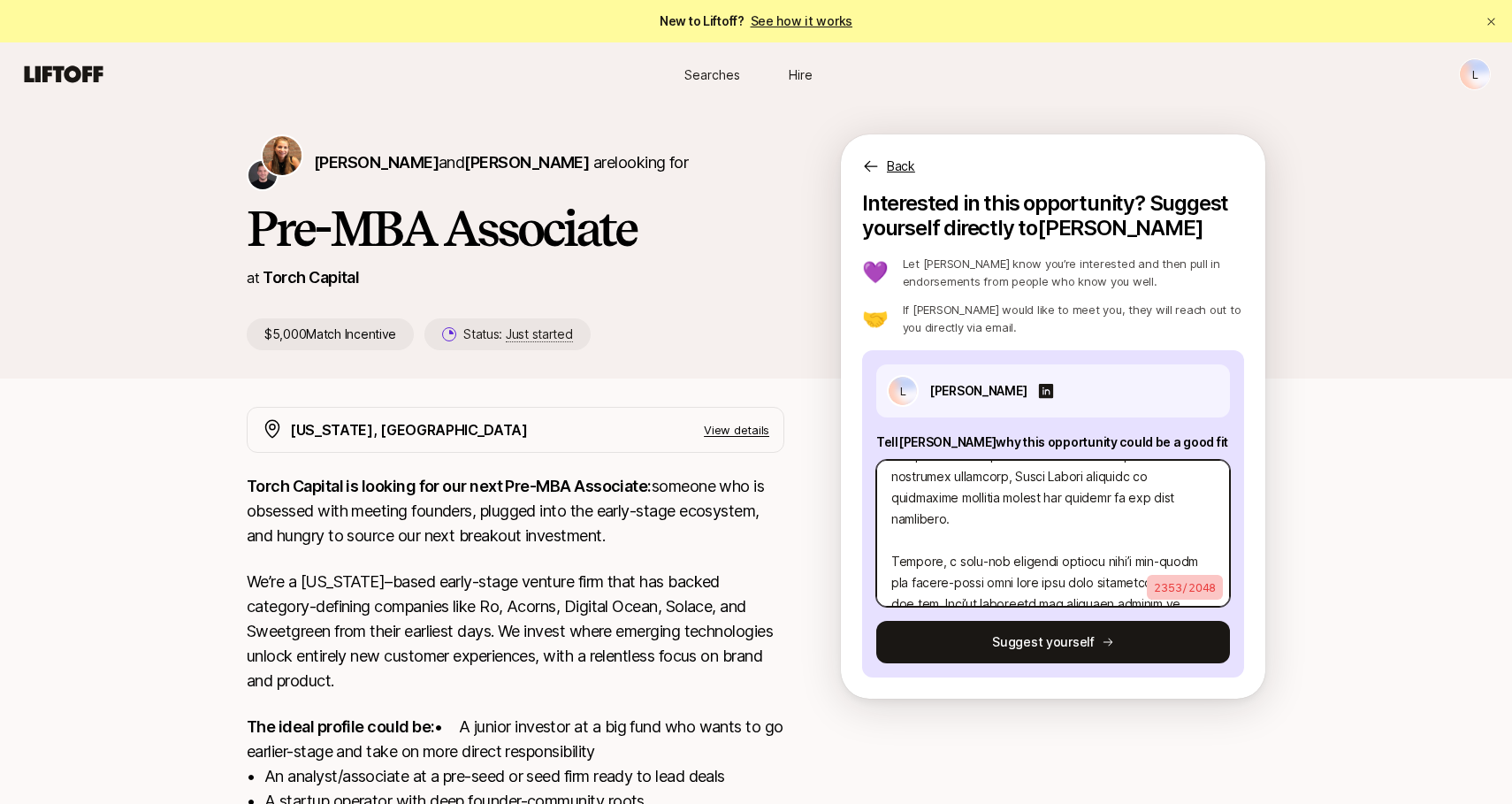
click at [940, 523] on textarea at bounding box center [1053, 533] width 354 height 147
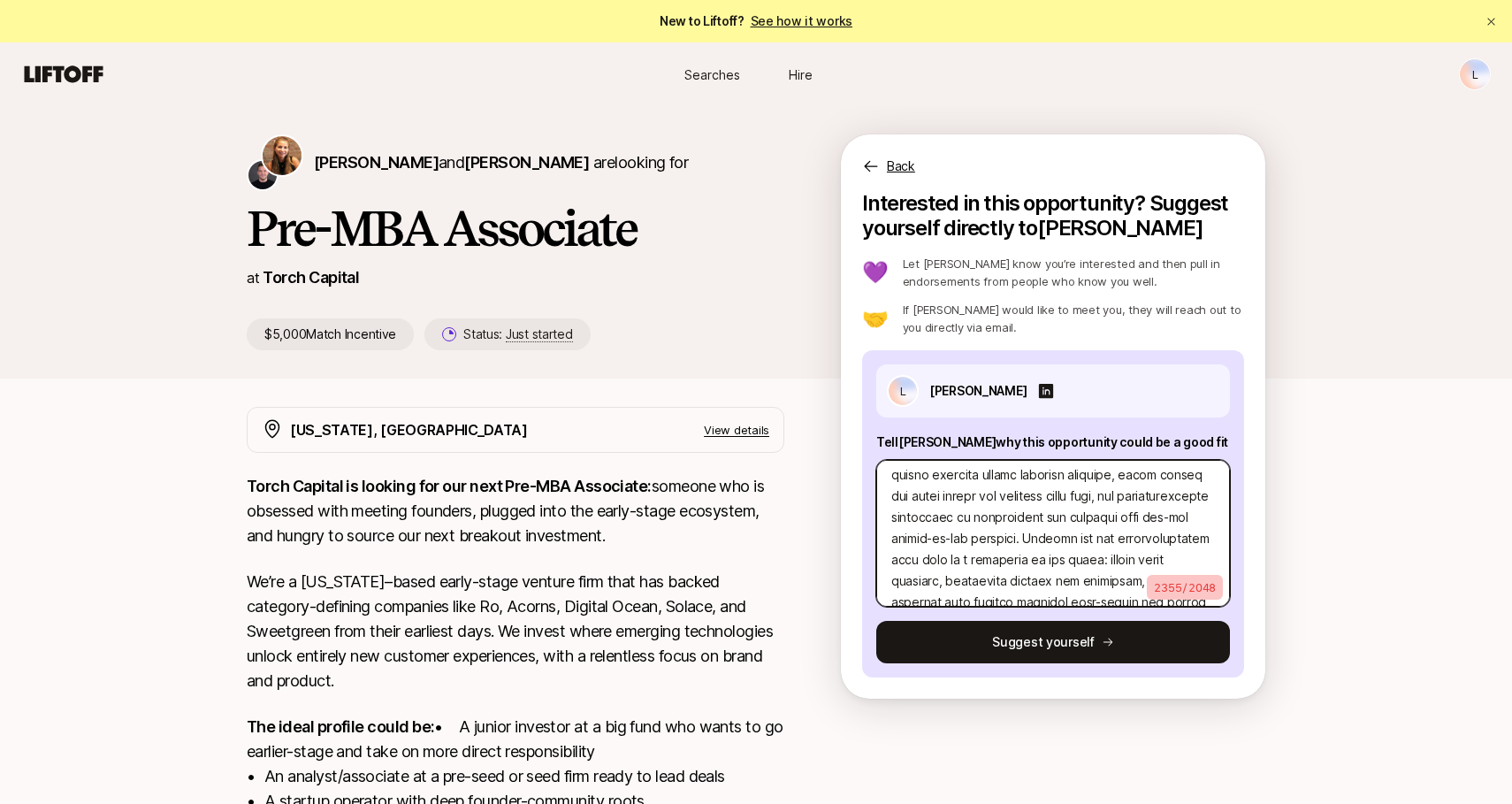
scroll to position [900, 0]
drag, startPoint x: 1099, startPoint y: 518, endPoint x: 1099, endPoint y: 499, distance: 19.0
click at [1099, 499] on textarea at bounding box center [1053, 533] width 354 height 147
drag, startPoint x: 1102, startPoint y: 520, endPoint x: 1096, endPoint y: 498, distance: 22.8
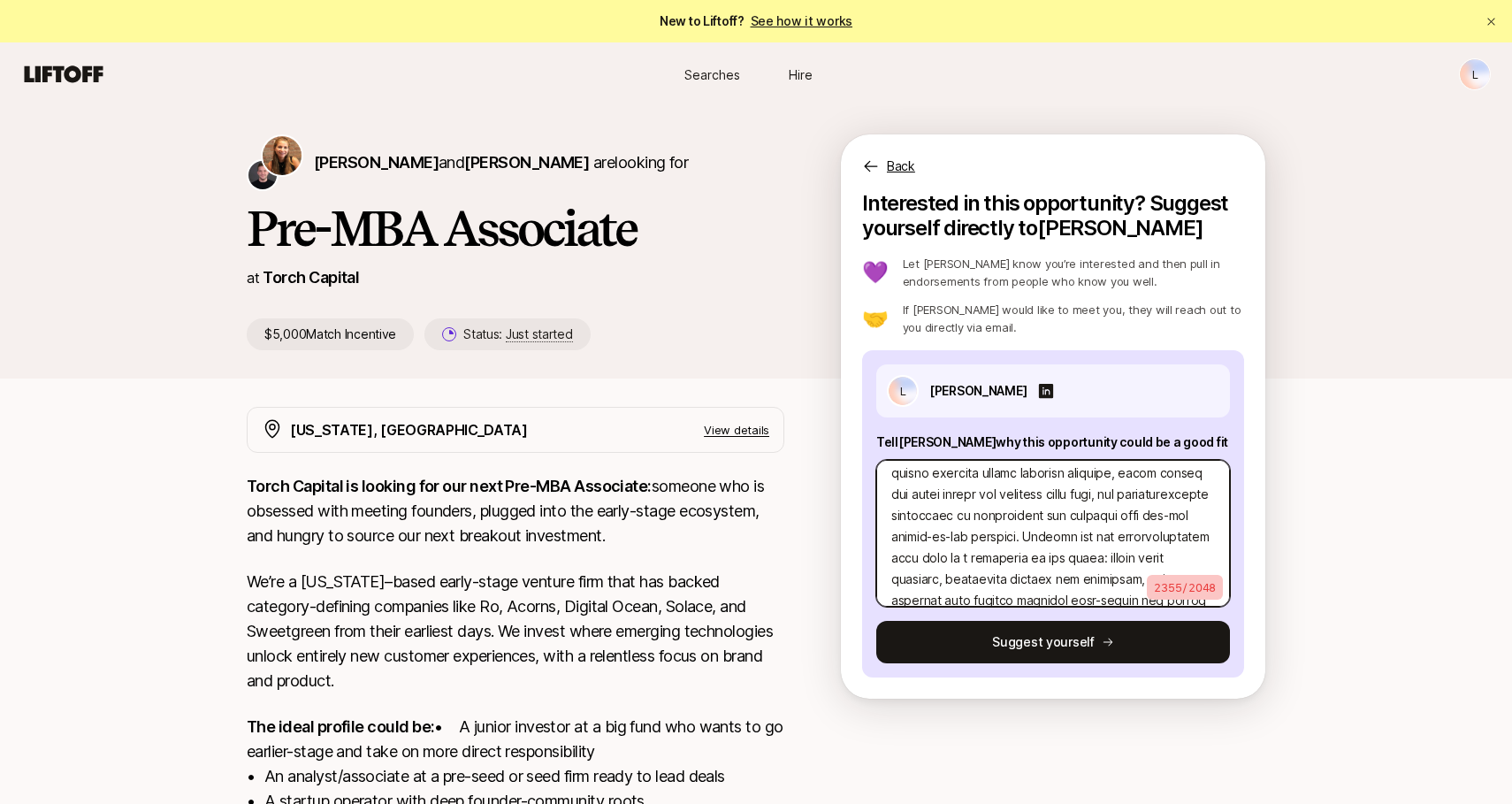
click at [1096, 498] on textarea at bounding box center [1053, 533] width 354 height 147
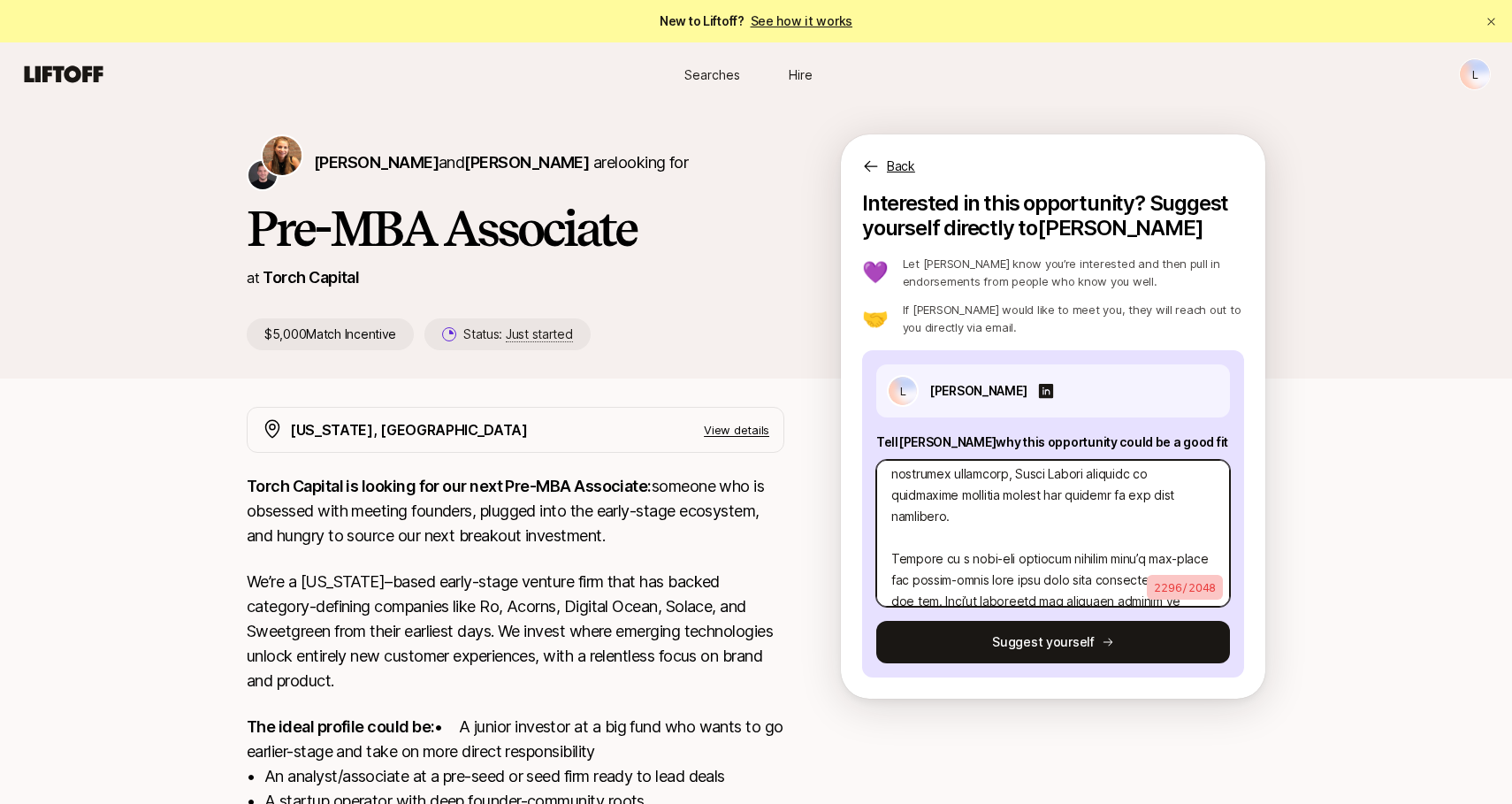
scroll to position [747, 0]
click at [936, 522] on textarea at bounding box center [1053, 533] width 354 height 147
click at [966, 523] on textarea at bounding box center [1053, 533] width 354 height 147
click at [986, 552] on textarea at bounding box center [1053, 533] width 354 height 147
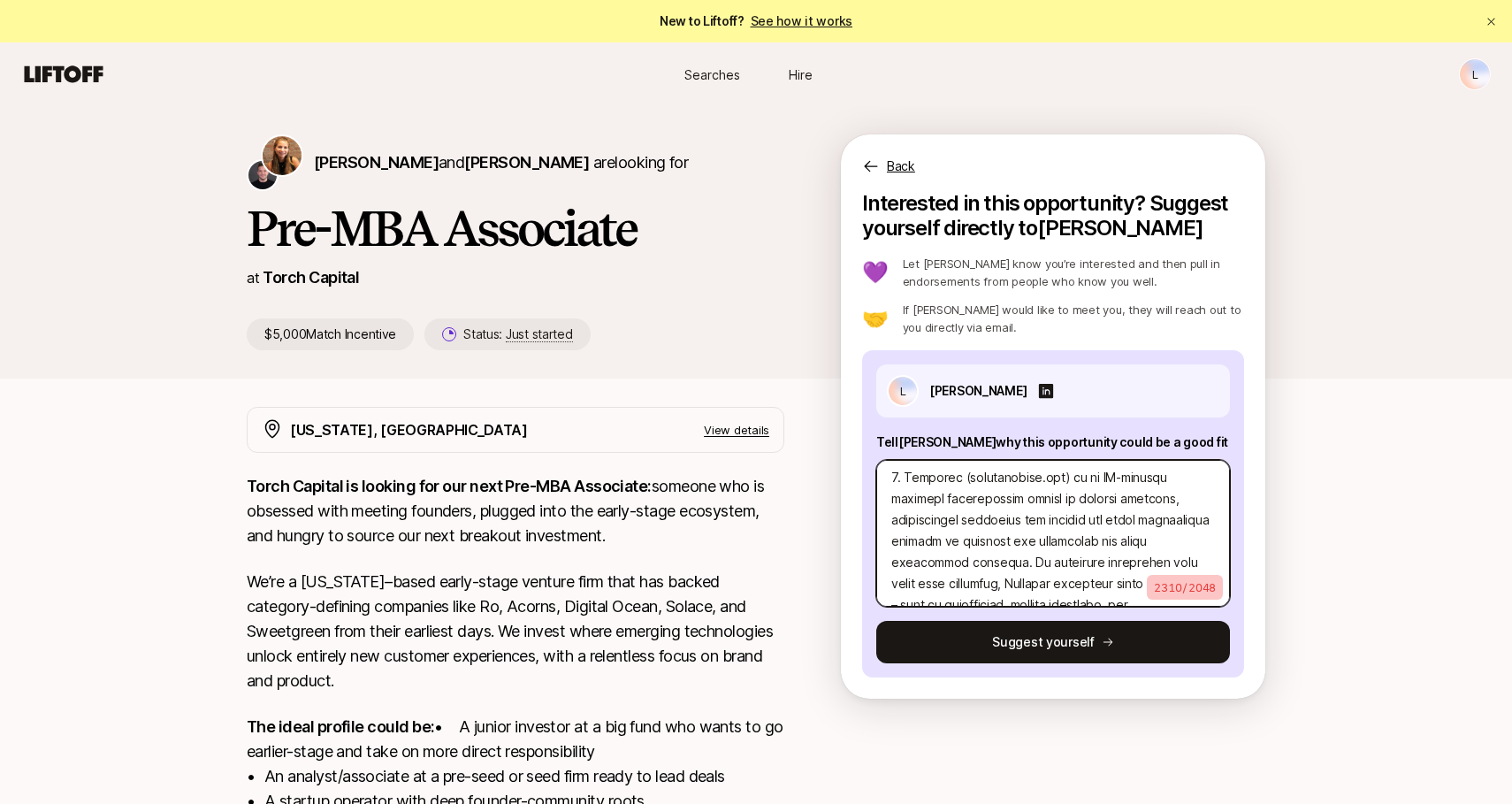
scroll to position [368, 0]
drag, startPoint x: 944, startPoint y: 561, endPoint x: 1157, endPoint y: 492, distance: 223.9
click at [1157, 493] on textarea at bounding box center [1053, 533] width 354 height 147
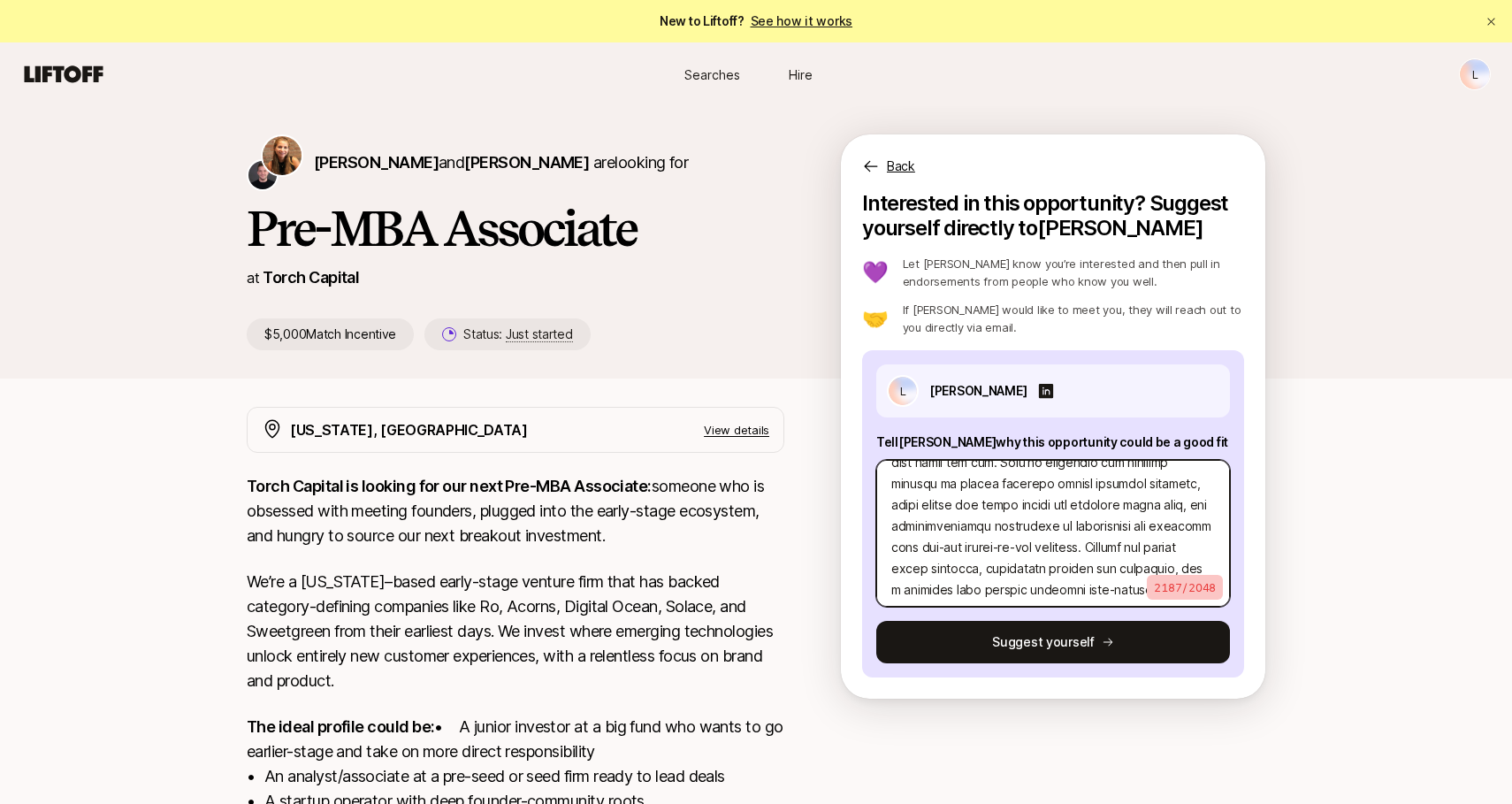
click at [970, 529] on textarea at bounding box center [1053, 533] width 354 height 147
drag, startPoint x: 1043, startPoint y: 520, endPoint x: 920, endPoint y: 522, distance: 123.0
click at [920, 522] on textarea at bounding box center [1053, 533] width 354 height 147
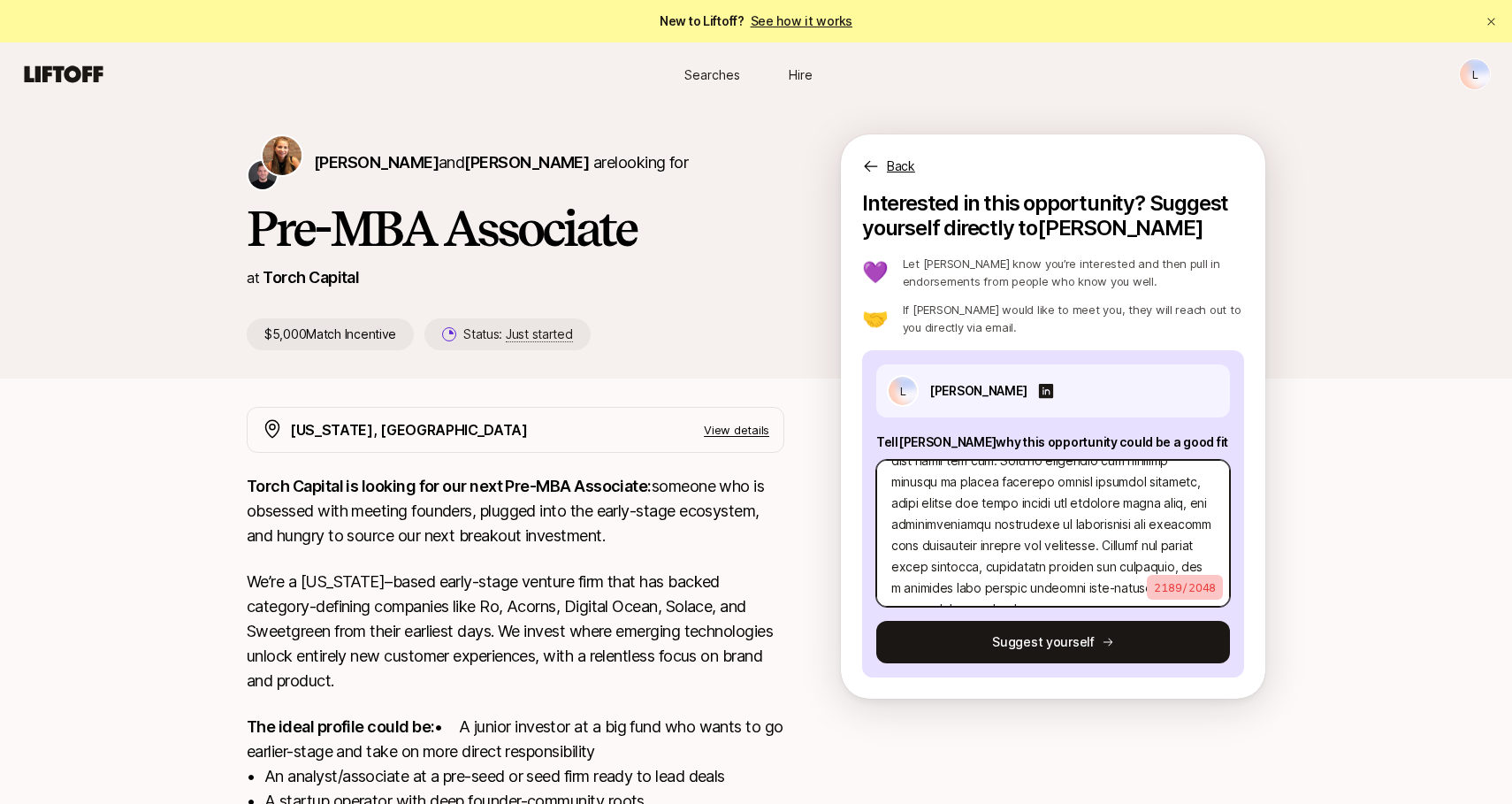
drag, startPoint x: 1212, startPoint y: 551, endPoint x: 1109, endPoint y: 526, distance: 106.0
click at [1109, 526] on textarea at bounding box center [1053, 533] width 354 height 147
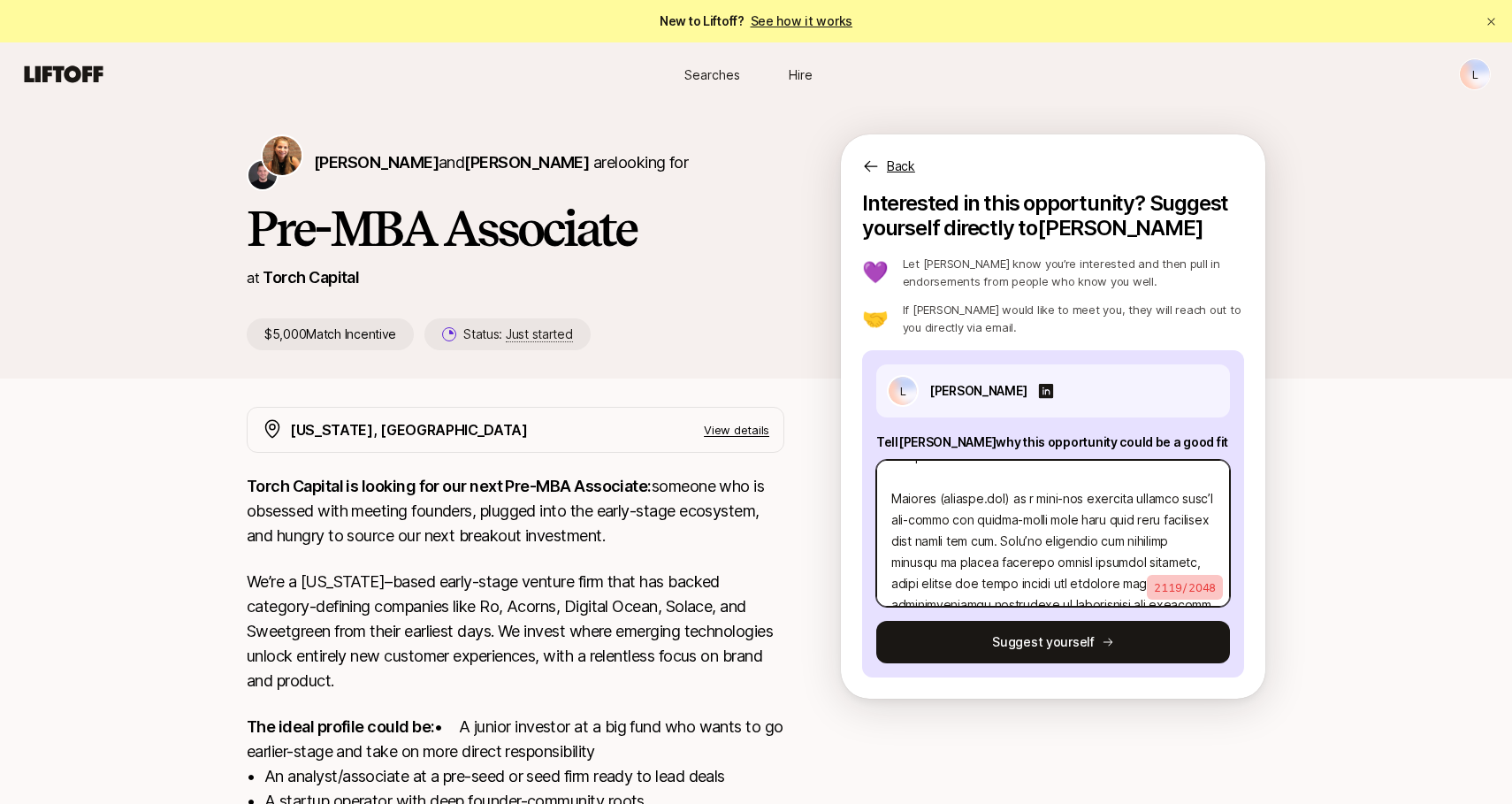
scroll to position [741, 0]
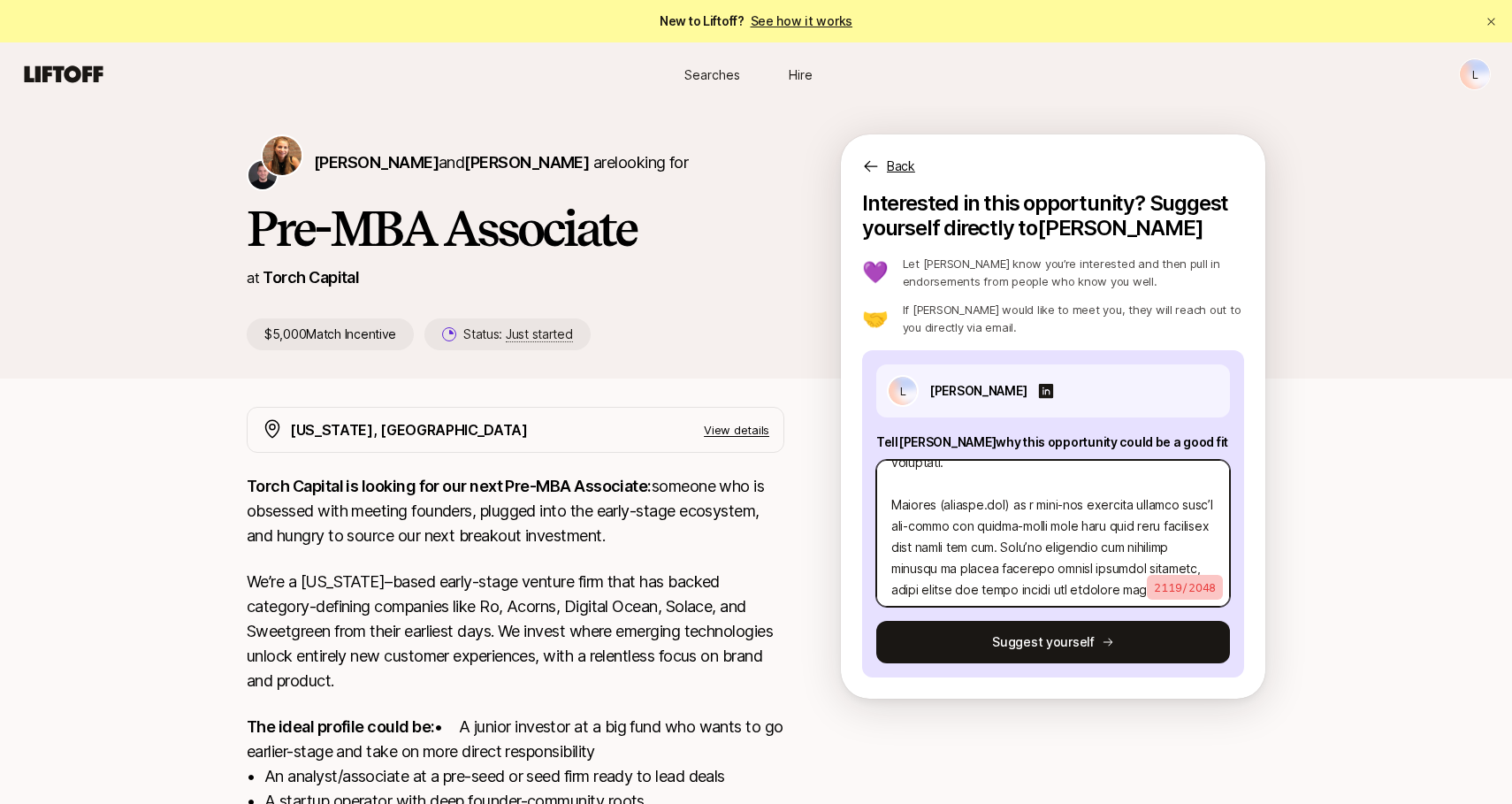
click at [1184, 529] on textarea at bounding box center [1053, 533] width 354 height 147
click at [894, 548] on textarea at bounding box center [1053, 533] width 354 height 147
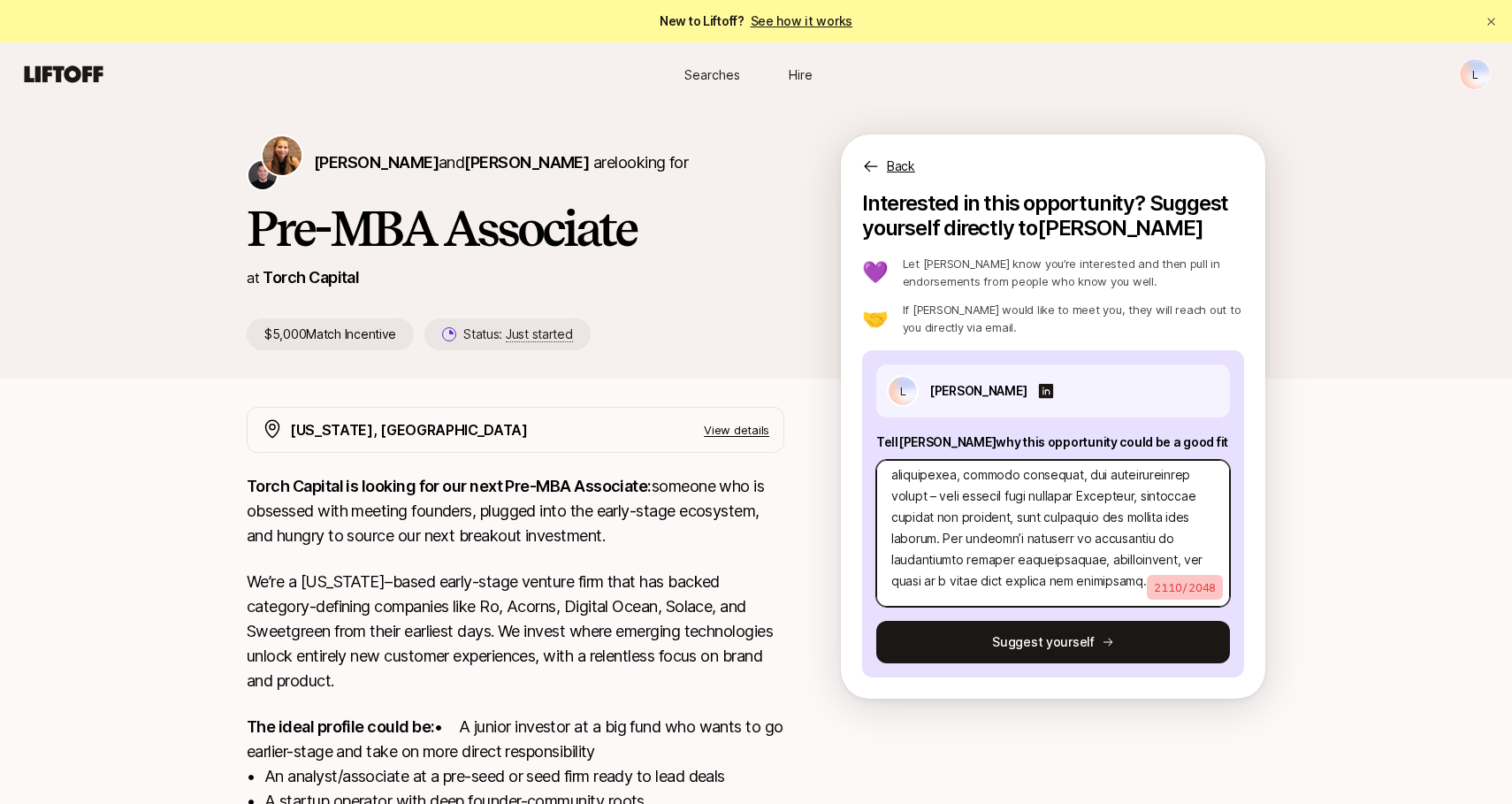
scroll to position [454, 0]
drag, startPoint x: 1019, startPoint y: 516, endPoint x: 1151, endPoint y: 491, distance: 134.3
click at [1151, 491] on textarea at bounding box center [1053, 533] width 354 height 147
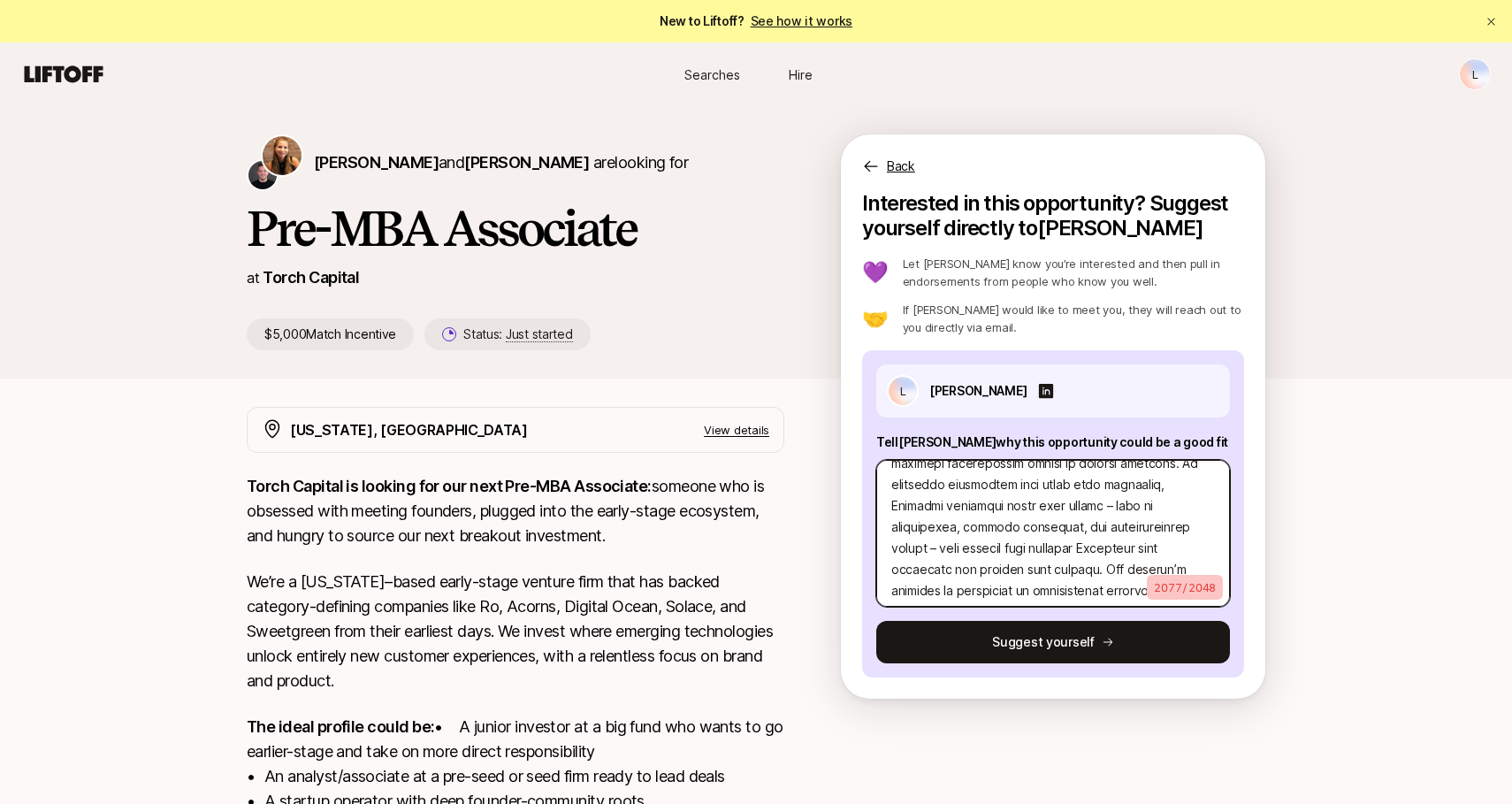
scroll to position [407, 0]
drag, startPoint x: 1120, startPoint y: 501, endPoint x: 1014, endPoint y: 506, distance: 106.1
click at [1014, 506] on textarea at bounding box center [1053, 533] width 354 height 147
click at [1012, 501] on textarea at bounding box center [1053, 533] width 354 height 147
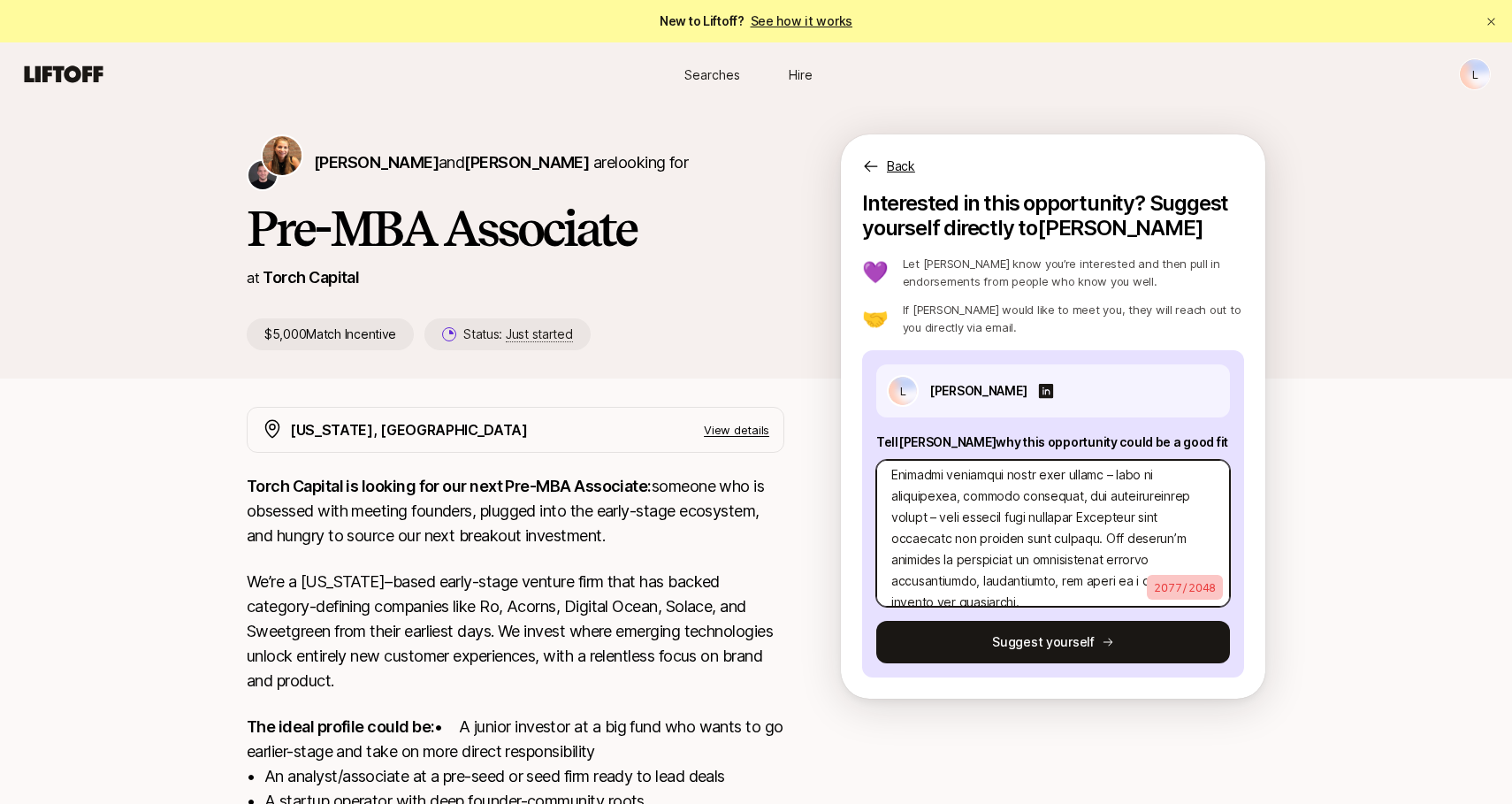
scroll to position [439, 0]
click at [1033, 512] on textarea at bounding box center [1053, 533] width 354 height 147
drag, startPoint x: 968, startPoint y: 536, endPoint x: 1062, endPoint y: 515, distance: 96.3
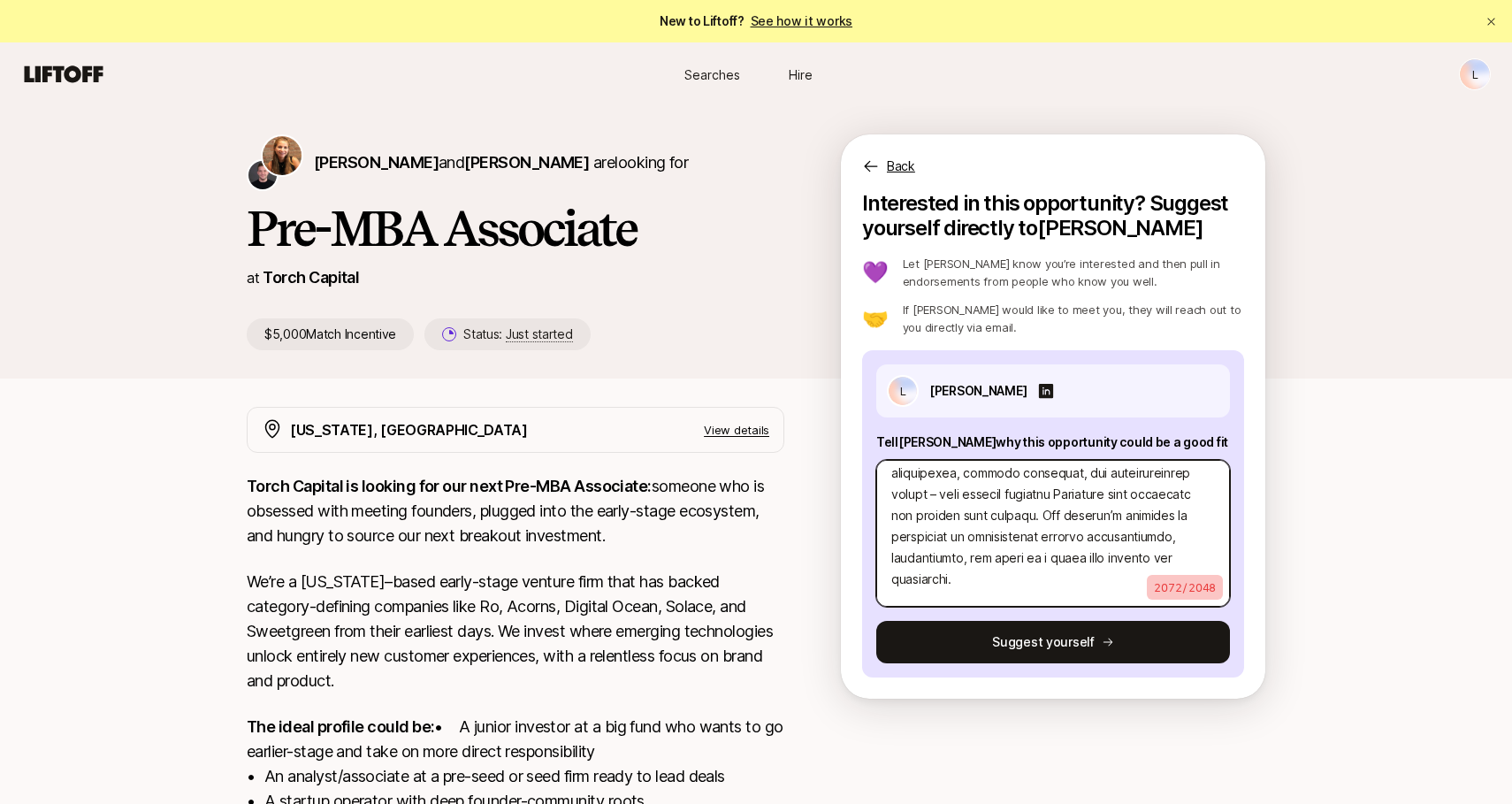
click at [1062, 515] on textarea at bounding box center [1053, 533] width 354 height 147
click at [1180, 515] on textarea at bounding box center [1053, 533] width 354 height 147
click at [1060, 554] on textarea at bounding box center [1053, 533] width 354 height 147
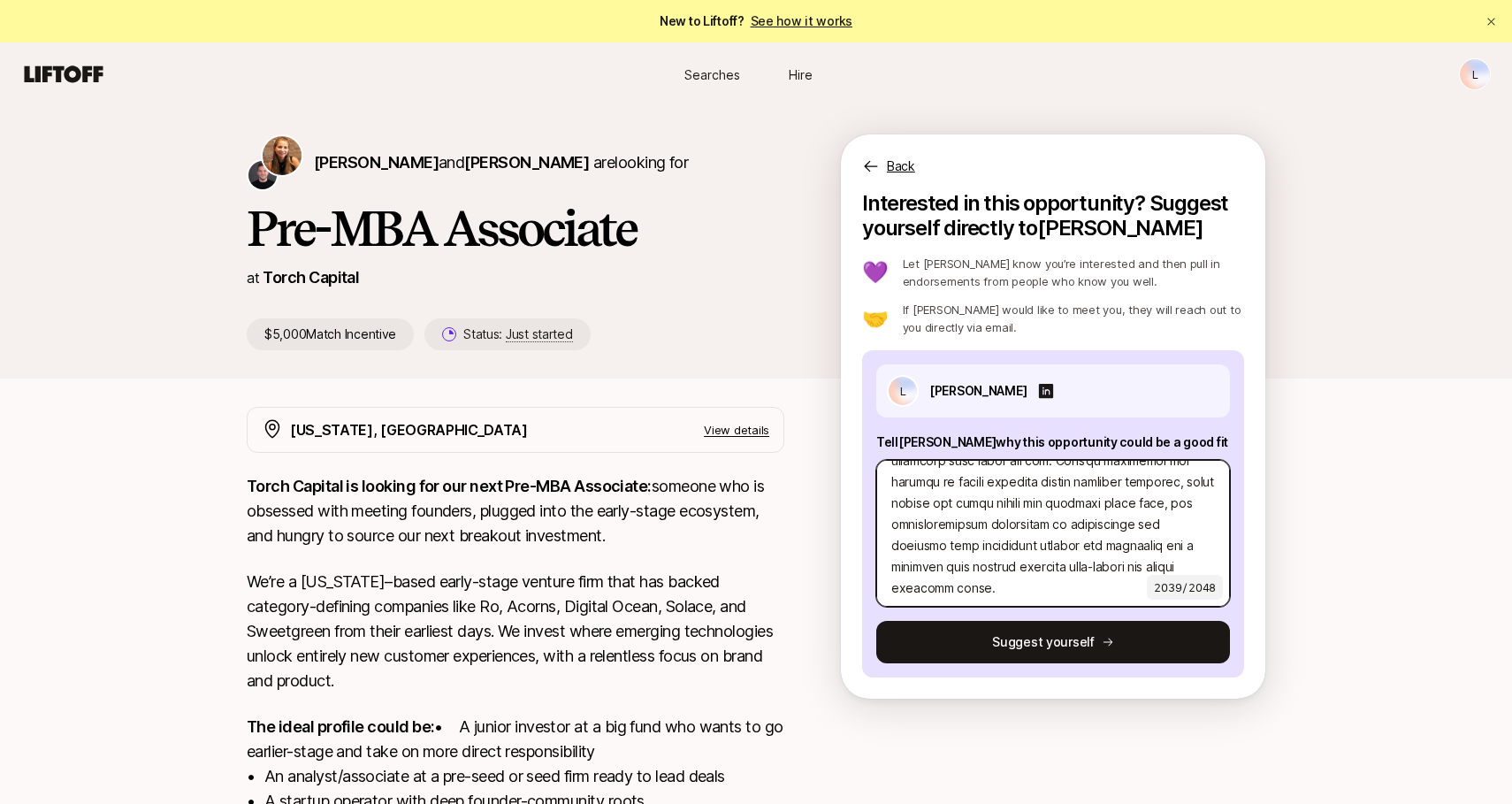
click at [1004, 569] on textarea at bounding box center [1053, 533] width 354 height 147
click at [938, 589] on textarea at bounding box center [1053, 533] width 354 height 147
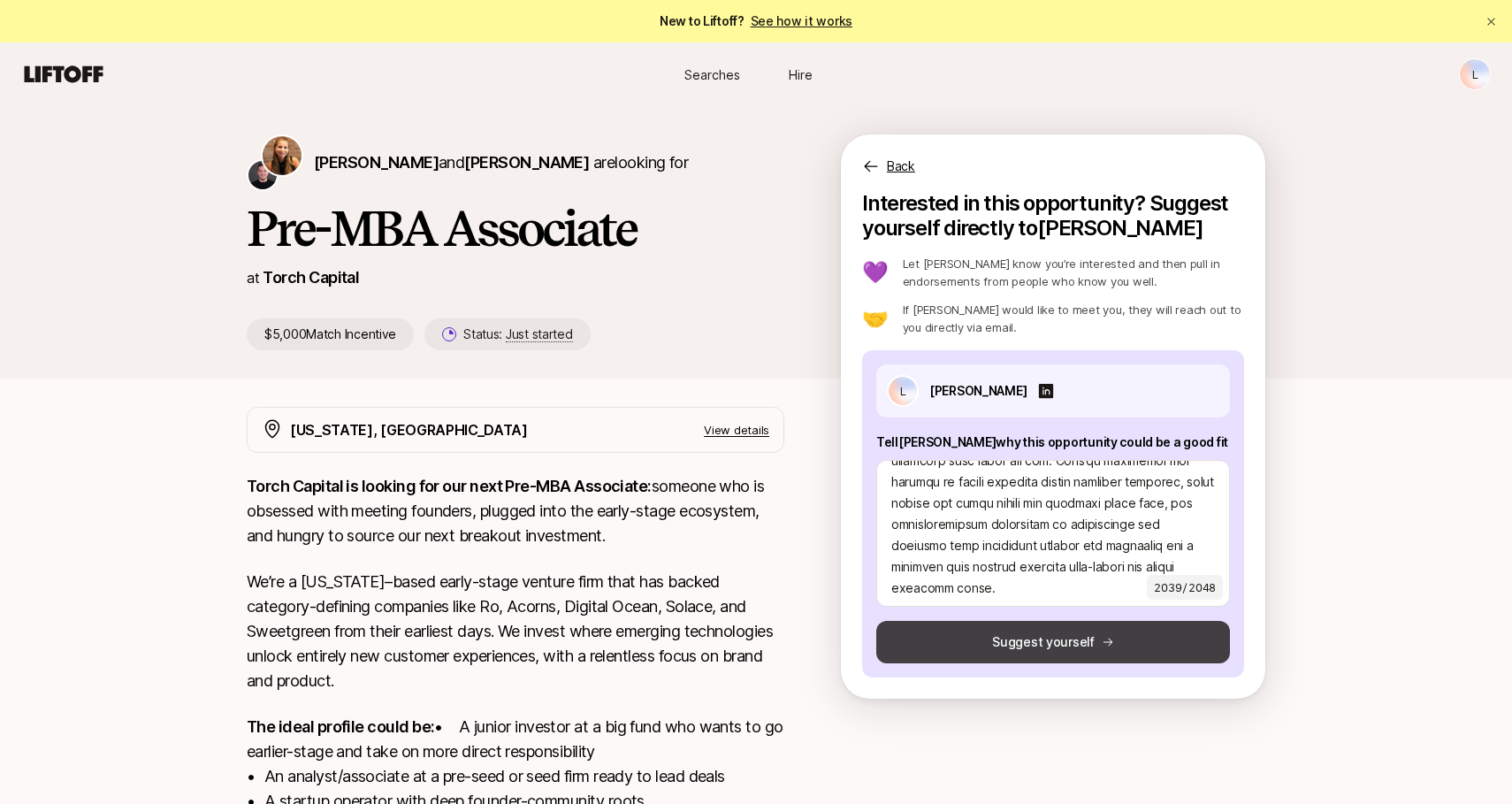
click at [1052, 641] on button "Suggest yourself" at bounding box center [1053, 642] width 354 height 42
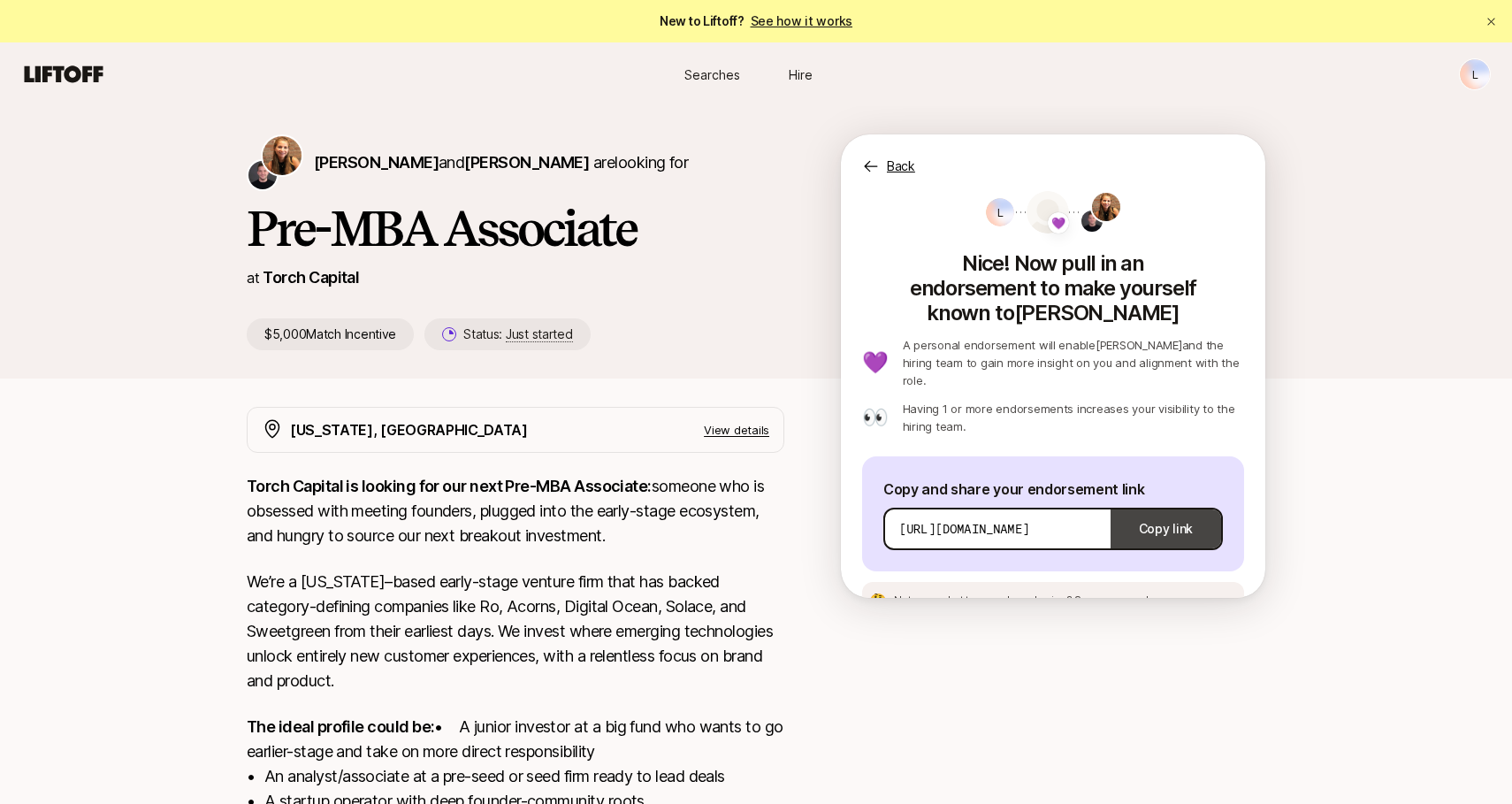
click at [1170, 504] on button "Copy link" at bounding box center [1166, 528] width 111 height 49
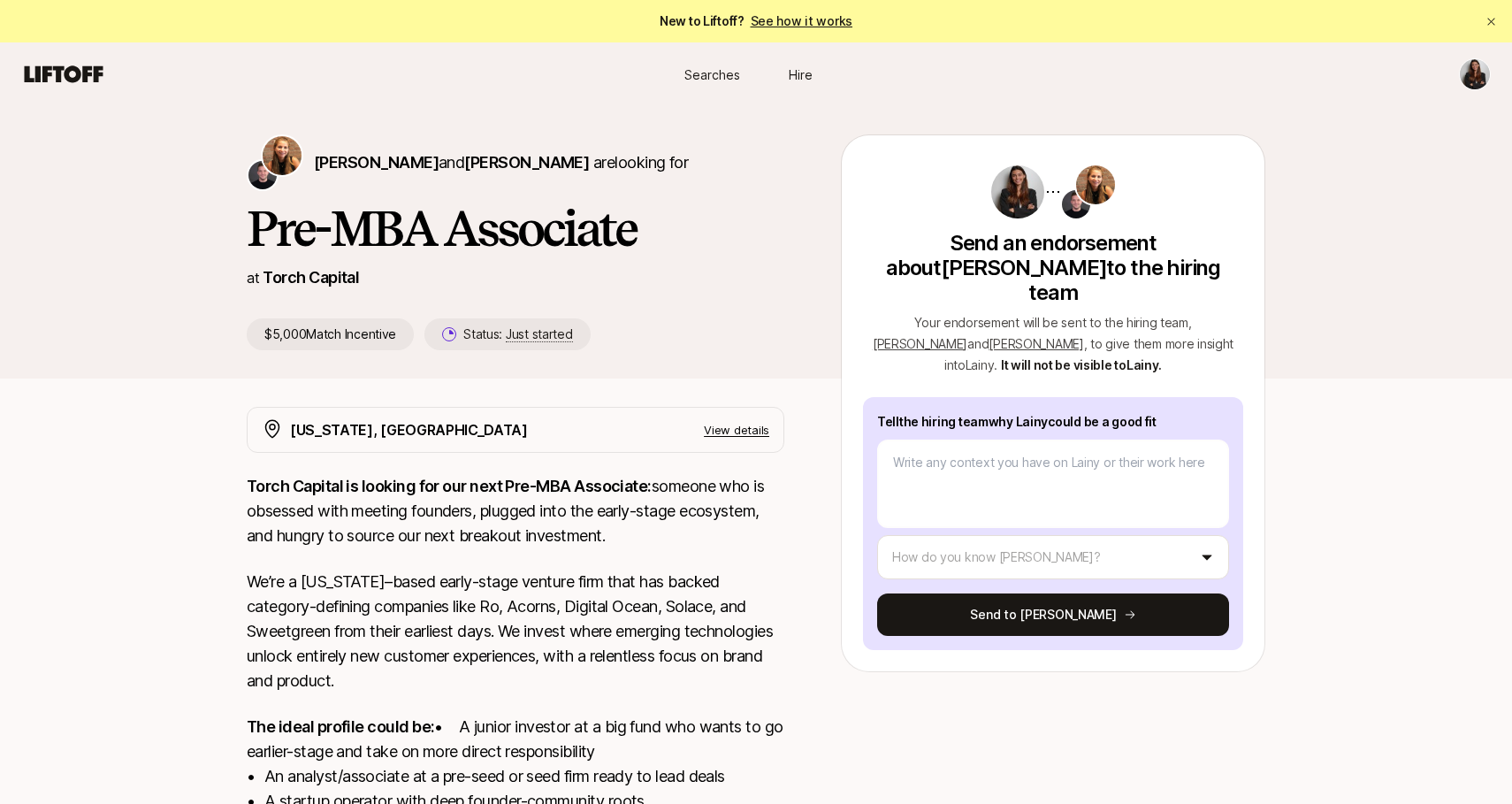
scroll to position [5, 0]
